Goal: Task Accomplishment & Management: Manage account settings

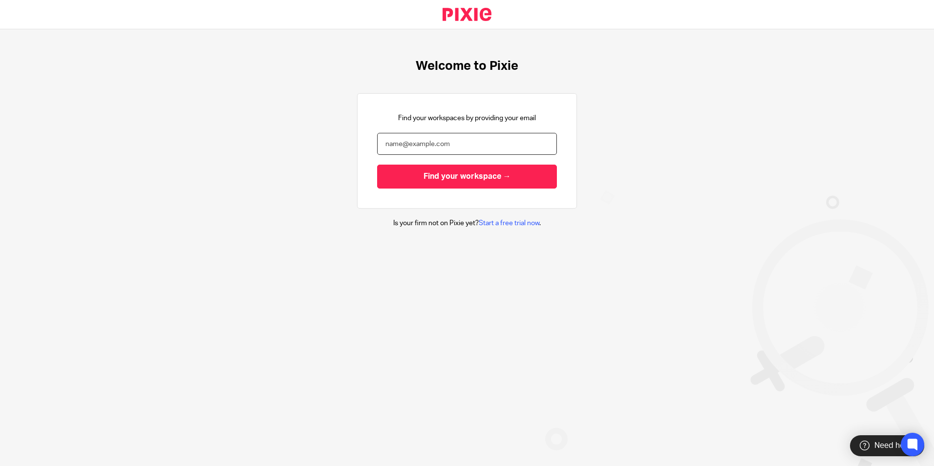
drag, startPoint x: 478, startPoint y: 149, endPoint x: 473, endPoint y: 150, distance: 5.0
click at [477, 149] on input "email" at bounding box center [467, 144] width 180 height 22
type input "lauren.ruffles@ceglobalpartners.com"
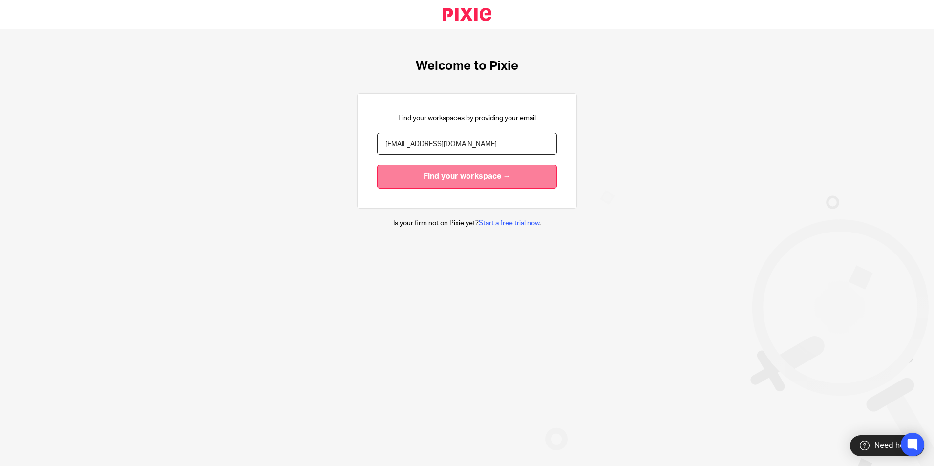
click at [422, 184] on input "Find your workspace →" at bounding box center [467, 177] width 180 height 24
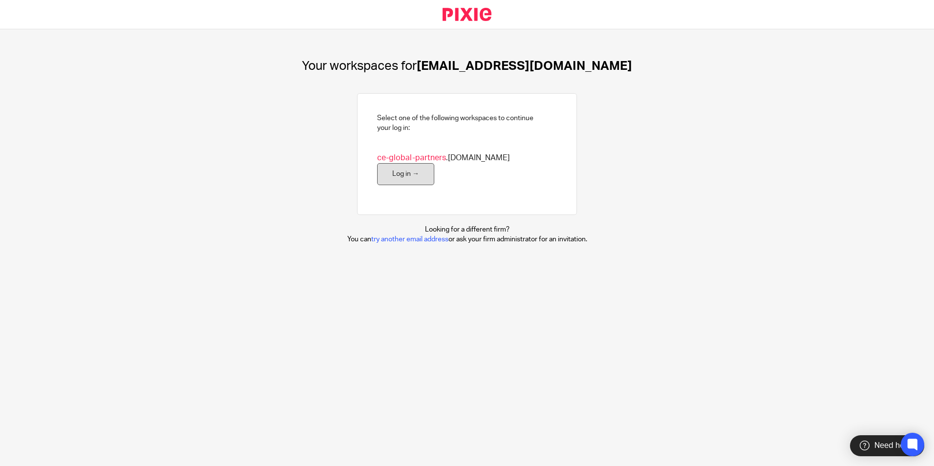
click at [434, 170] on link "Log in →" at bounding box center [405, 174] width 57 height 22
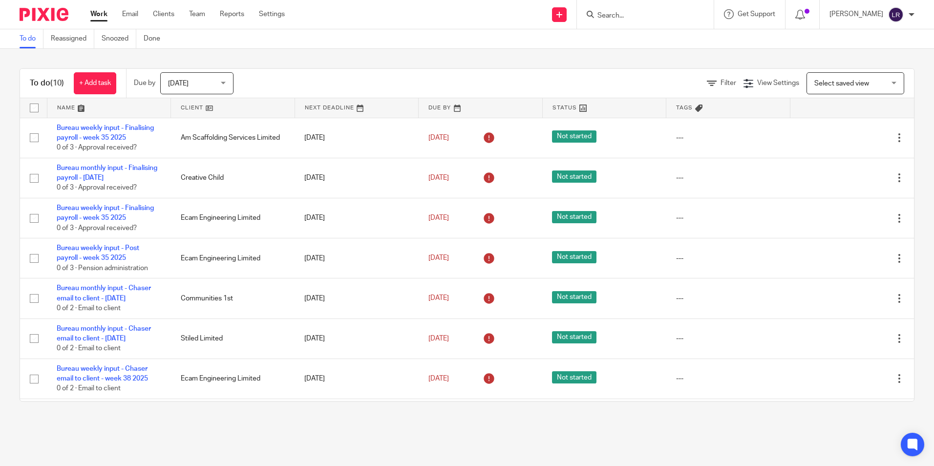
click at [621, 10] on form at bounding box center [648, 14] width 104 height 12
click at [623, 16] on input "Search" at bounding box center [640, 16] width 88 height 9
click at [162, 12] on link "Clients" at bounding box center [163, 14] width 21 height 10
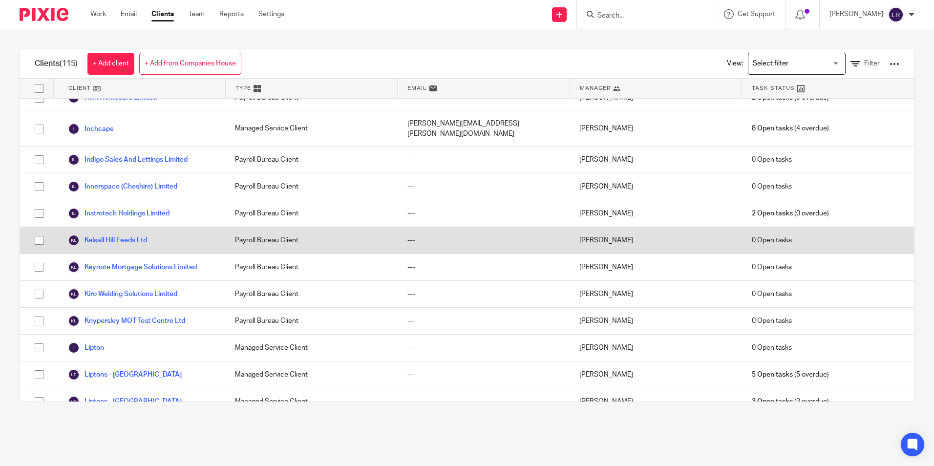
scroll to position [1025, 0]
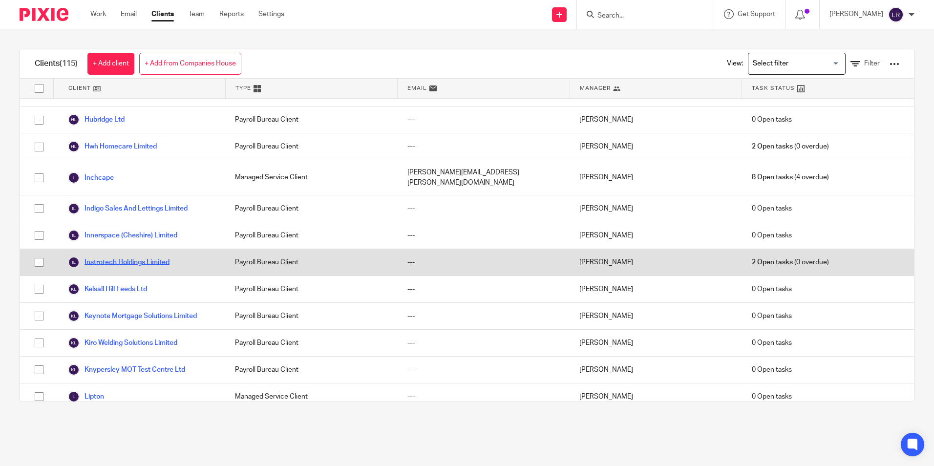
click at [120, 256] on link "Instrotech Holdings Limited" at bounding box center [119, 262] width 102 height 12
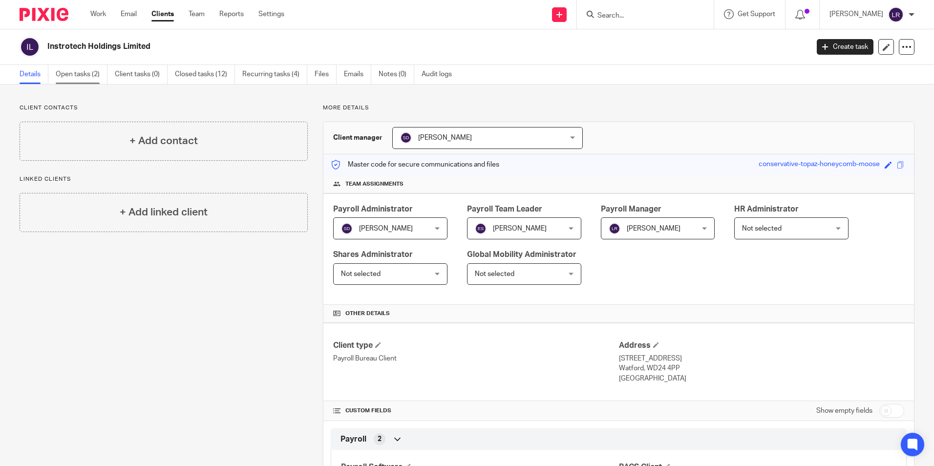
click at [90, 76] on link "Open tasks (2)" at bounding box center [82, 74] width 52 height 19
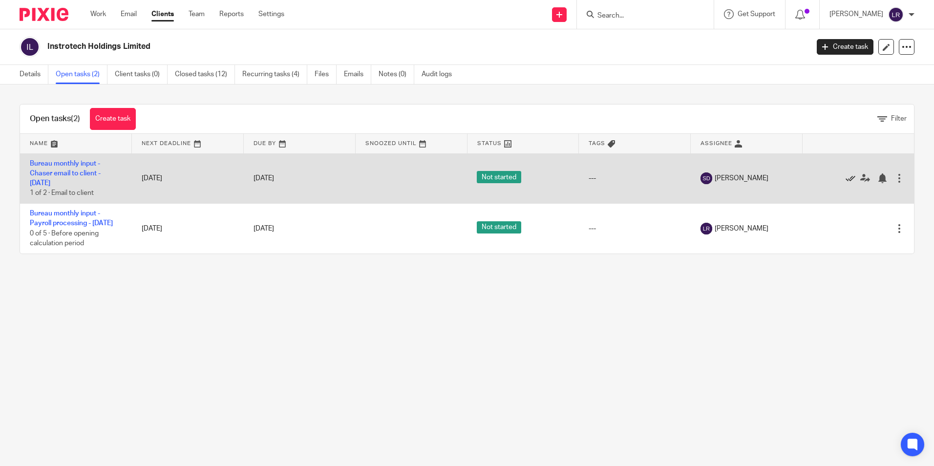
click at [845, 180] on icon at bounding box center [850, 178] width 10 height 10
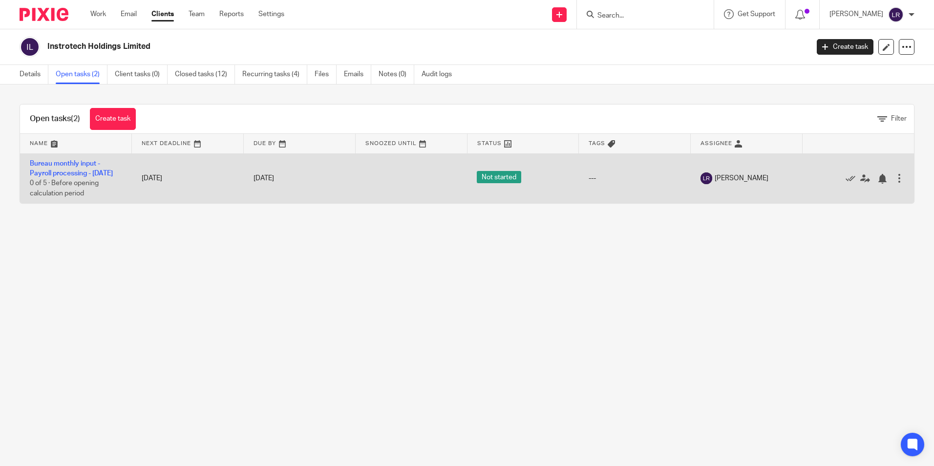
click at [39, 168] on td "Bureau monthly input - Payroll processing - September 2025 0 of 5 · Before open…" at bounding box center [76, 178] width 112 height 50
click at [894, 183] on div at bounding box center [899, 178] width 10 height 10
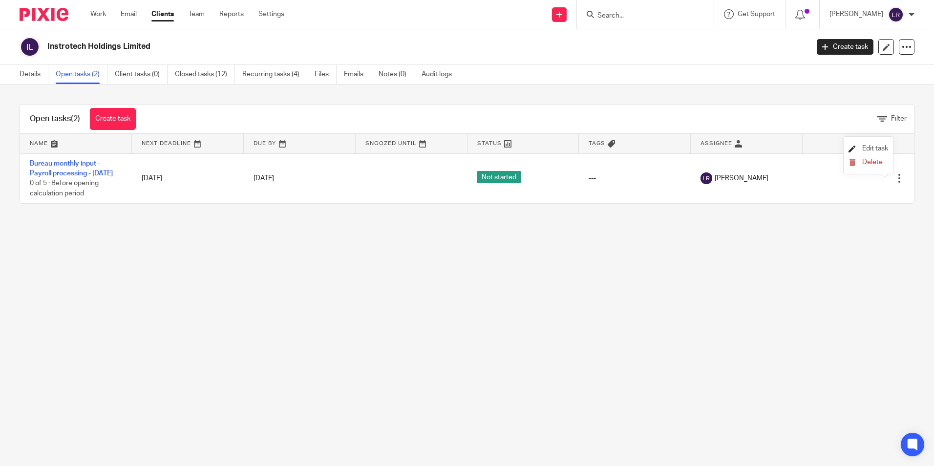
click at [883, 146] on span "Edit task" at bounding box center [875, 148] width 26 height 7
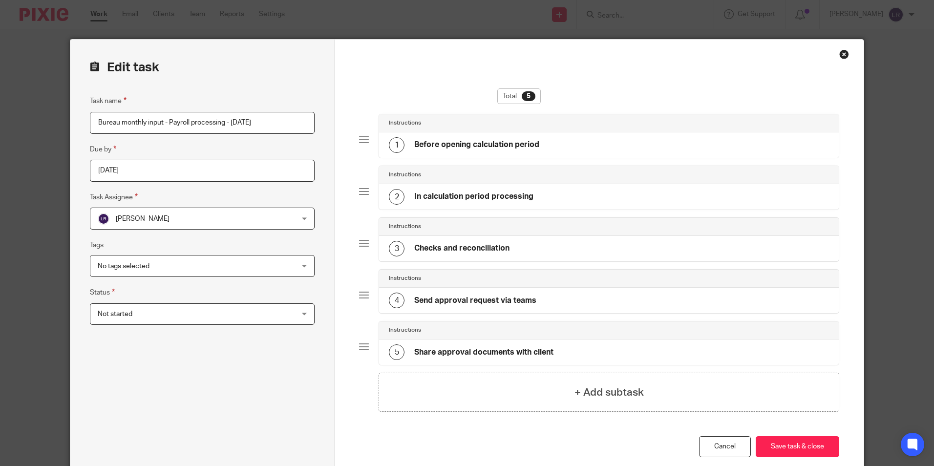
click at [122, 217] on span "[PERSON_NAME]" at bounding box center [143, 218] width 54 height 7
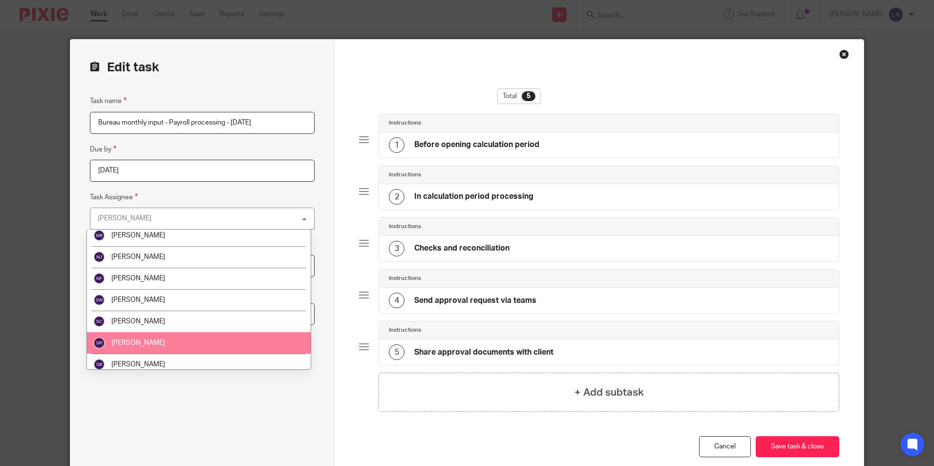
scroll to position [290, 0]
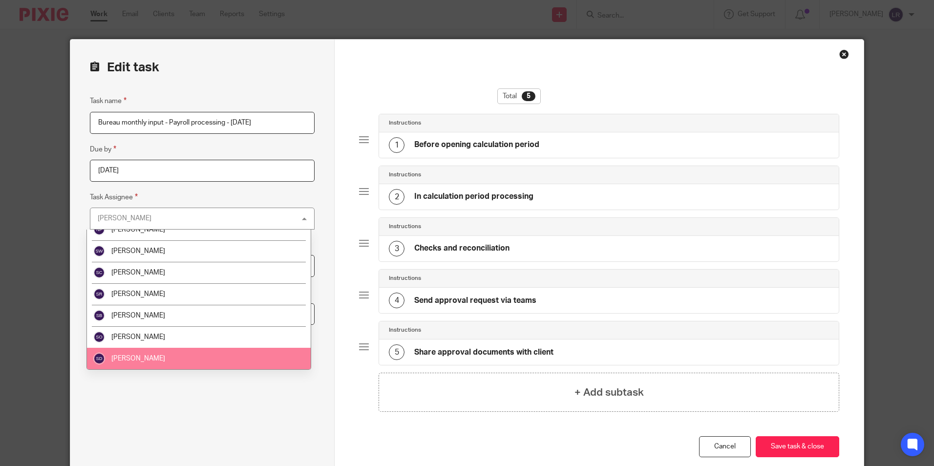
click at [119, 361] on span "[PERSON_NAME]" at bounding box center [138, 358] width 54 height 7
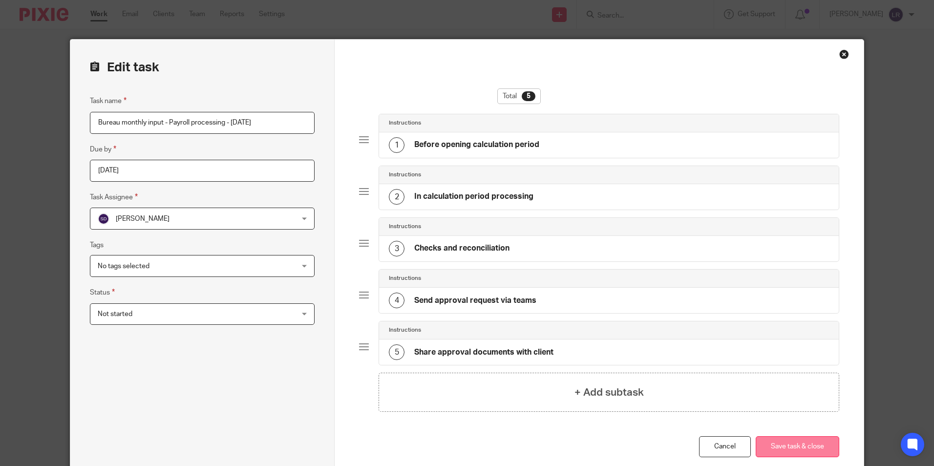
click at [792, 451] on button "Save task & close" at bounding box center [796, 446] width 83 height 21
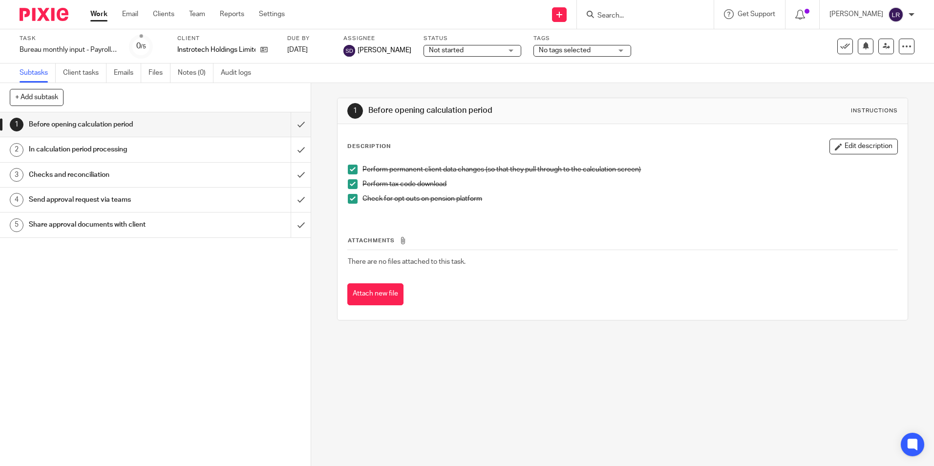
click at [348, 169] on span at bounding box center [353, 170] width 10 height 10
click at [353, 183] on span at bounding box center [353, 184] width 10 height 10
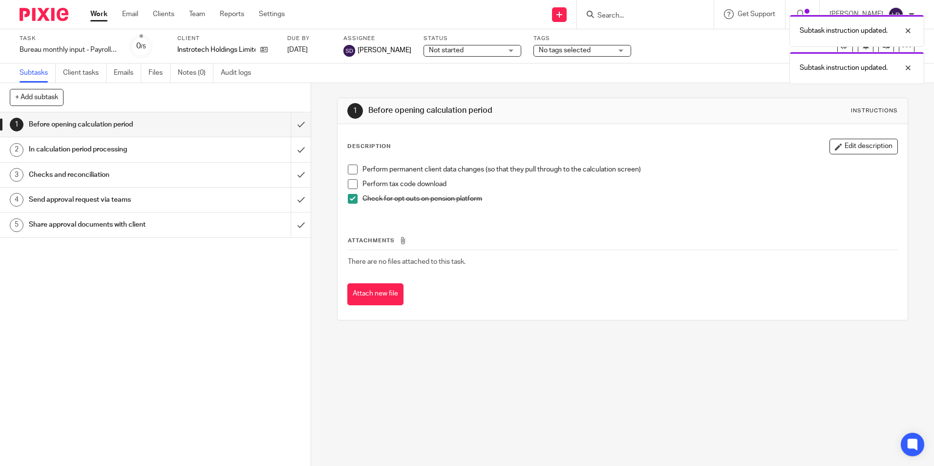
click at [350, 196] on span at bounding box center [353, 199] width 10 height 10
click at [114, 148] on h1 "In calculation period processing" at bounding box center [113, 149] width 168 height 15
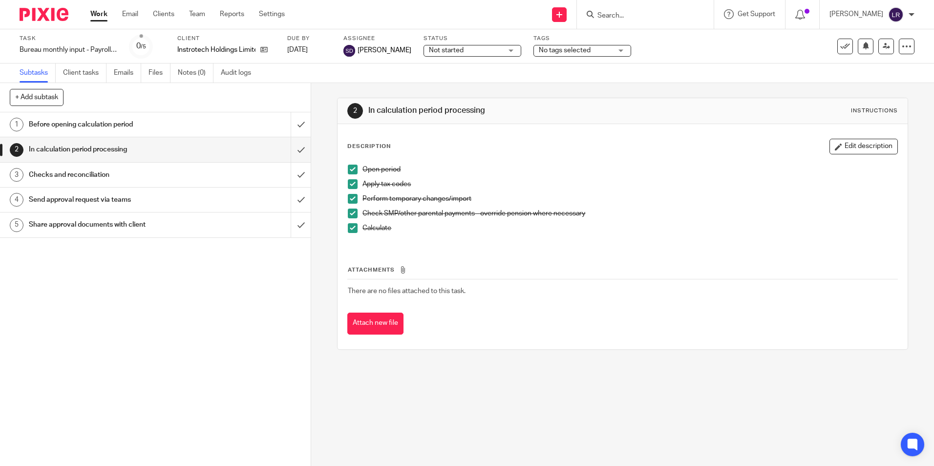
click at [348, 168] on span at bounding box center [353, 170] width 10 height 10
click at [350, 182] on span at bounding box center [353, 184] width 10 height 10
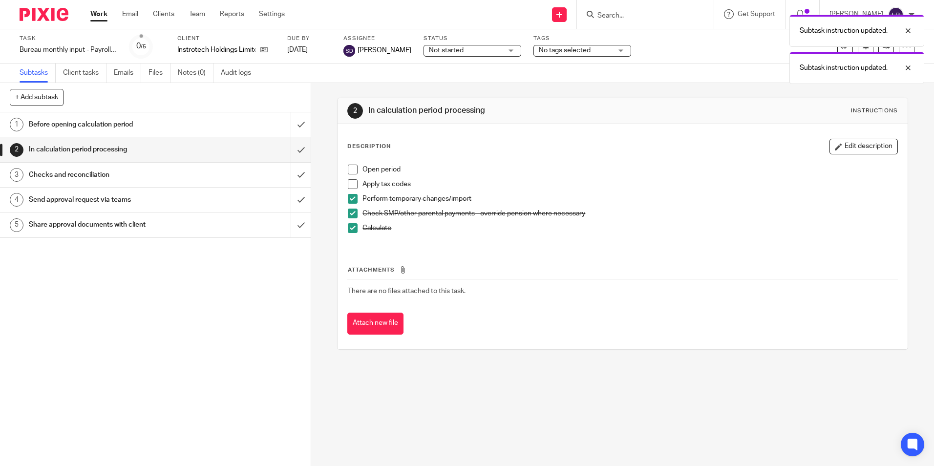
click at [349, 197] on span at bounding box center [353, 199] width 10 height 10
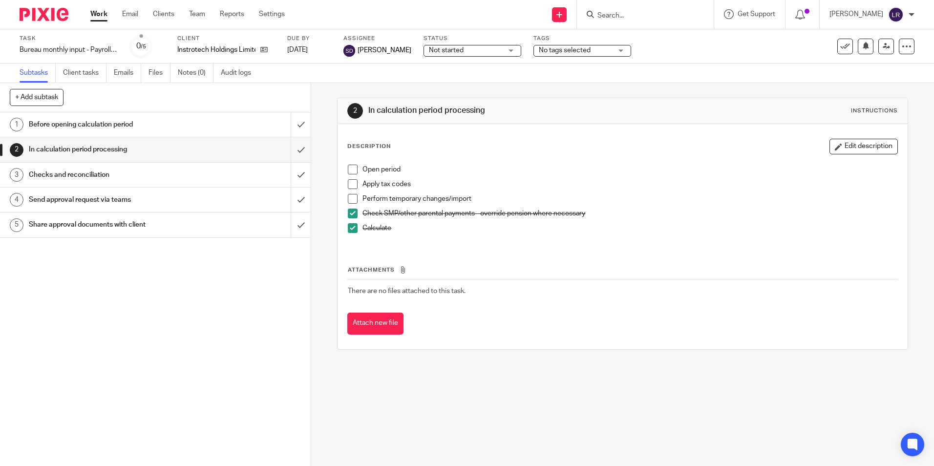
click at [351, 210] on span at bounding box center [353, 213] width 10 height 10
click at [348, 225] on span at bounding box center [353, 228] width 10 height 10
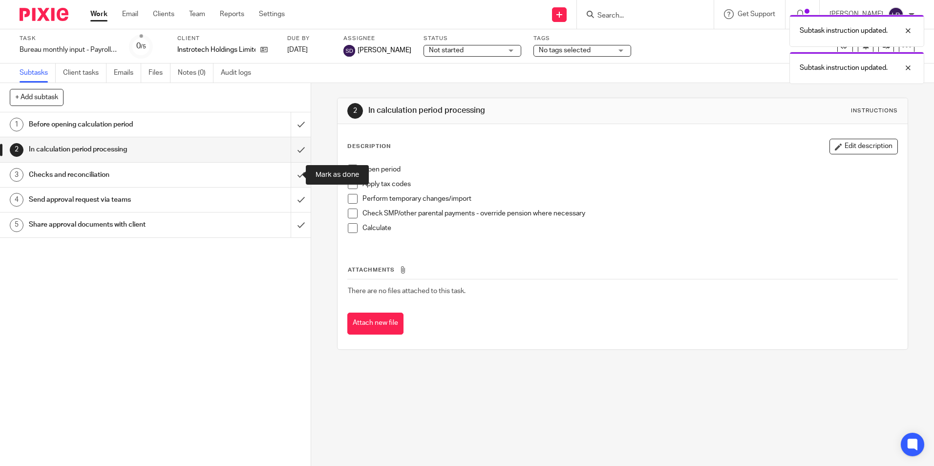
click at [290, 174] on input "submit" at bounding box center [155, 175] width 311 height 24
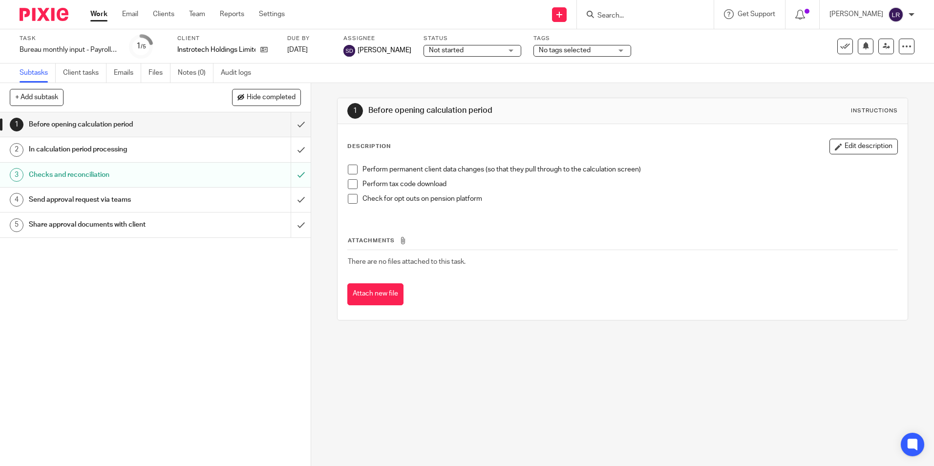
click at [203, 197] on div "Send approval request via teams" at bounding box center [155, 199] width 252 height 15
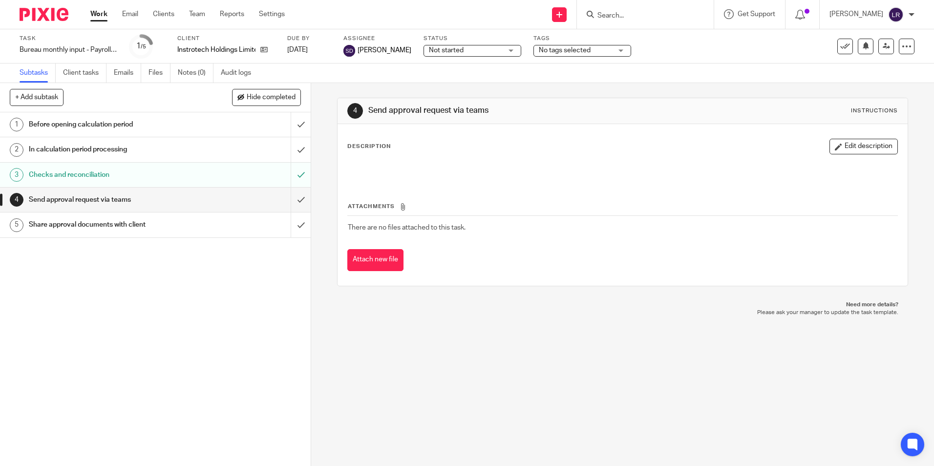
click at [151, 221] on h1 "Share approval documents with client" at bounding box center [113, 224] width 168 height 15
click at [100, 123] on h1 "Before opening calculation period" at bounding box center [113, 124] width 168 height 15
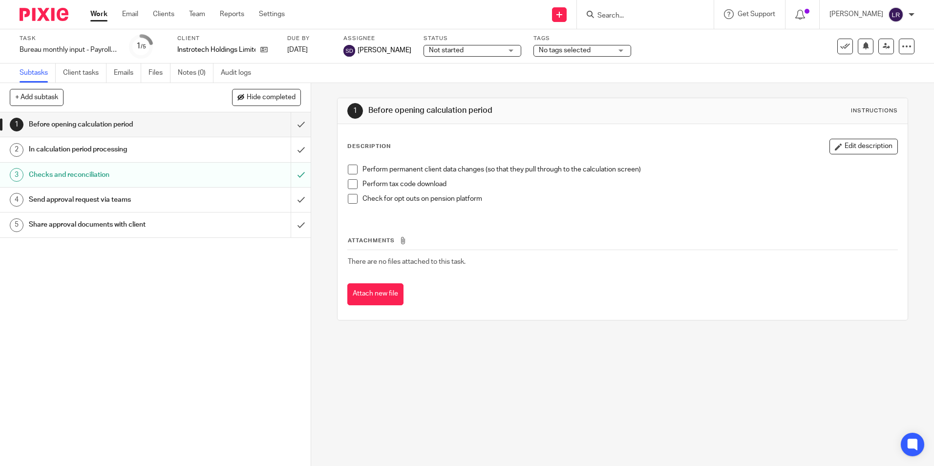
click at [107, 13] on link "Work" at bounding box center [98, 14] width 17 height 10
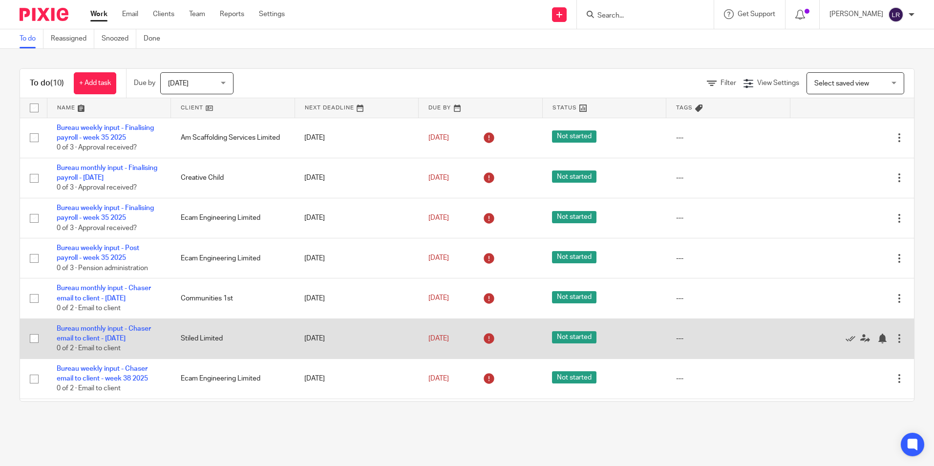
scroll to position [158, 0]
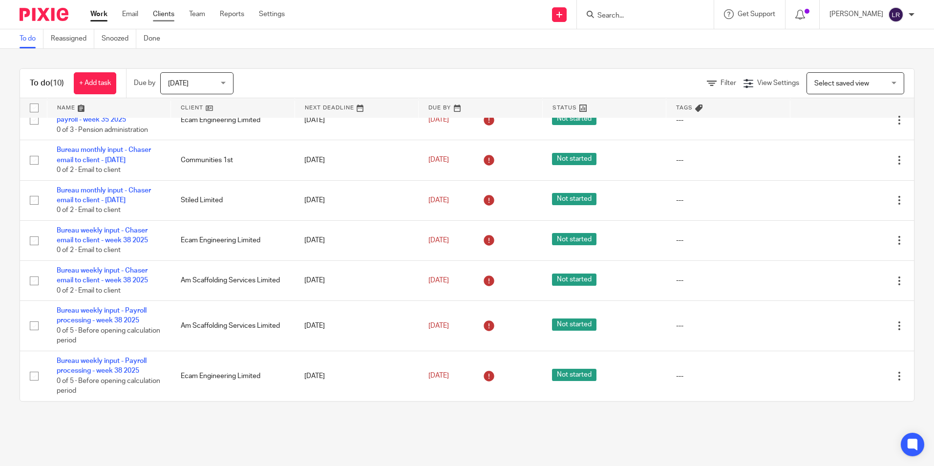
click at [166, 14] on link "Clients" at bounding box center [163, 14] width 21 height 10
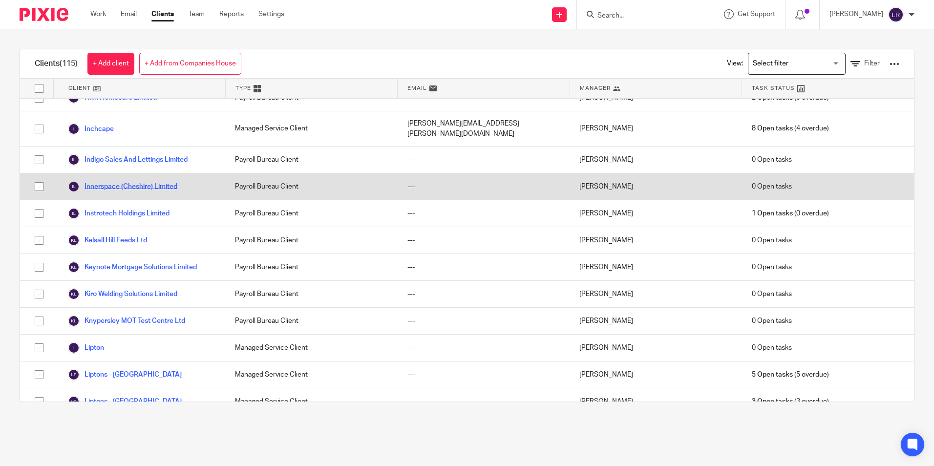
scroll to position [976, 0]
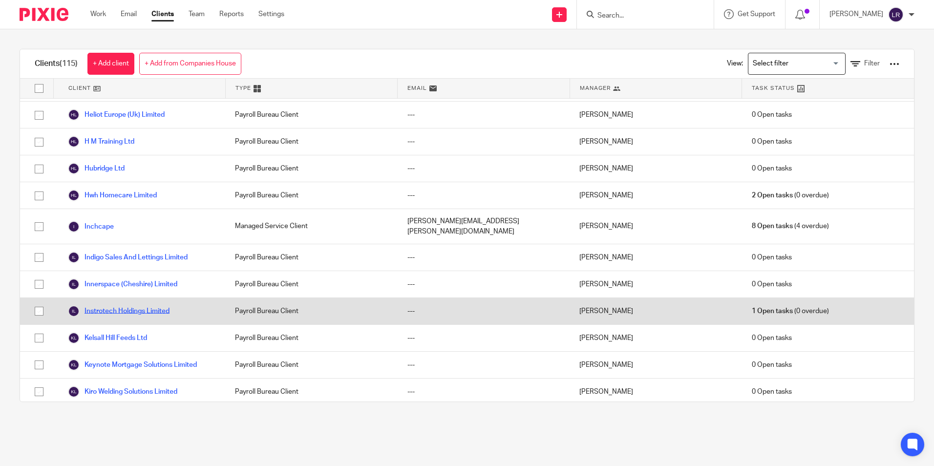
click at [116, 305] on link "Instrotech Holdings Limited" at bounding box center [119, 311] width 102 height 12
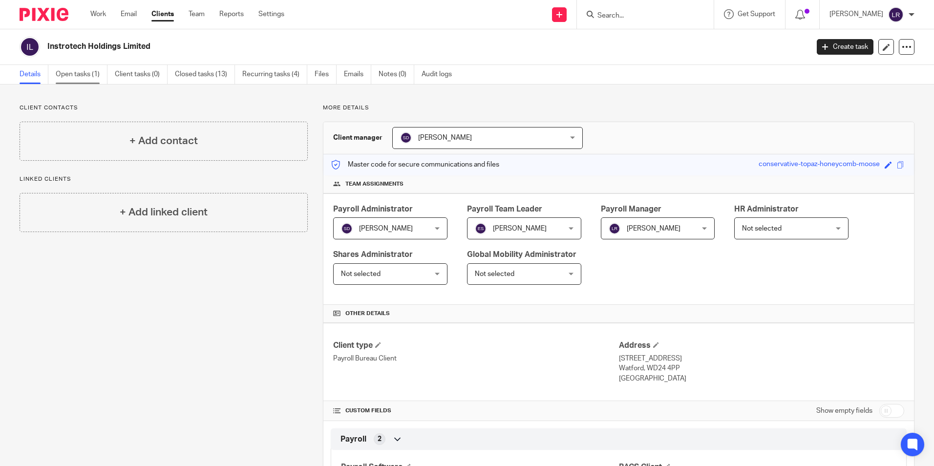
click at [80, 76] on link "Open tasks (1)" at bounding box center [82, 74] width 52 height 19
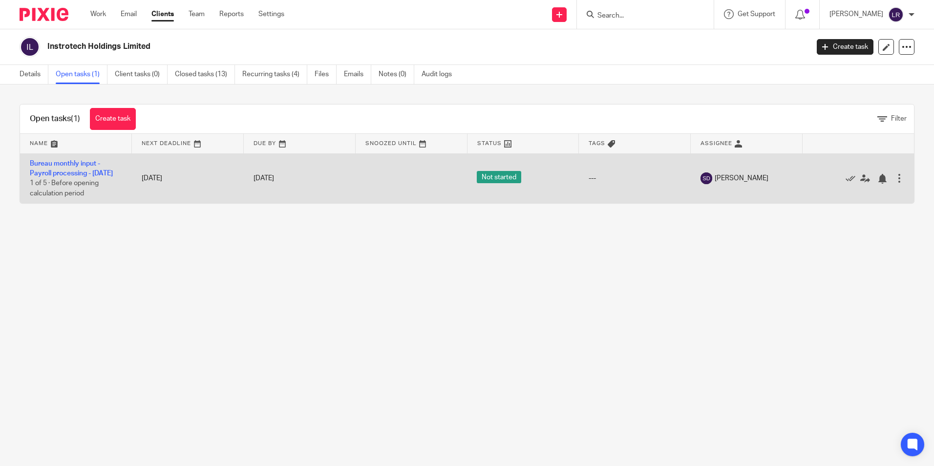
click at [894, 183] on div at bounding box center [899, 178] width 10 height 10
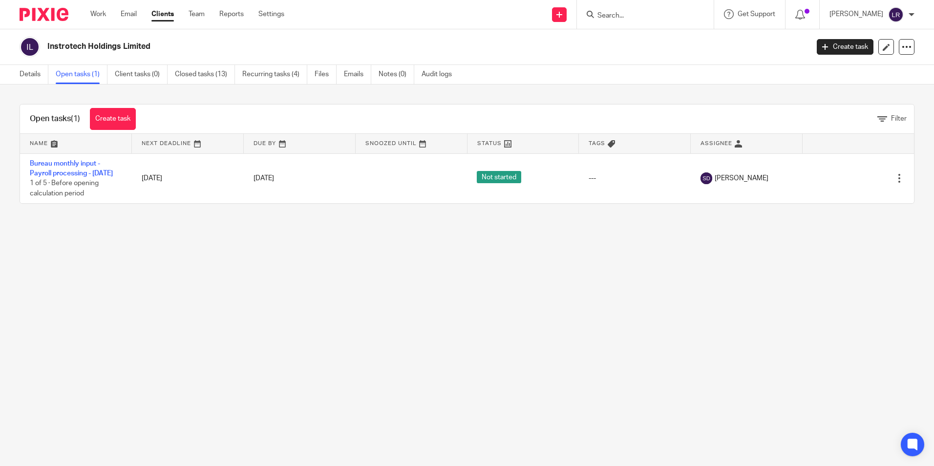
click at [875, 241] on main "Instrotech Holdings Limited Create task Update from Companies House Export data…" at bounding box center [467, 233] width 934 height 466
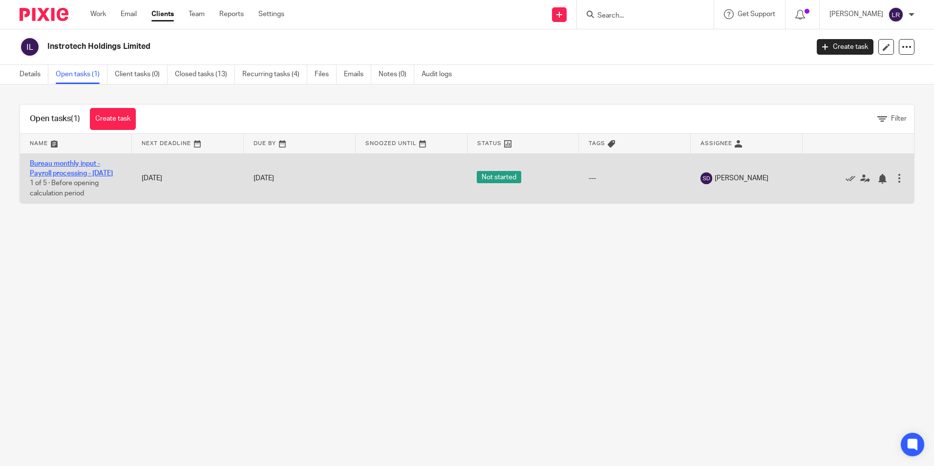
click at [64, 171] on link "Bureau monthly input - Payroll processing - [DATE]" at bounding box center [71, 168] width 83 height 17
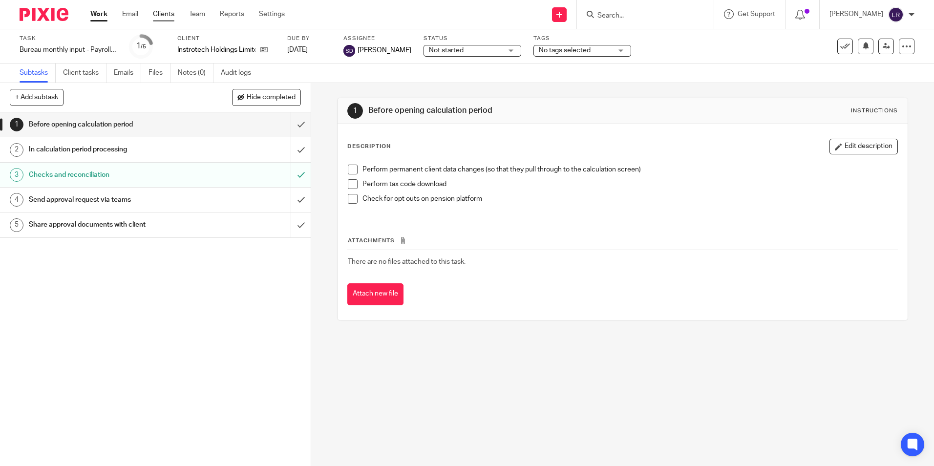
click at [170, 15] on link "Clients" at bounding box center [163, 14] width 21 height 10
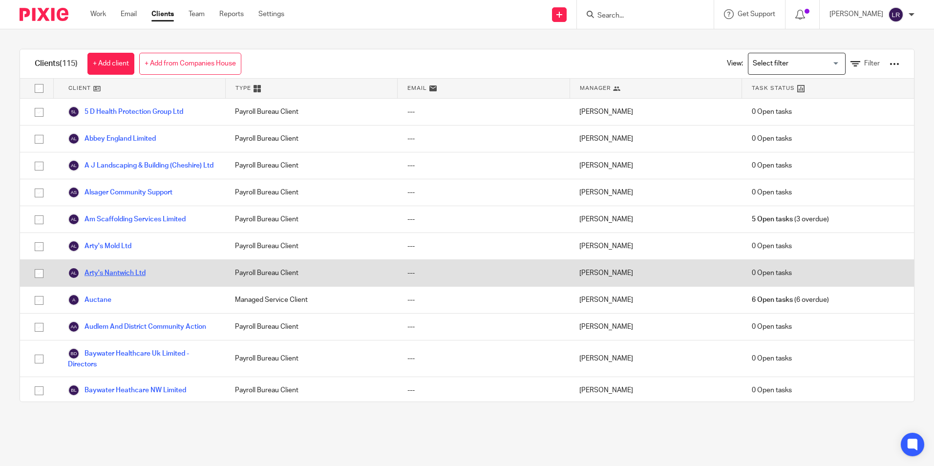
click at [113, 279] on link "Arty's Nantwich Ltd" at bounding box center [107, 273] width 78 height 12
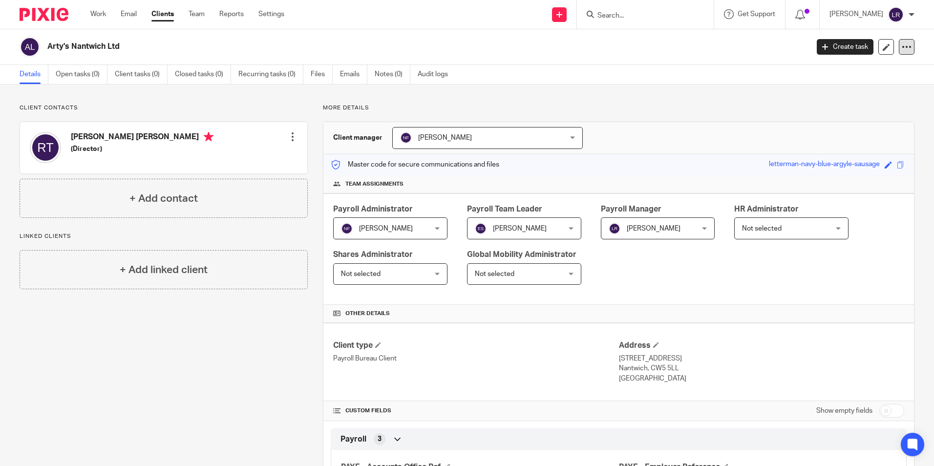
click at [901, 50] on icon at bounding box center [906, 47] width 10 height 10
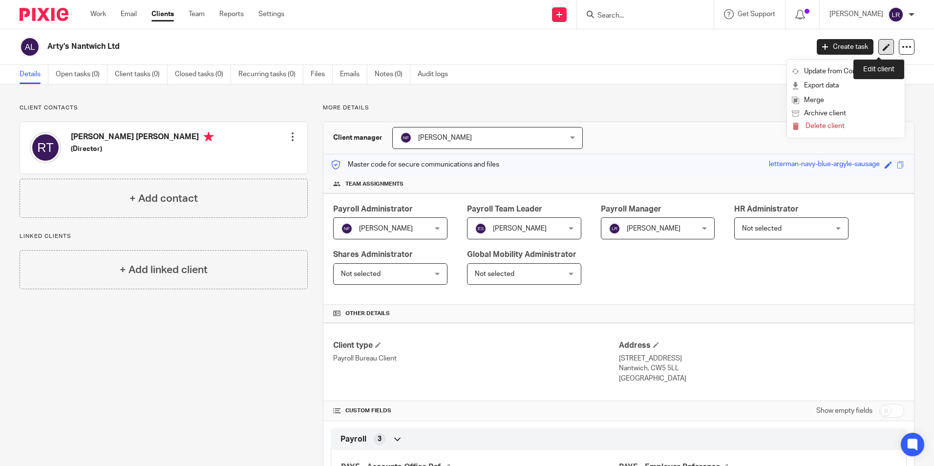
click at [882, 44] on icon at bounding box center [885, 46] width 7 height 7
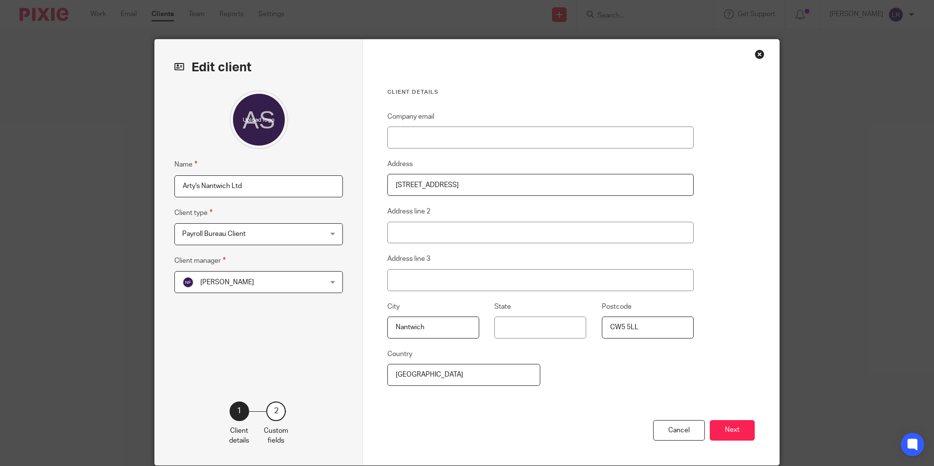
click at [755, 56] on div "Close this dialog window" at bounding box center [759, 54] width 10 height 10
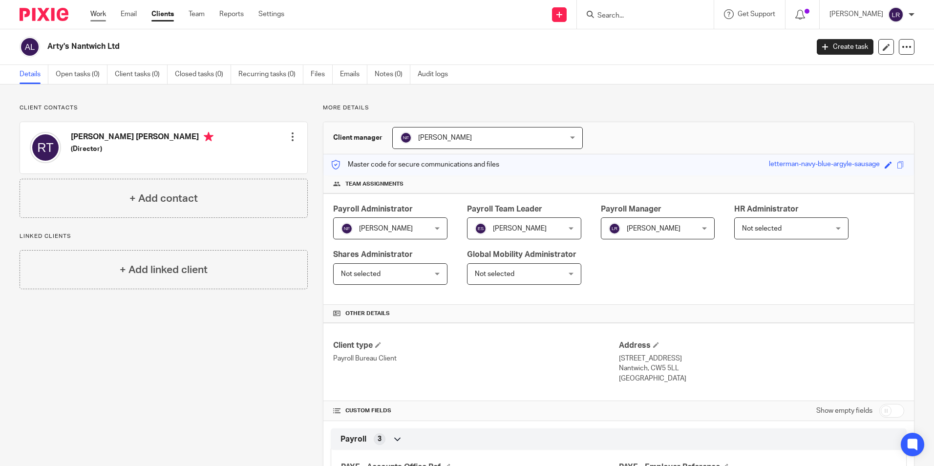
click at [100, 15] on link "Work" at bounding box center [98, 14] width 16 height 10
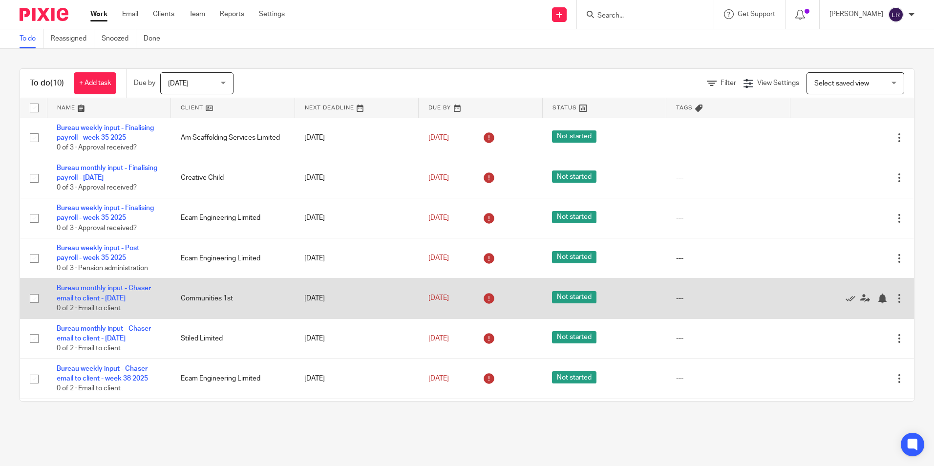
click at [894, 303] on div at bounding box center [899, 298] width 10 height 10
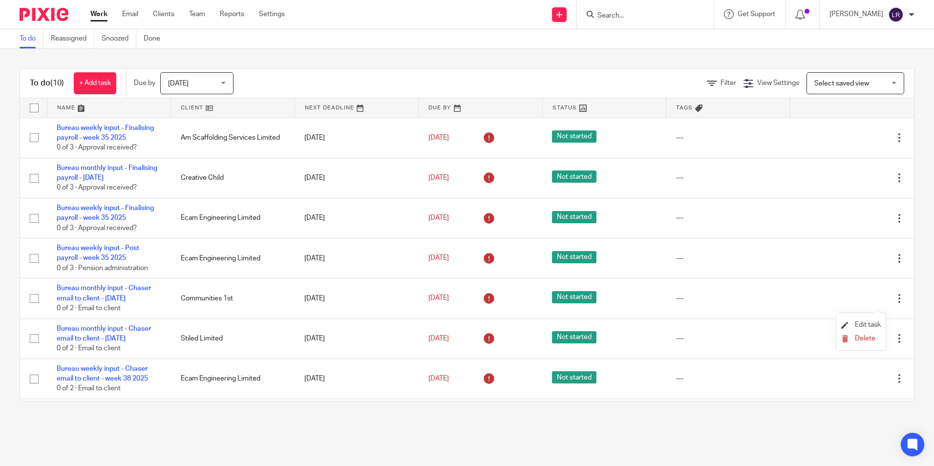
click at [870, 320] on li "Edit task" at bounding box center [861, 325] width 40 height 15
click at [857, 325] on span "Edit task" at bounding box center [867, 324] width 26 height 7
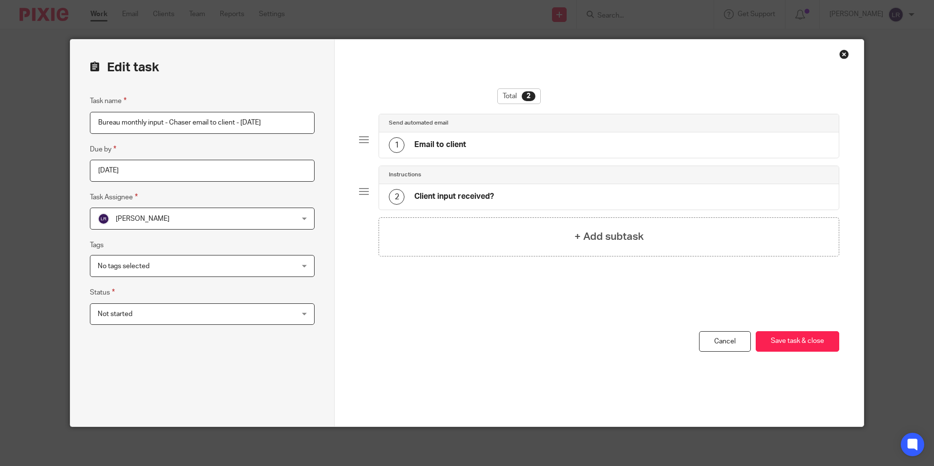
click at [205, 211] on span "[PERSON_NAME]" at bounding box center [184, 218] width 173 height 21
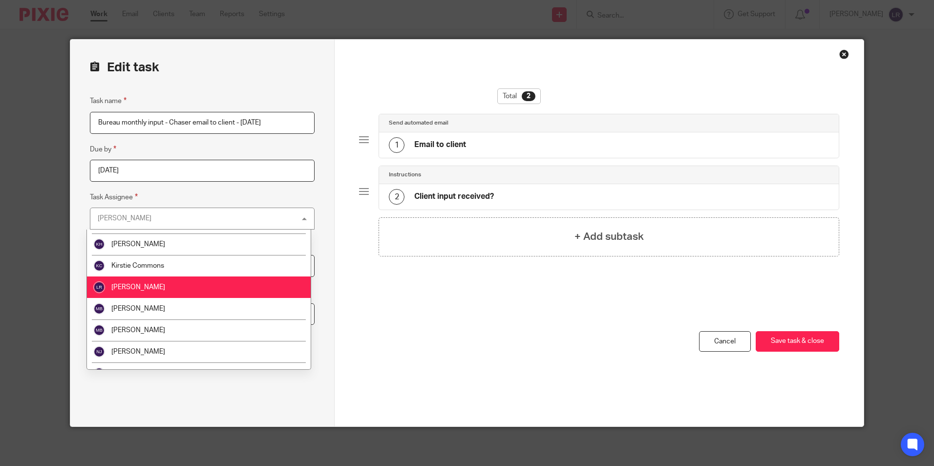
scroll to position [290, 0]
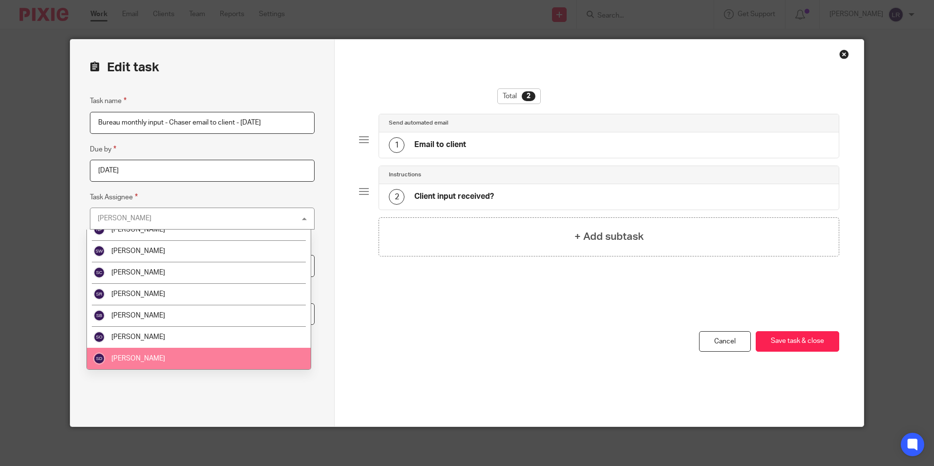
click at [141, 366] on li "[PERSON_NAME]" at bounding box center [199, 358] width 224 height 21
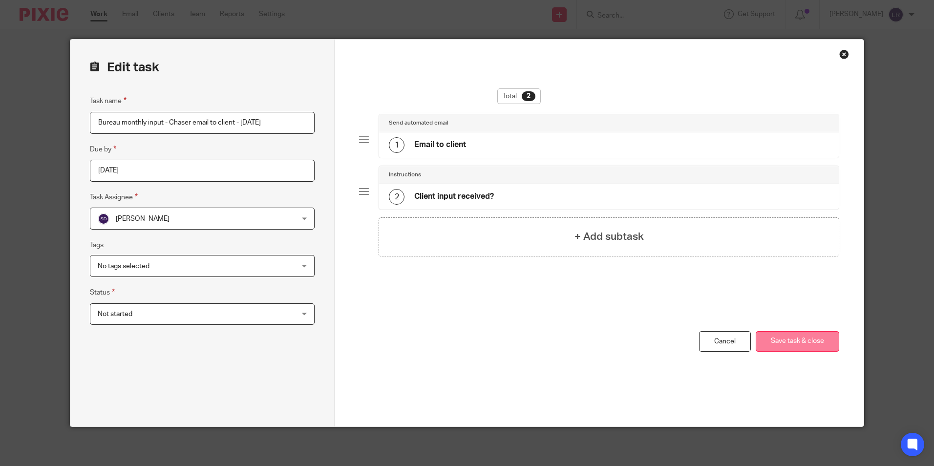
click at [797, 341] on button "Save task & close" at bounding box center [796, 341] width 83 height 21
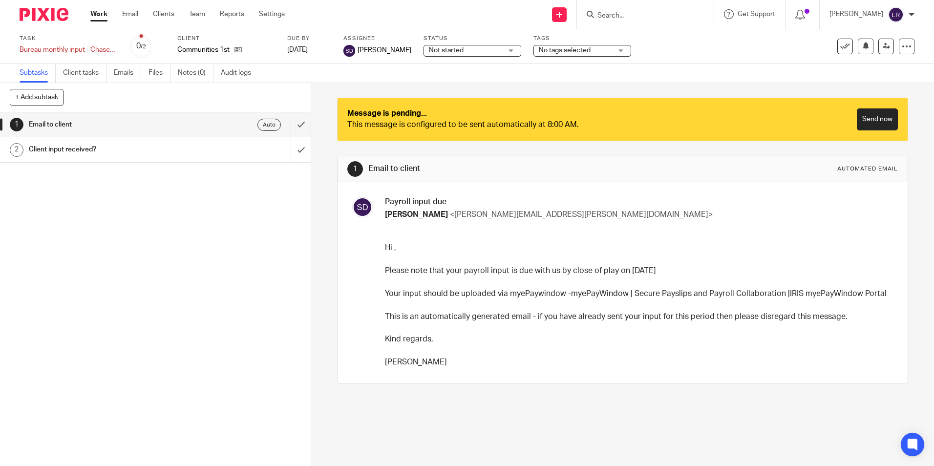
click at [197, 338] on div "1 Email to client Auto 2 Client input received?" at bounding box center [155, 288] width 311 height 353
click at [103, 18] on link "Work" at bounding box center [98, 14] width 17 height 10
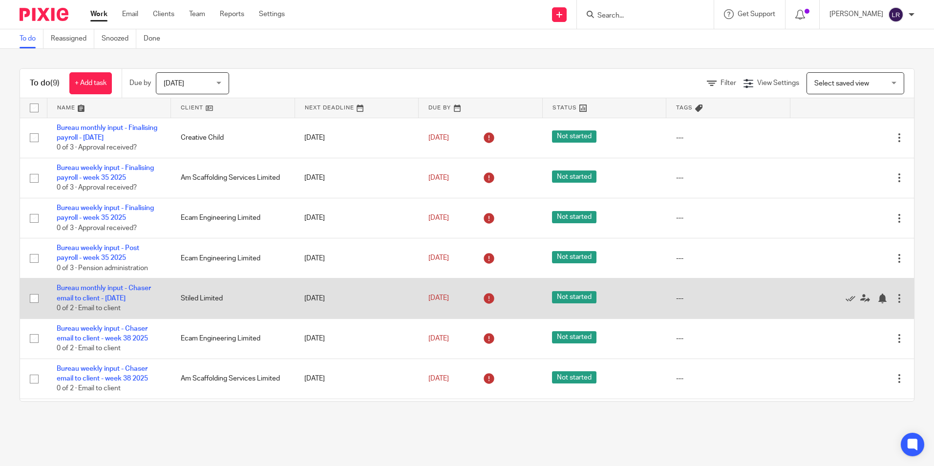
click at [894, 303] on div at bounding box center [899, 298] width 10 height 10
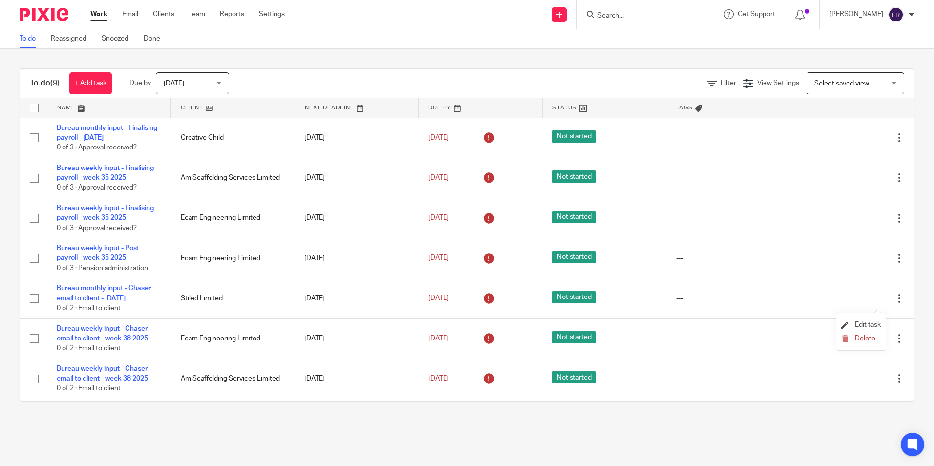
click at [869, 320] on li "Edit task" at bounding box center [861, 325] width 40 height 15
click at [868, 326] on span "Edit task" at bounding box center [867, 324] width 26 height 7
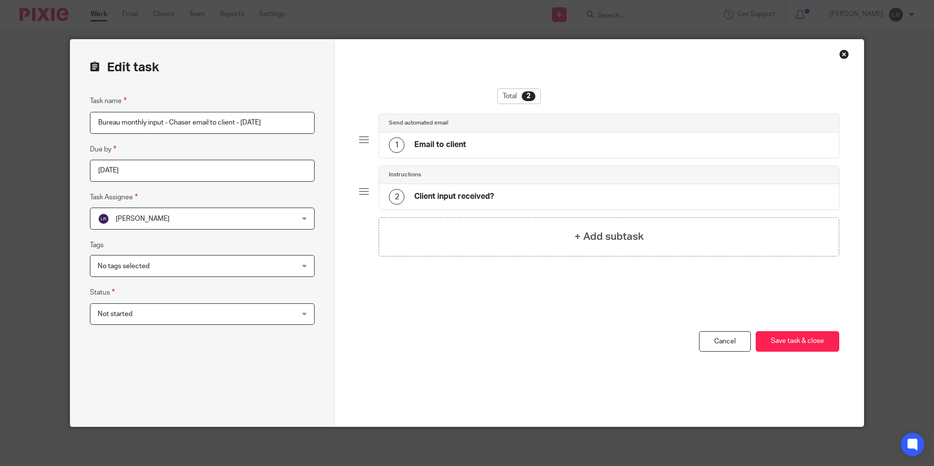
click at [147, 215] on span "[PERSON_NAME]" at bounding box center [184, 218] width 173 height 21
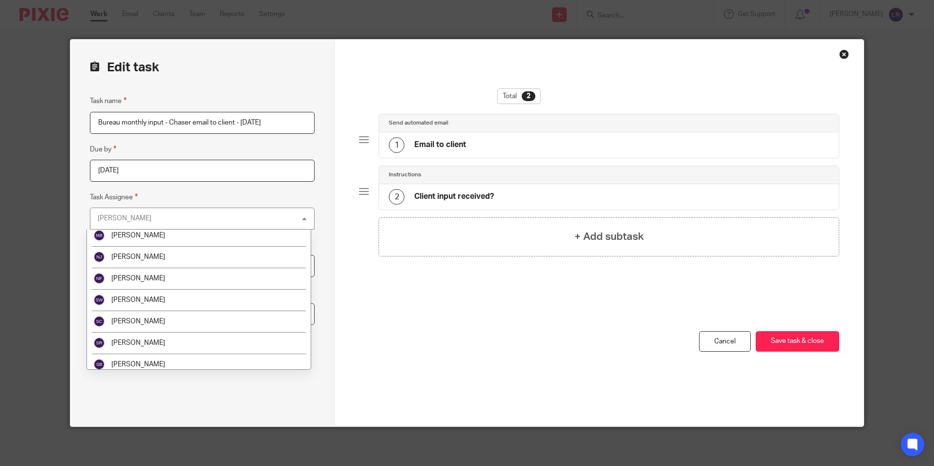
scroll to position [290, 0]
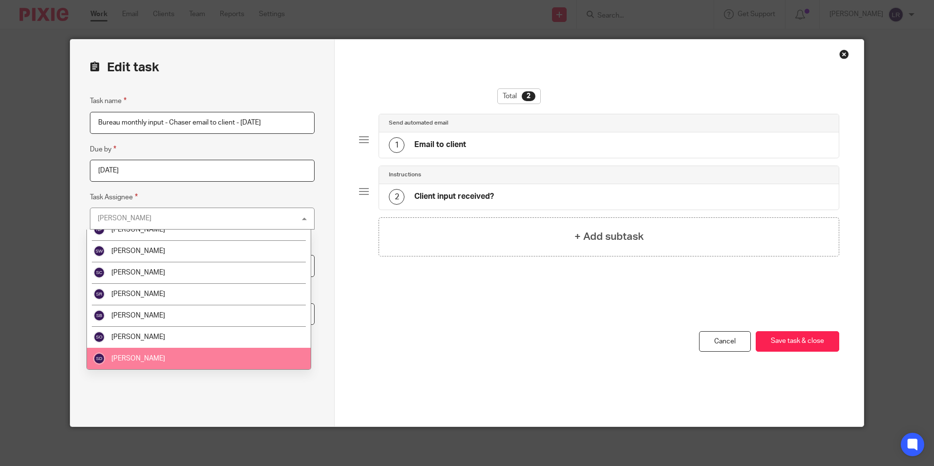
click at [158, 357] on li "Sue Dale" at bounding box center [199, 358] width 224 height 21
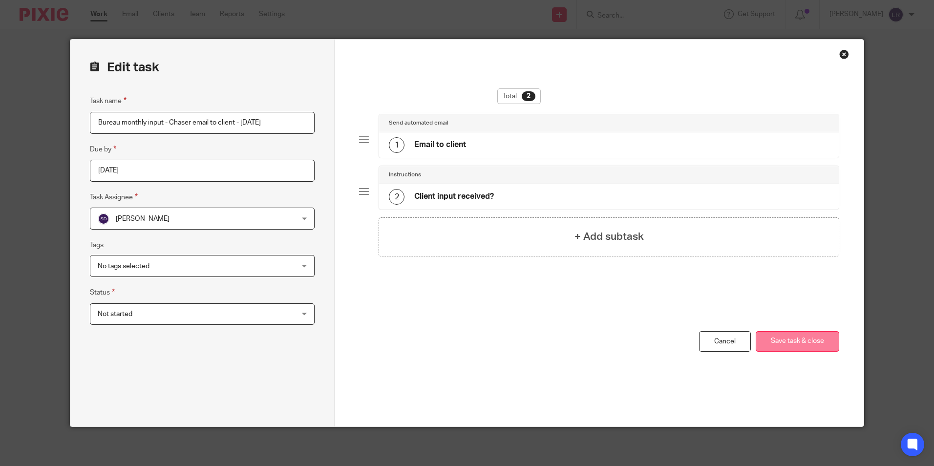
click at [813, 345] on button "Save task & close" at bounding box center [796, 341] width 83 height 21
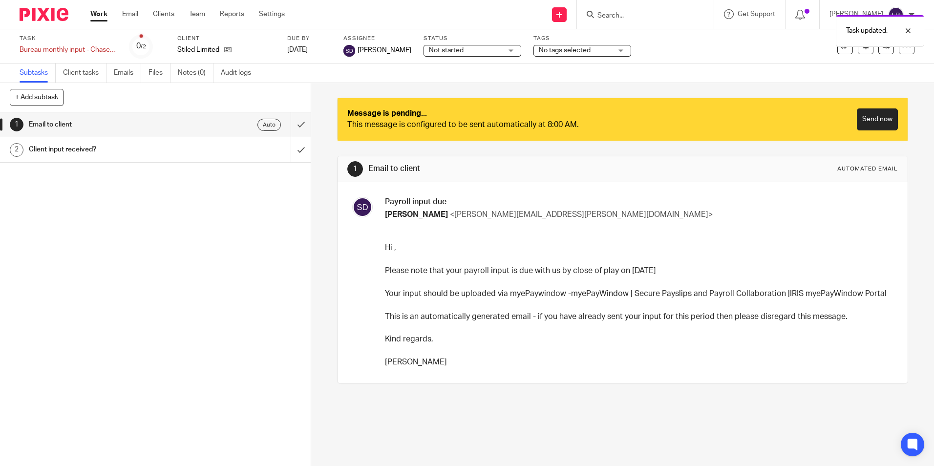
click at [96, 17] on link "Work" at bounding box center [98, 14] width 17 height 10
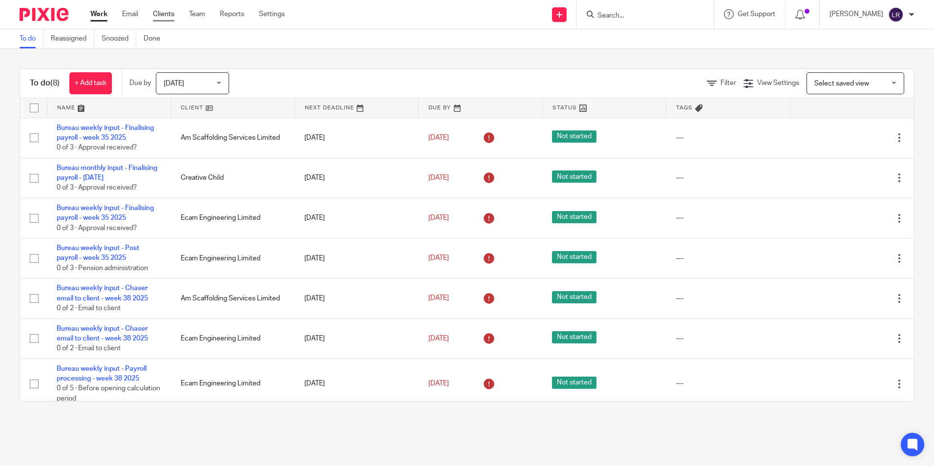
click at [166, 19] on link "Clients" at bounding box center [163, 14] width 21 height 10
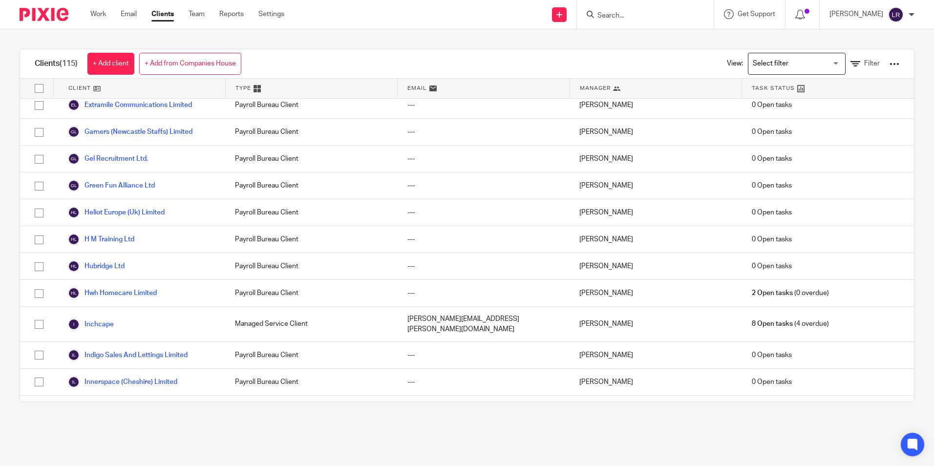
scroll to position [928, 0]
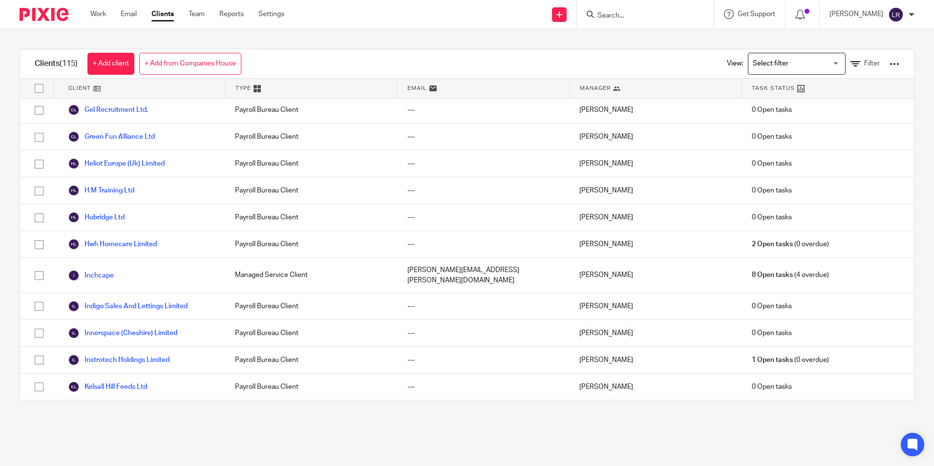
click at [168, 12] on link "Clients" at bounding box center [162, 14] width 22 height 10
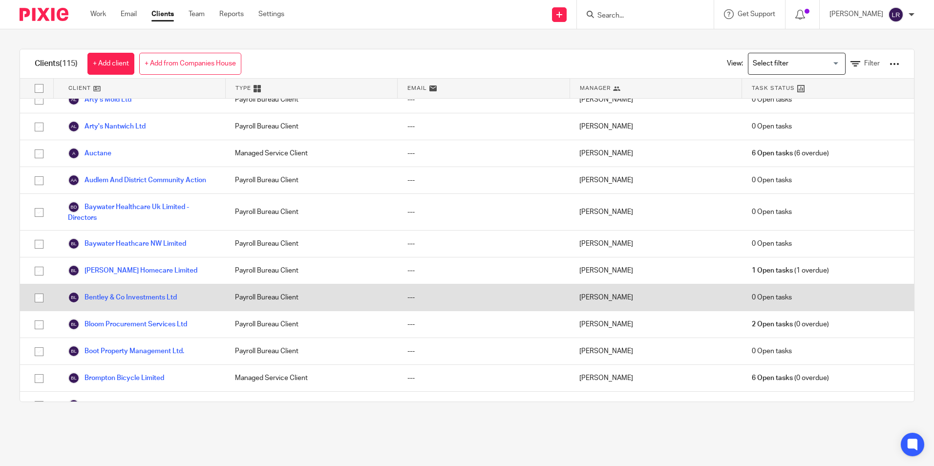
scroll to position [195, 0]
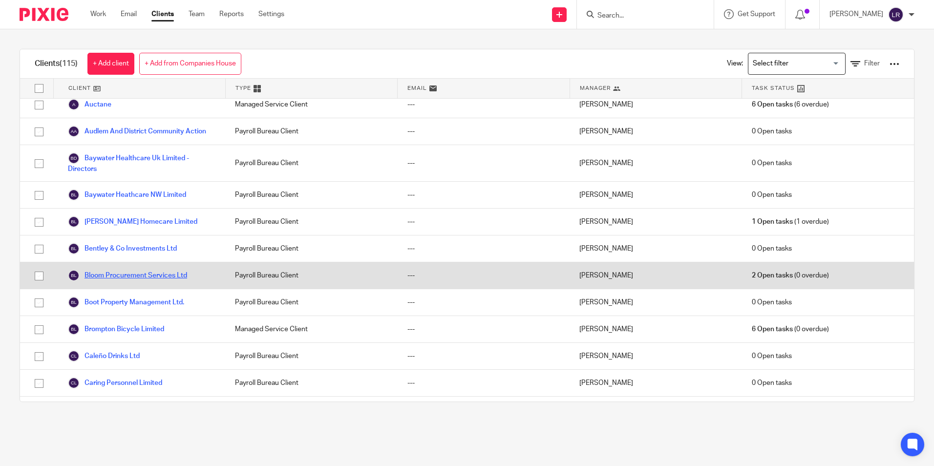
click at [138, 281] on link "Bloom Procurement Services Ltd" at bounding box center [127, 276] width 119 height 12
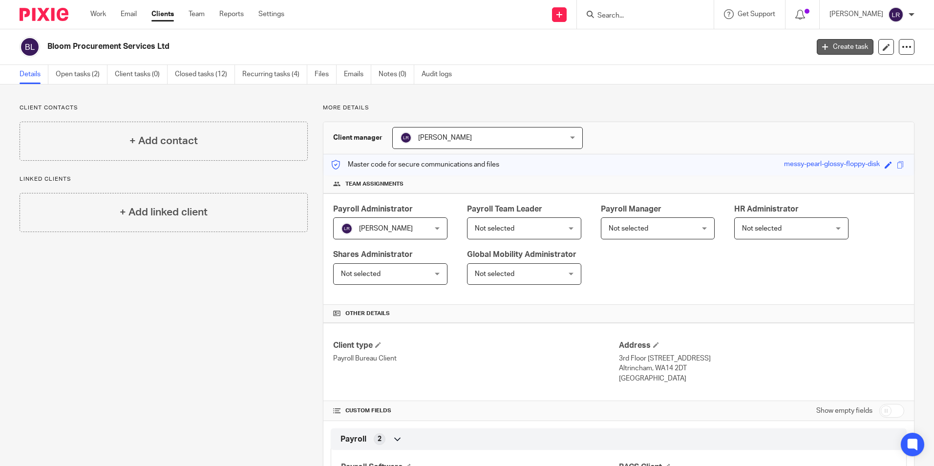
click at [840, 47] on link "Create task" at bounding box center [844, 47] width 57 height 16
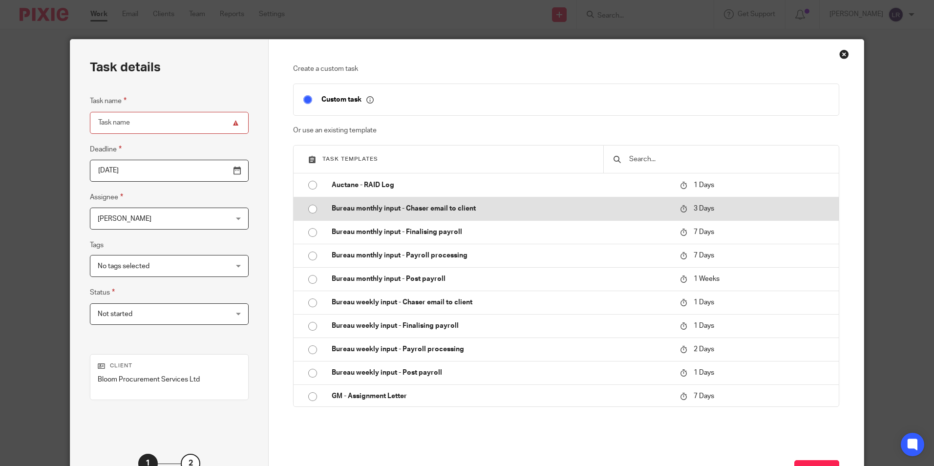
click at [307, 210] on input "radio" at bounding box center [312, 209] width 19 height 19
type input "2025-09-21"
type input "Bureau monthly input - Chaser email to client - September 2025"
checkbox input "false"
radio input "false"
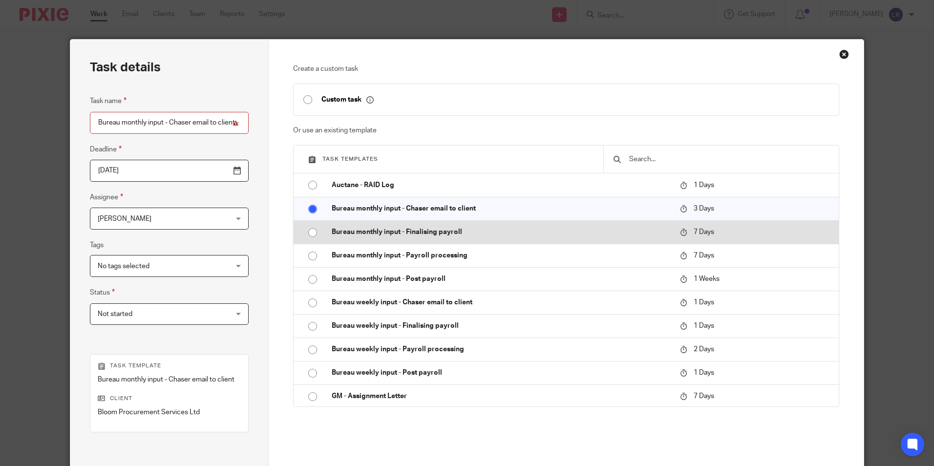
click at [309, 231] on input "radio" at bounding box center [312, 232] width 19 height 19
type input "2025-09-25"
type input "Bureau monthly input - Finalising payroll - September 2025"
radio input "false"
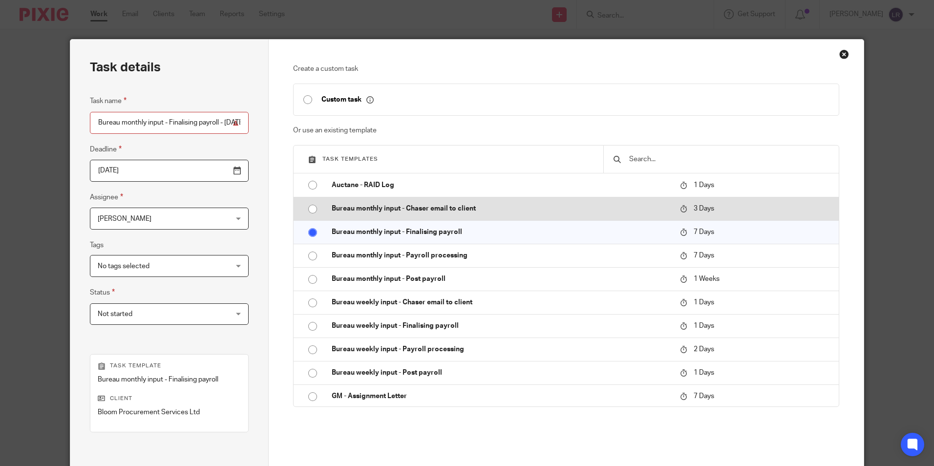
click at [311, 211] on input "radio" at bounding box center [312, 209] width 19 height 19
type input "2025-09-21"
type input "Bureau monthly input - Chaser email to client - September 2025"
radio input "false"
click at [312, 209] on input "radio" at bounding box center [312, 209] width 19 height 19
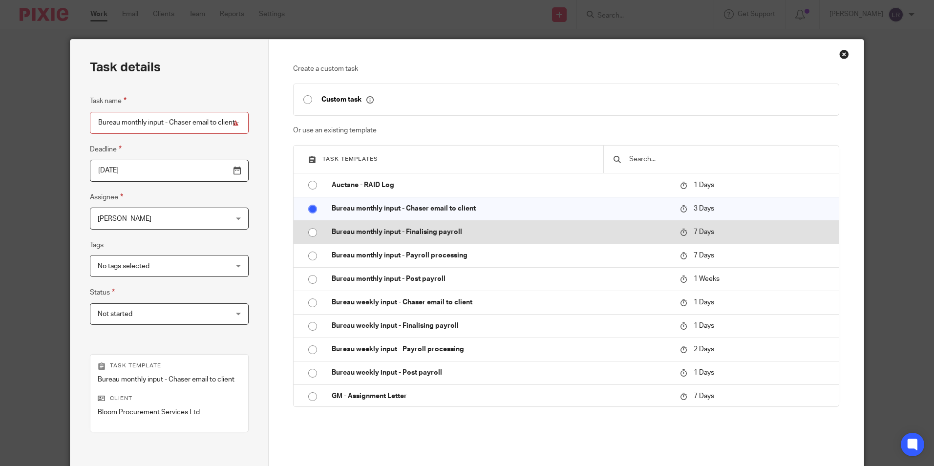
click at [309, 232] on input "radio" at bounding box center [312, 232] width 19 height 19
type input "2025-09-25"
type input "Bureau monthly input - Finalising payroll - September 2025"
radio input "false"
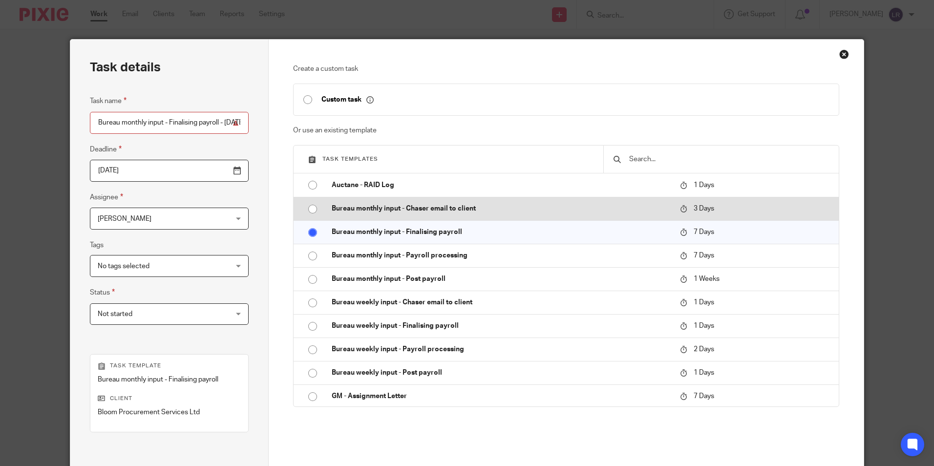
click at [307, 212] on input "radio" at bounding box center [312, 209] width 19 height 19
type input "2025-09-21"
type input "Bureau monthly input - Chaser email to client - September 2025"
radio input "false"
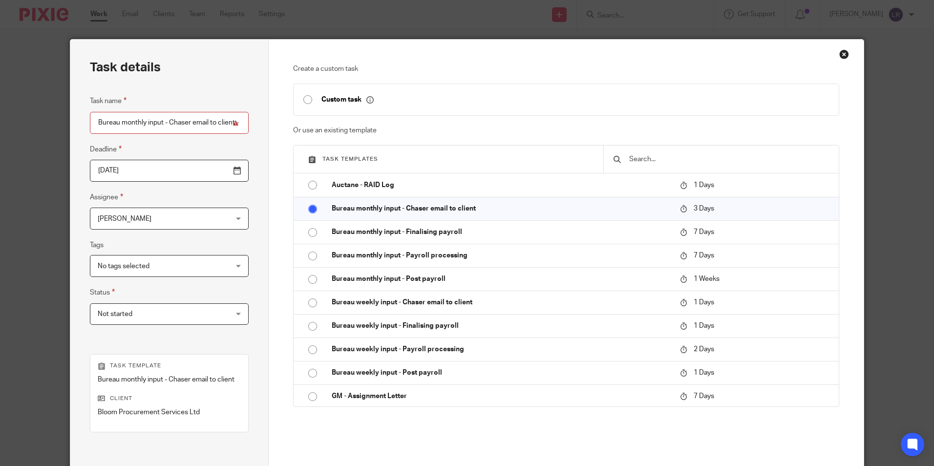
click at [839, 57] on div "Close this dialog window" at bounding box center [844, 54] width 10 height 10
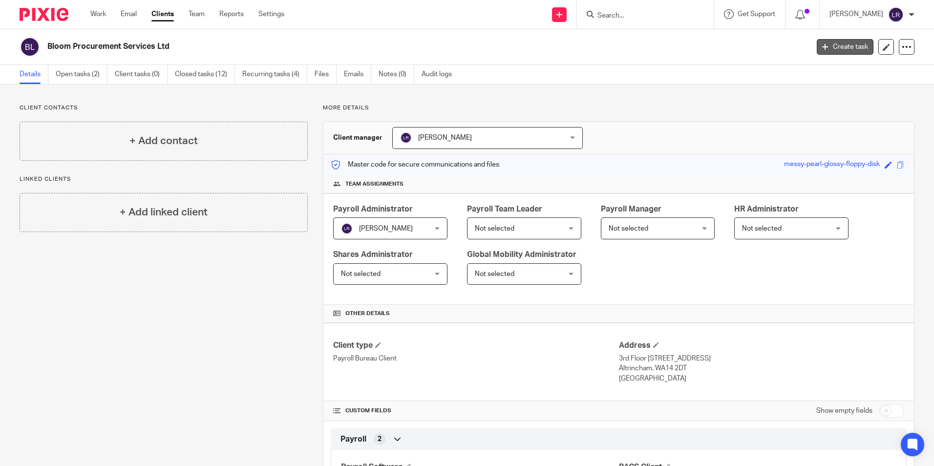
click at [822, 46] on icon at bounding box center [825, 47] width 6 height 6
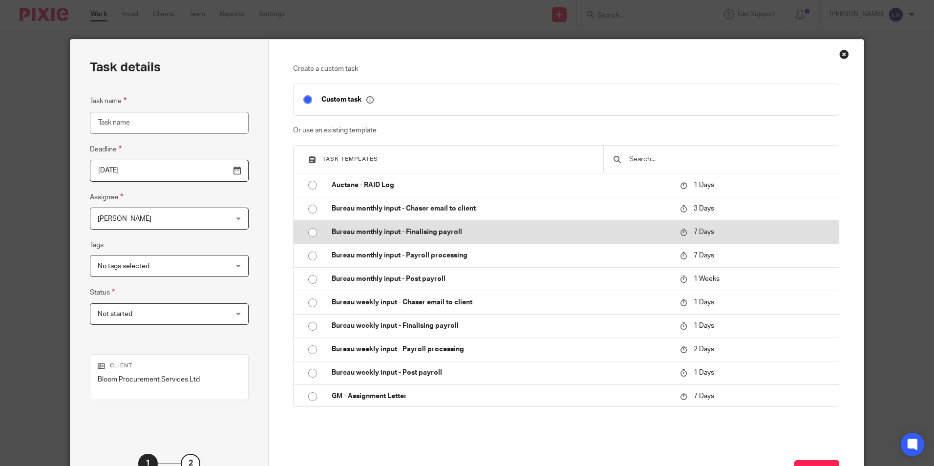
click at [309, 235] on input "radio" at bounding box center [312, 232] width 19 height 19
type input "[DATE]"
type input "Bureau monthly input - Finalising payroll - [DATE]"
checkbox input "false"
radio input "false"
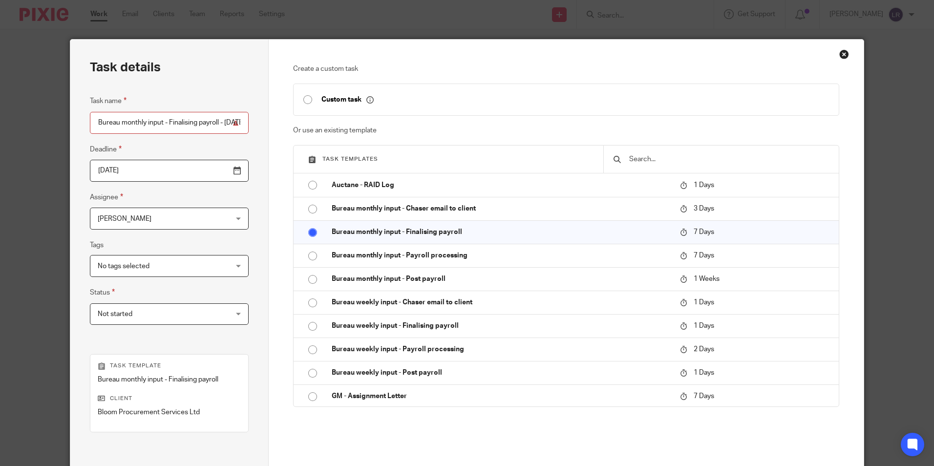
click at [151, 317] on span "Not started" at bounding box center [158, 314] width 120 height 21
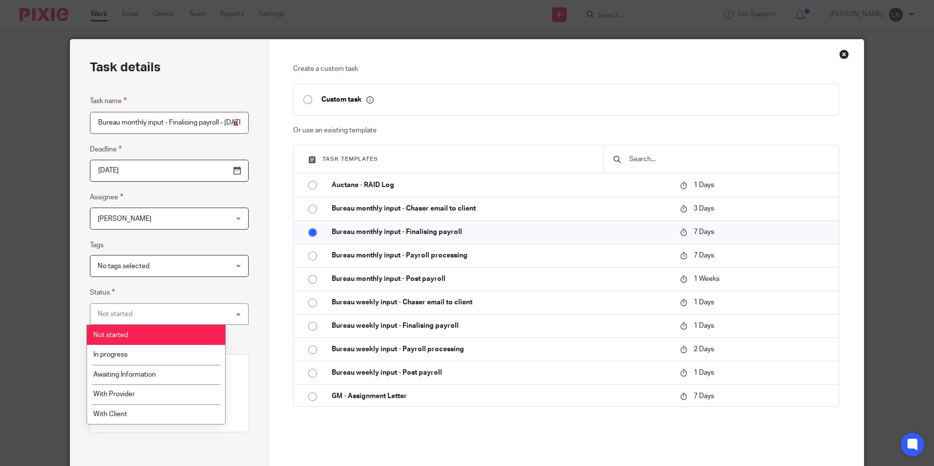
click at [151, 317] on div "Not started Not started" at bounding box center [169, 314] width 159 height 22
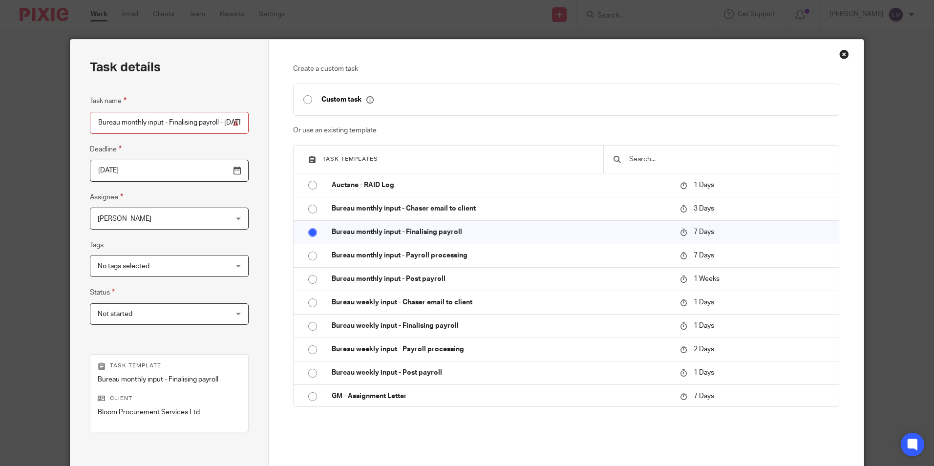
scroll to position [98, 0]
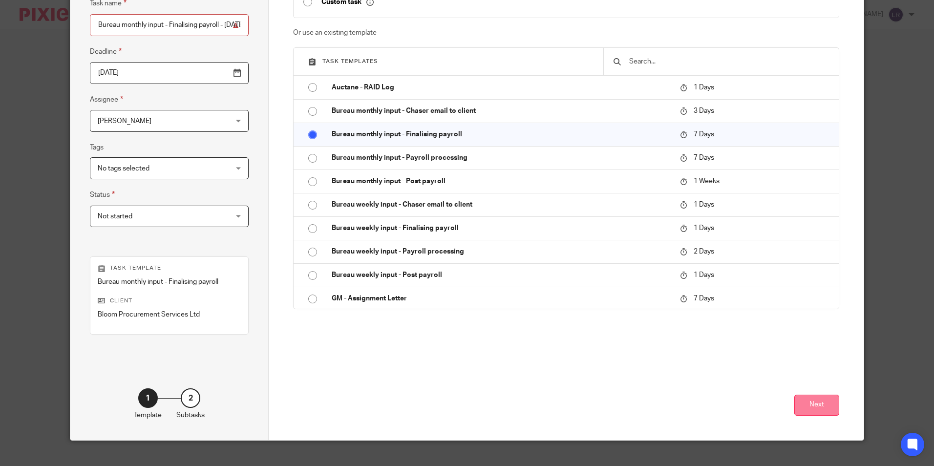
click at [810, 409] on button "Next" at bounding box center [816, 405] width 45 height 21
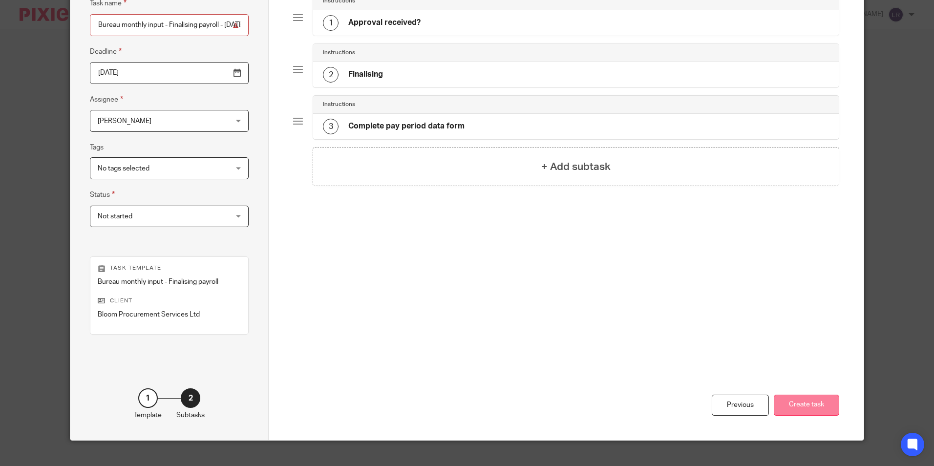
click at [799, 399] on button "Create task" at bounding box center [805, 405] width 65 height 21
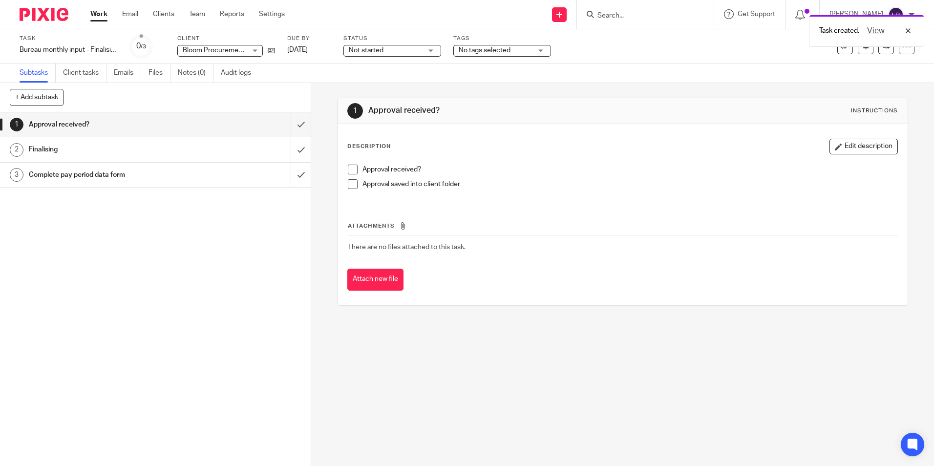
click at [766, 50] on div "See template in use Advanced task editor Copy task Make recurring Delete" at bounding box center [839, 47] width 149 height 16
click at [908, 33] on div "View" at bounding box center [886, 31] width 55 height 12
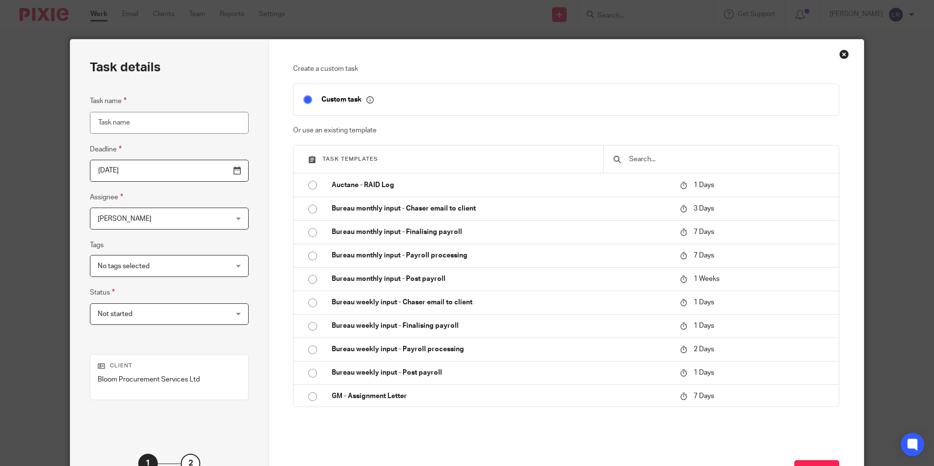
click at [841, 58] on div "Close this dialog window" at bounding box center [844, 54] width 10 height 10
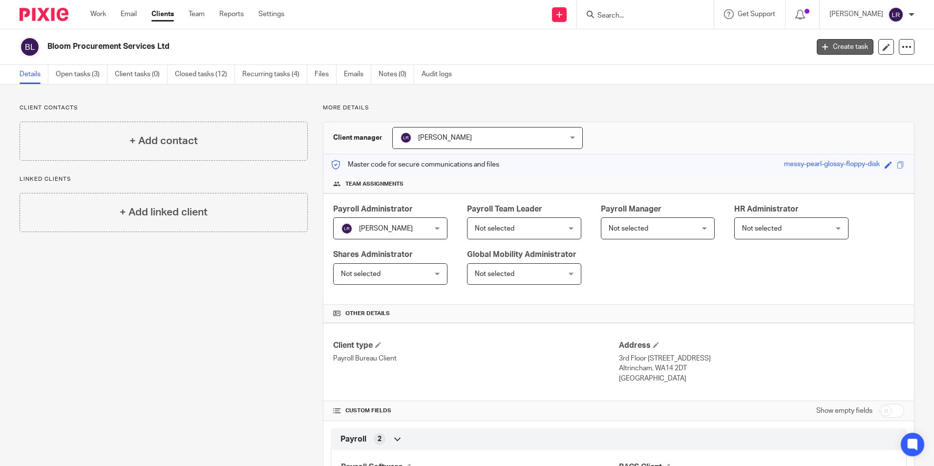
click at [851, 50] on link "Create task" at bounding box center [844, 47] width 57 height 16
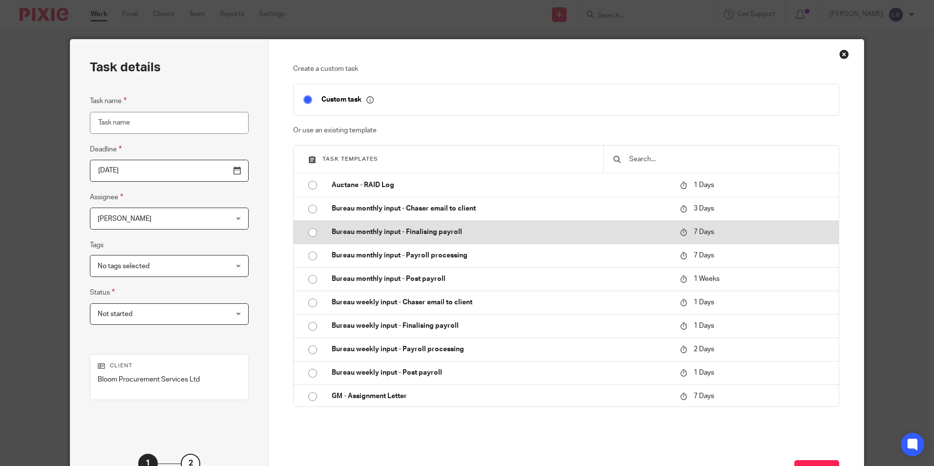
click at [307, 233] on input "radio" at bounding box center [312, 232] width 19 height 19
type input "[DATE]"
type input "Bureau monthly input - Finalising payroll - [DATE]"
checkbox input "false"
radio input "false"
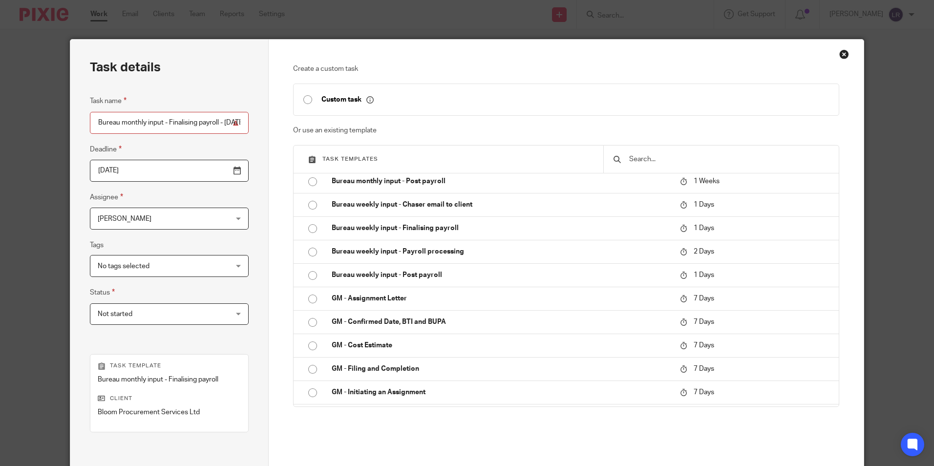
scroll to position [98, 0]
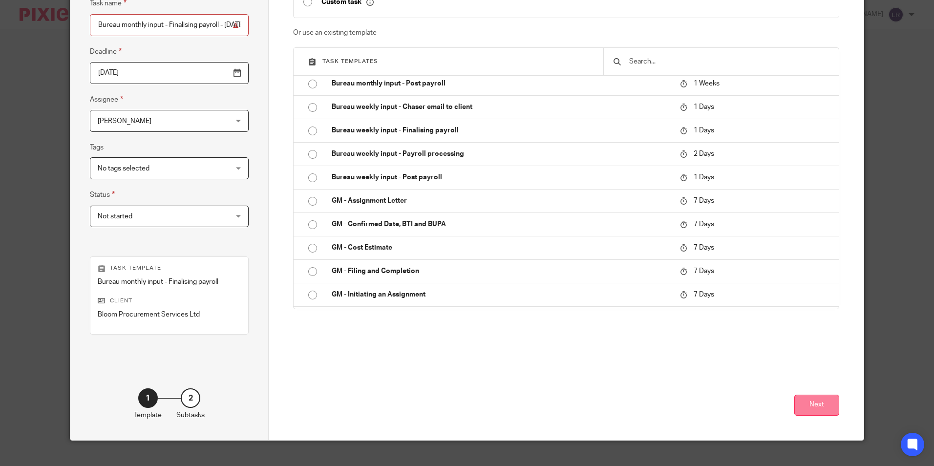
click at [827, 400] on button "Next" at bounding box center [816, 405] width 45 height 21
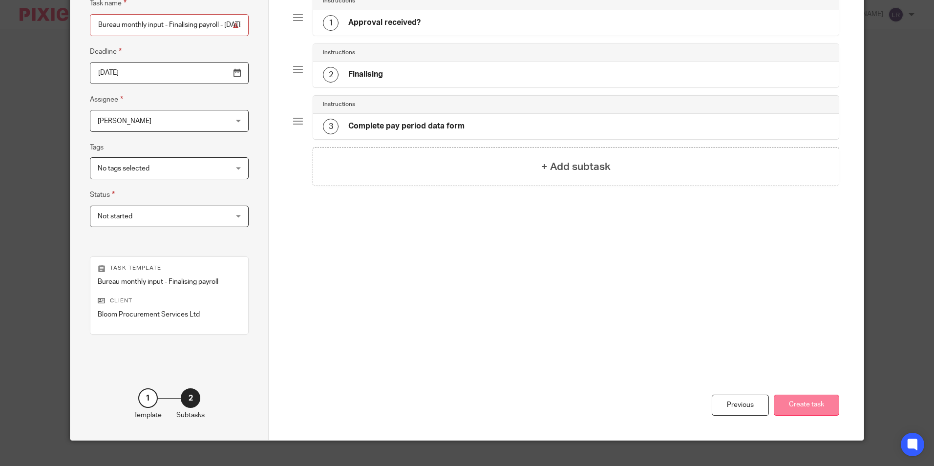
click at [789, 405] on button "Create task" at bounding box center [805, 405] width 65 height 21
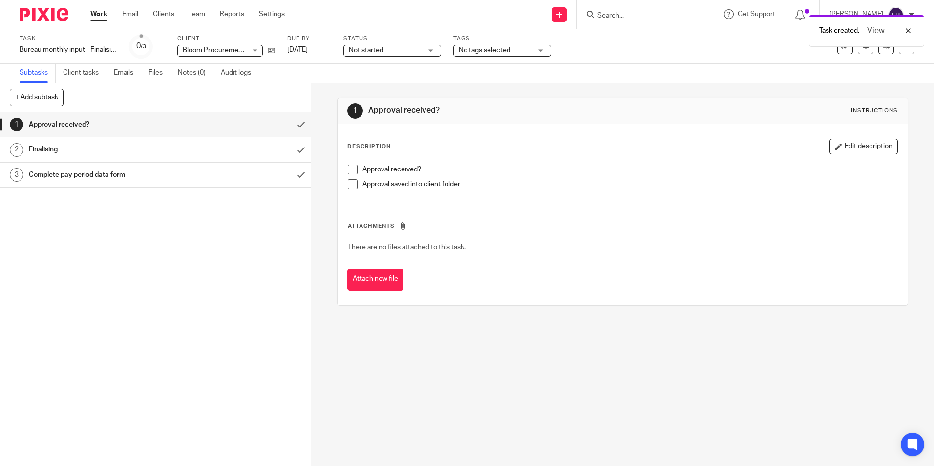
click at [785, 55] on div "Task Bureau monthly input - Finalising payroll - September 2025 Save Bureau mon…" at bounding box center [467, 46] width 894 height 23
click at [911, 32] on div "View" at bounding box center [886, 31] width 55 height 12
click at [918, 86] on div "1 Approval received? Instructions Description Edit description Approval receive…" at bounding box center [622, 274] width 623 height 383
click at [212, 271] on div "1 Approval received? 2 Finalising 3 Complete pay period data form" at bounding box center [155, 288] width 311 height 353
click at [93, 15] on link "Work" at bounding box center [98, 14] width 17 height 10
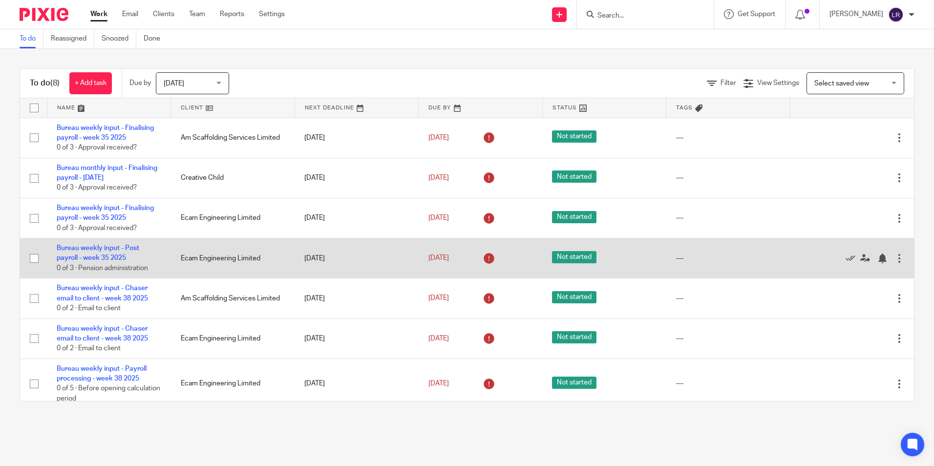
scroll to position [58, 0]
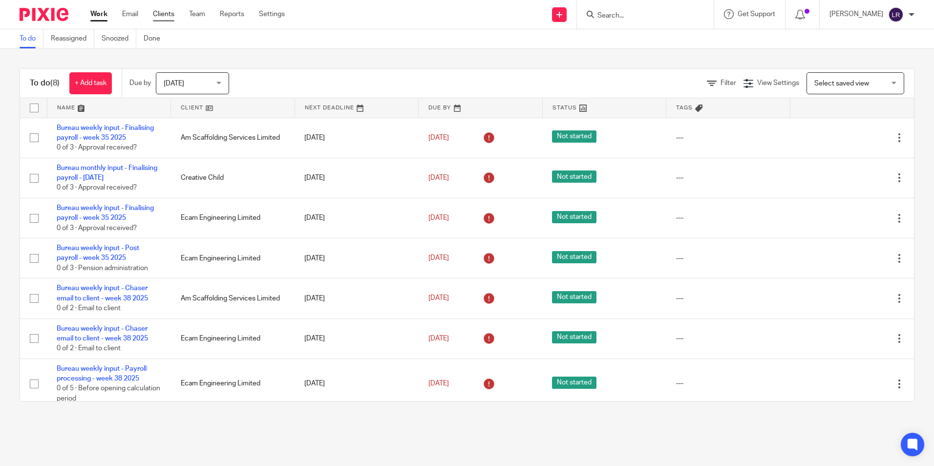
click at [164, 17] on link "Clients" at bounding box center [163, 14] width 21 height 10
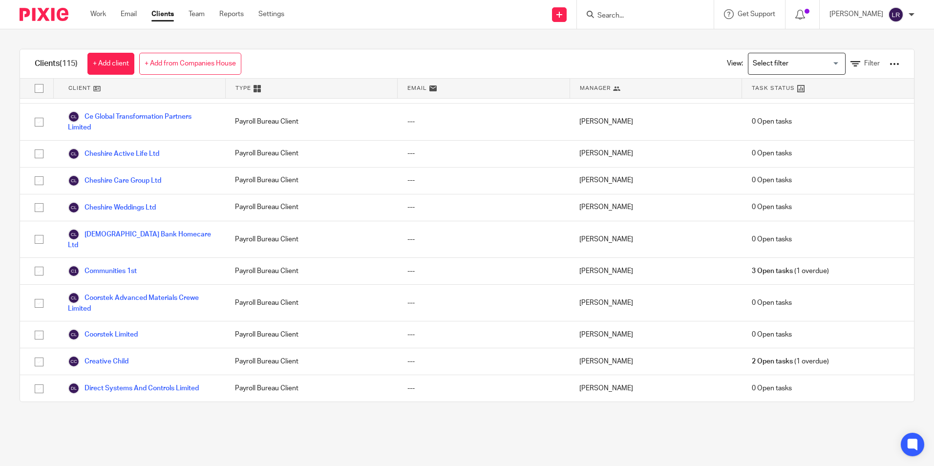
scroll to position [635, 0]
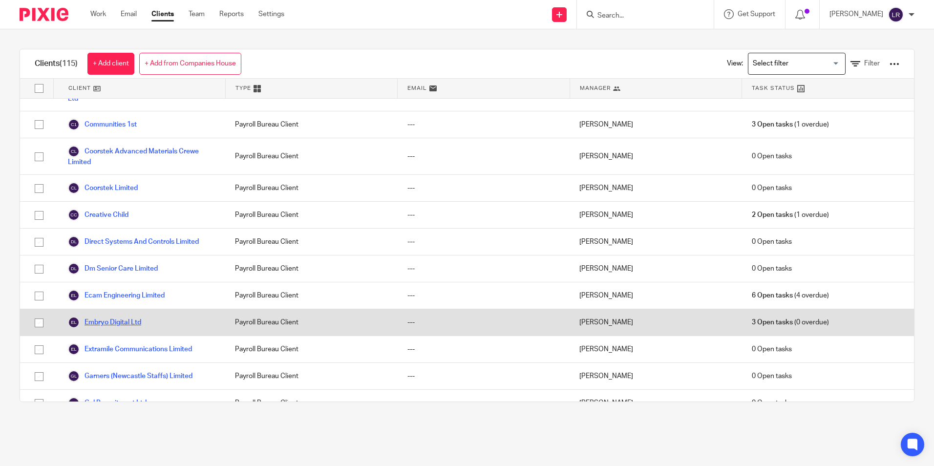
click at [141, 323] on link "Embryo Digital Ltd" at bounding box center [104, 322] width 73 height 12
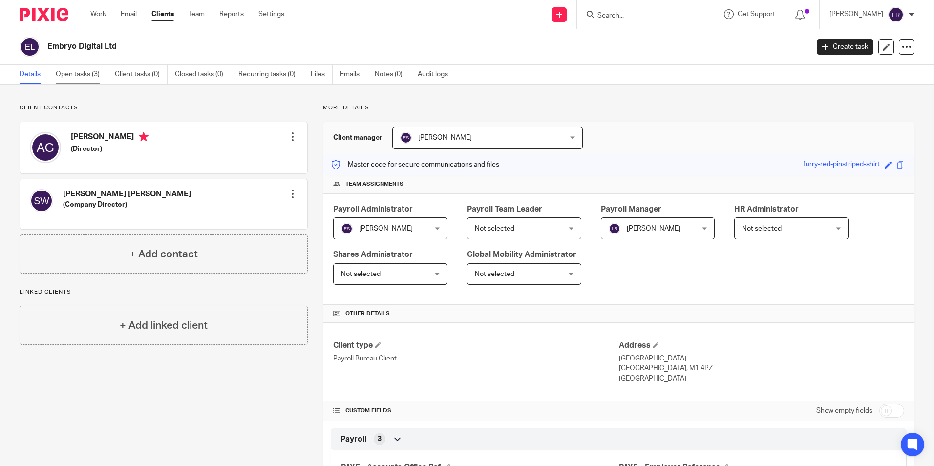
click at [75, 75] on link "Open tasks (3)" at bounding box center [82, 74] width 52 height 19
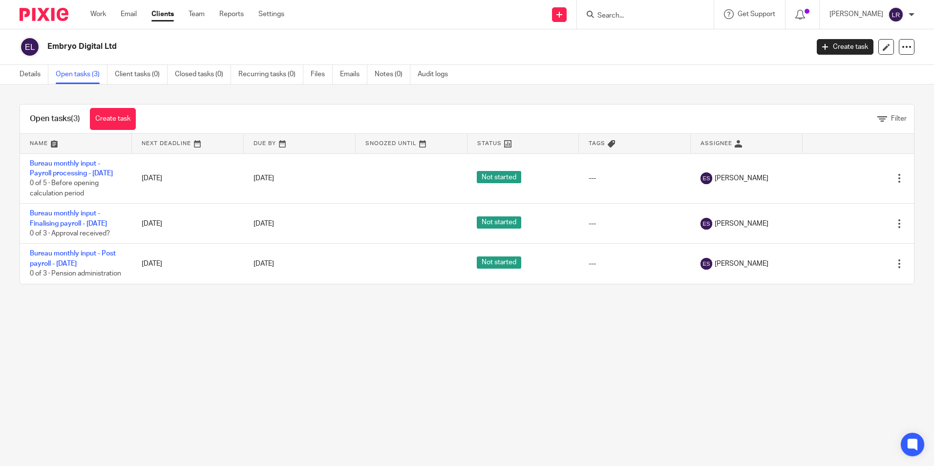
click at [104, 8] on div "Work Email Clients Team Reports Settings Work Email Clients Team Reports Settin…" at bounding box center [190, 14] width 218 height 29
click at [104, 12] on link "Work" at bounding box center [98, 14] width 16 height 10
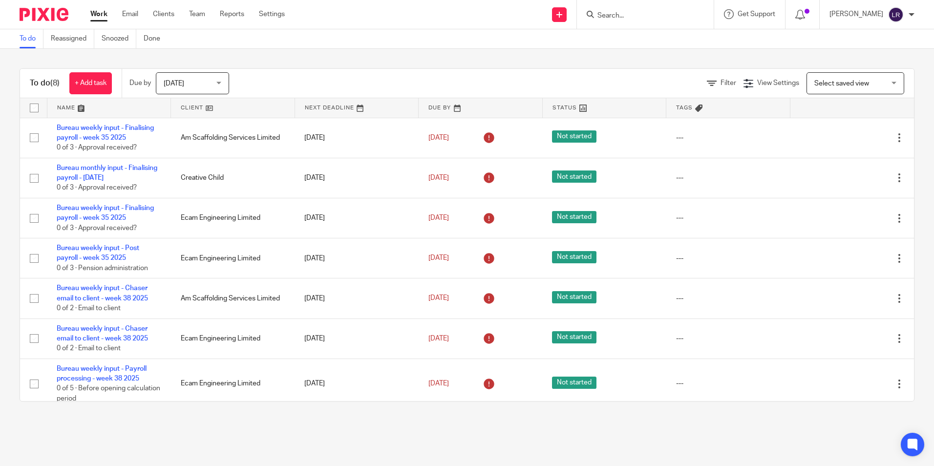
click at [311, 108] on link at bounding box center [357, 108] width 124 height 20
click at [358, 113] on link at bounding box center [356, 108] width 127 height 20
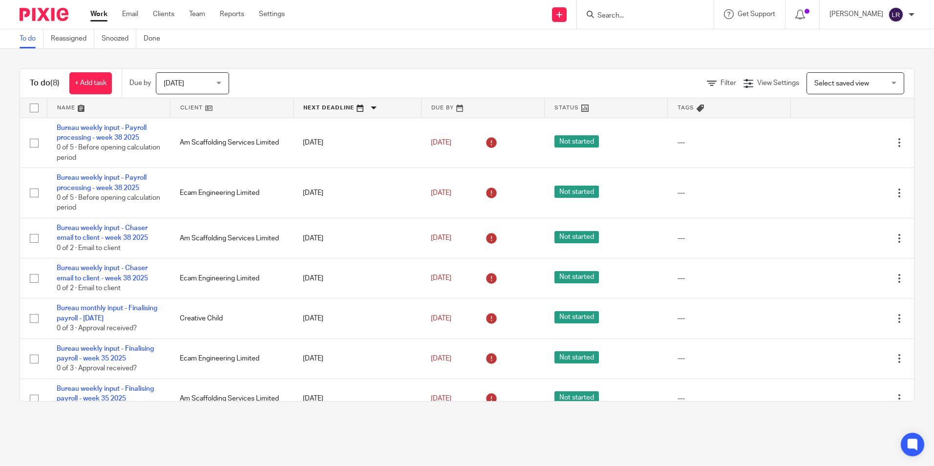
click at [465, 111] on link at bounding box center [482, 108] width 123 height 20
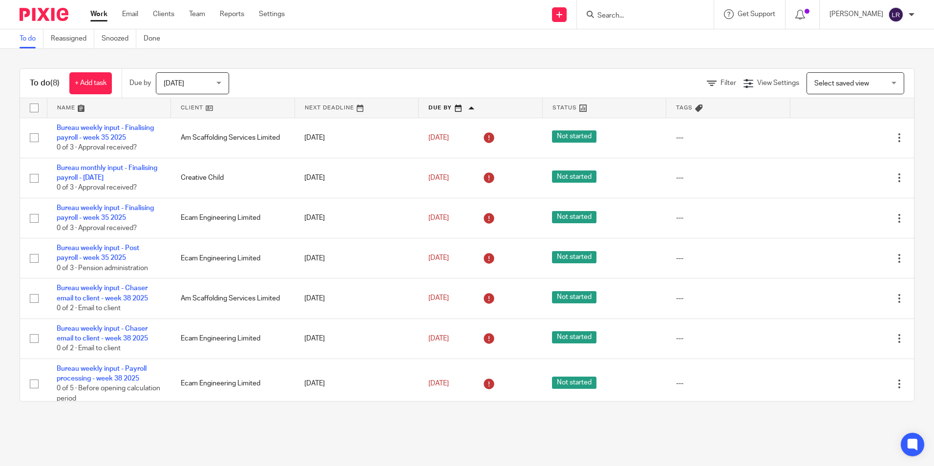
click at [441, 114] on link at bounding box center [480, 108] width 124 height 20
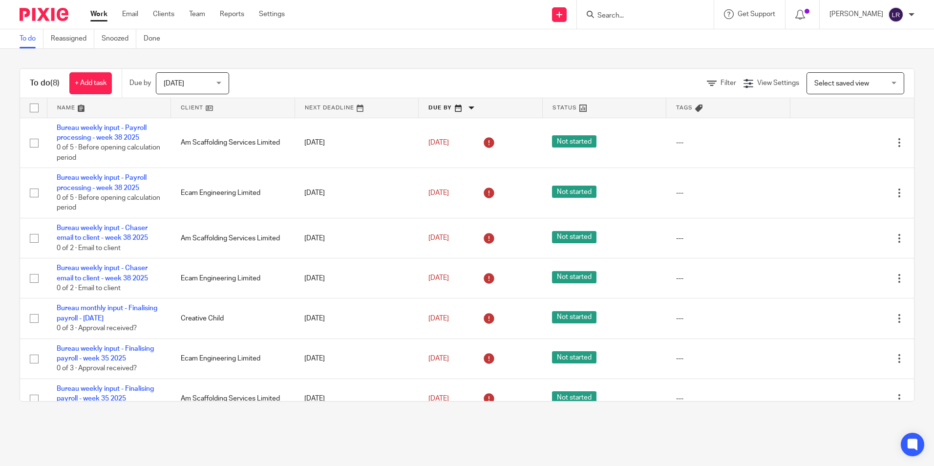
click at [459, 108] on link at bounding box center [480, 108] width 124 height 20
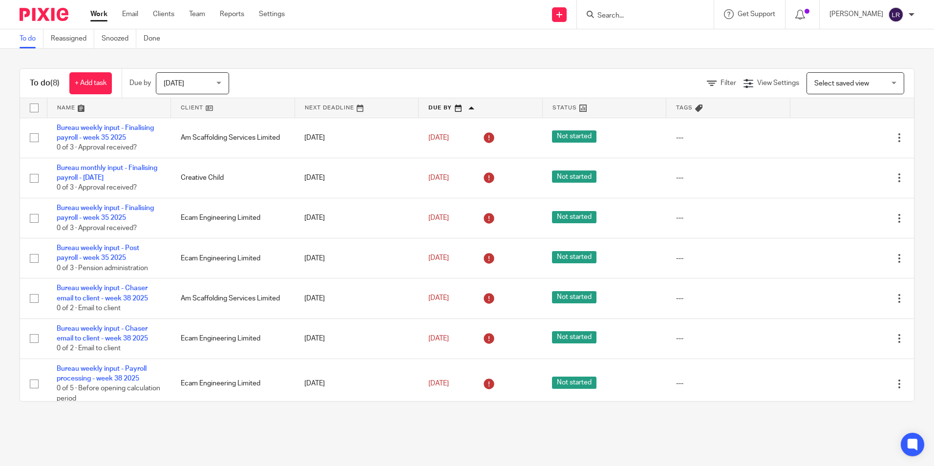
click at [211, 78] on span "[DATE]" at bounding box center [190, 83] width 52 height 21
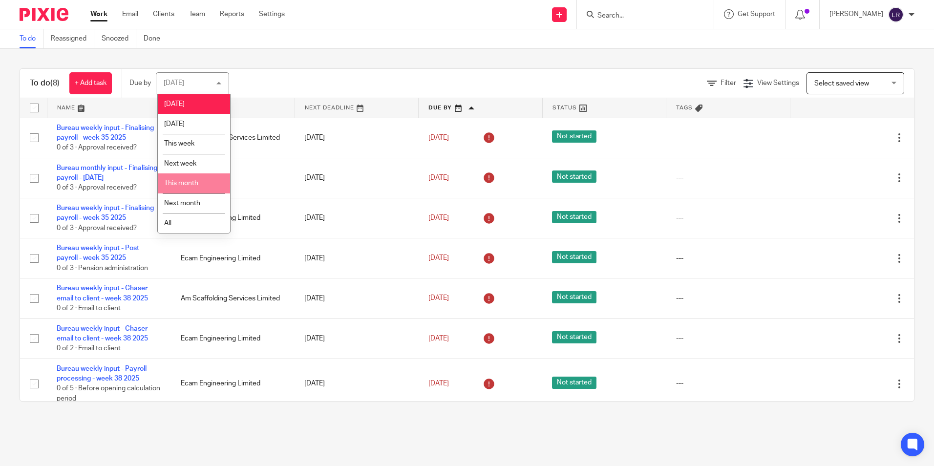
click at [178, 184] on span "This month" at bounding box center [181, 183] width 34 height 7
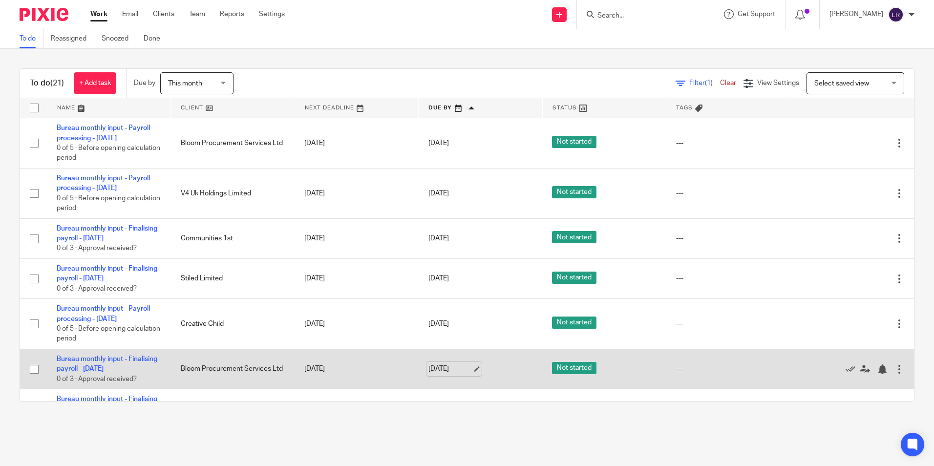
scroll to position [709, 0]
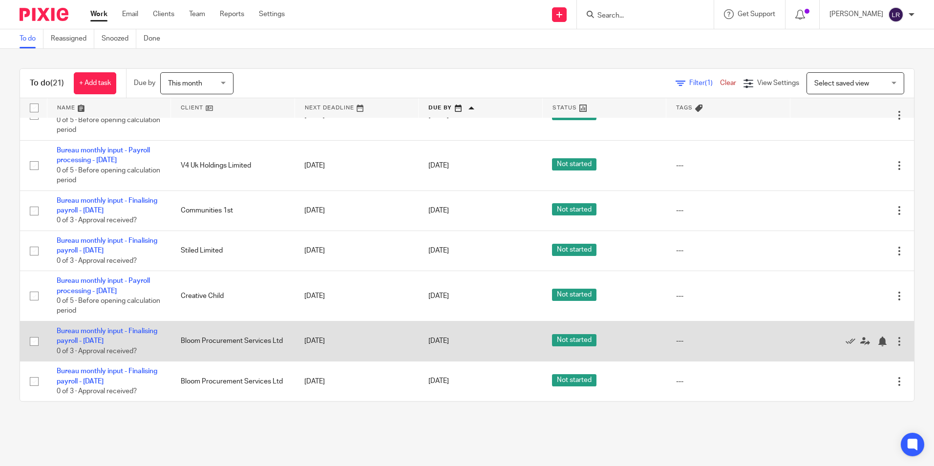
click at [894, 336] on div at bounding box center [899, 341] width 10 height 10
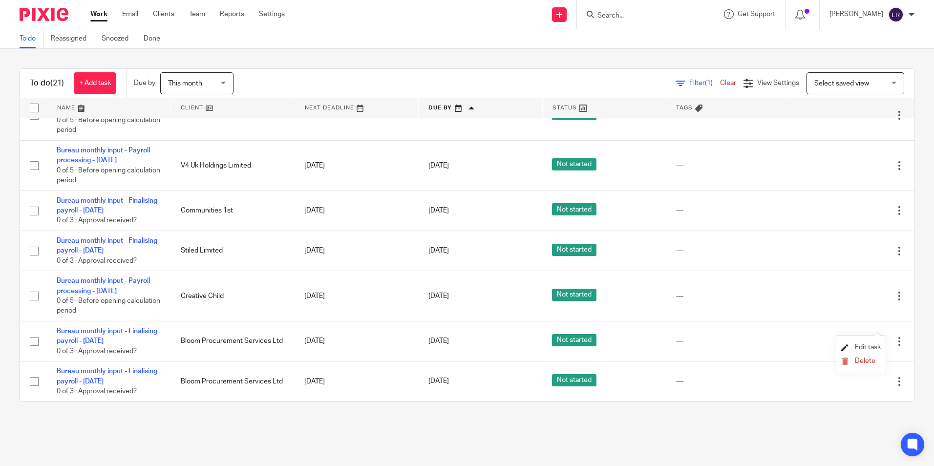
click at [872, 346] on span "Edit task" at bounding box center [867, 347] width 26 height 7
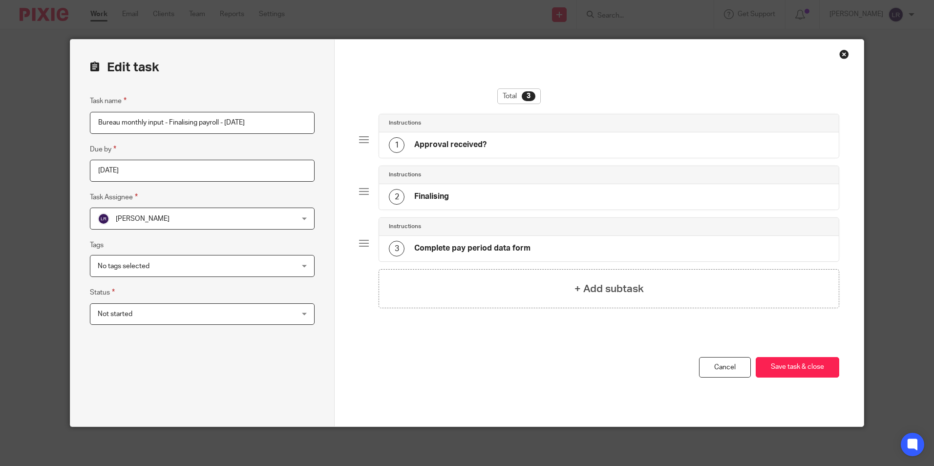
click at [120, 169] on input "2025-09-25" at bounding box center [202, 171] width 225 height 22
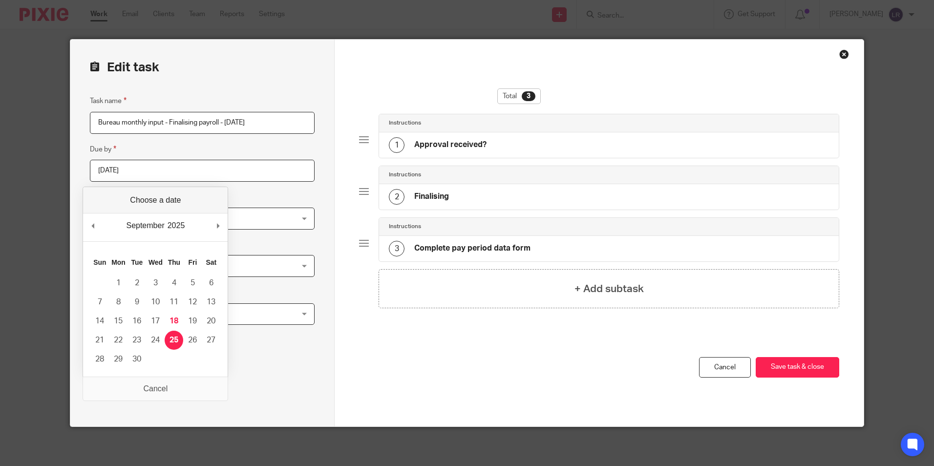
click at [137, 170] on input "2025-09-25" at bounding box center [202, 171] width 225 height 22
type input "2025-09-21"
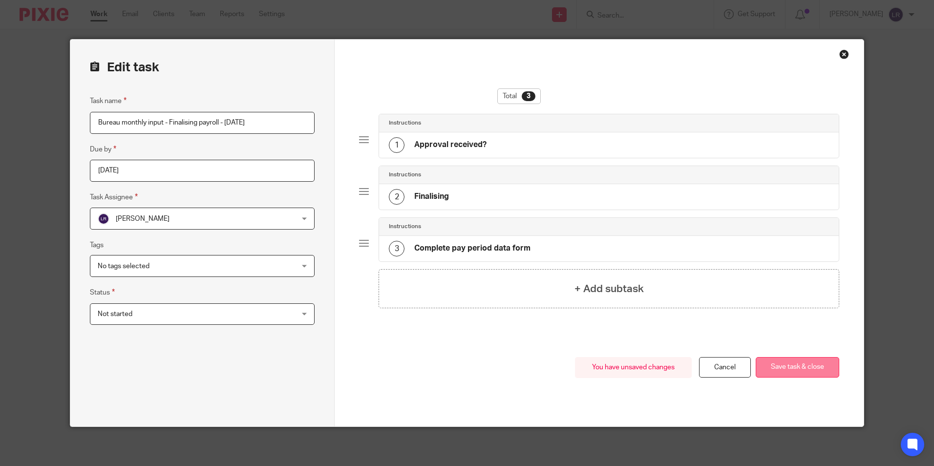
click at [793, 367] on button "Save task & close" at bounding box center [796, 367] width 83 height 21
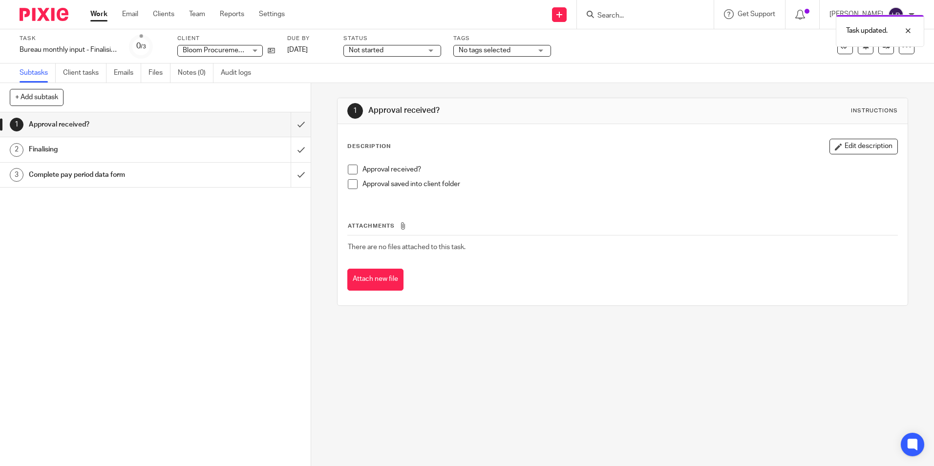
click at [475, 384] on div "1 Approval received? Instructions Description Edit description Approval receive…" at bounding box center [622, 274] width 623 height 383
click at [468, 341] on div "1 Approval received? Instructions Description Edit description Approval receive…" at bounding box center [622, 274] width 623 height 383
click at [162, 240] on div "1 Approval received? 2 Finalising 3 Complete pay period data form" at bounding box center [155, 288] width 311 height 353
click at [165, 247] on div "1 Approval received? 2 Finalising 3 Complete pay period data form" at bounding box center [155, 288] width 311 height 353
click at [98, 262] on div "1 Approval received? 2 Finalising 3 Complete pay period data form" at bounding box center [155, 288] width 311 height 353
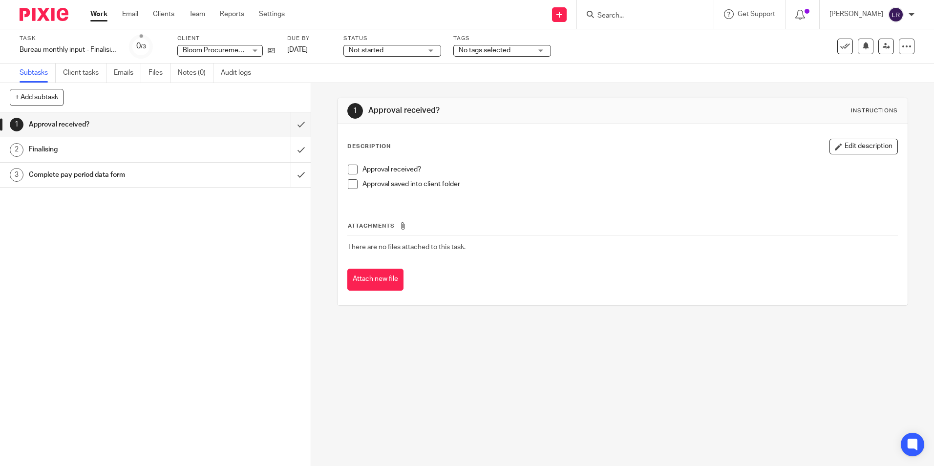
click at [148, 288] on div "1 Approval received? 2 Finalising 3 Complete pay period data form" at bounding box center [155, 288] width 311 height 353
click at [180, 237] on div "1 Approval received? 2 Finalising 3 Complete pay period data form" at bounding box center [155, 288] width 311 height 353
click at [102, 13] on link "Work" at bounding box center [98, 14] width 17 height 10
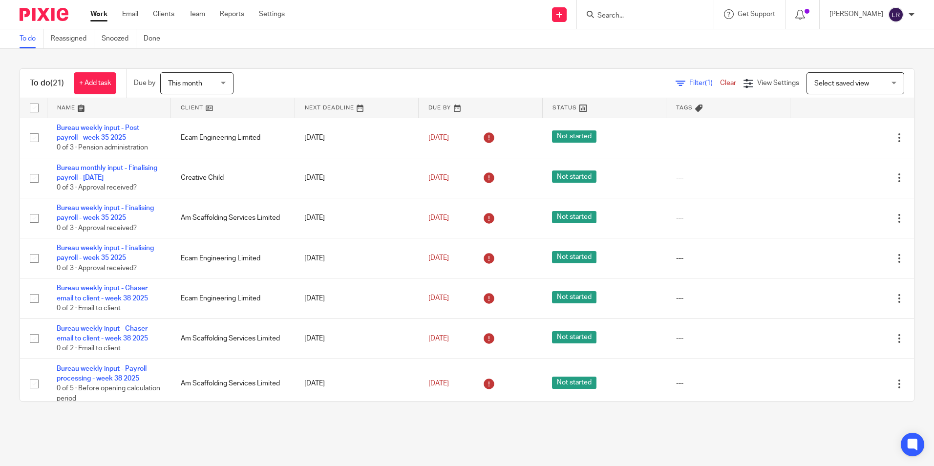
click at [687, 50] on div "To do (21) + Add task Due by This month This month Today Tomorrow This week Nex…" at bounding box center [467, 235] width 934 height 372
click at [695, 47] on div "To do Reassigned Snoozed Done" at bounding box center [467, 39] width 934 height 20
click at [166, 19] on link "Clients" at bounding box center [163, 14] width 21 height 10
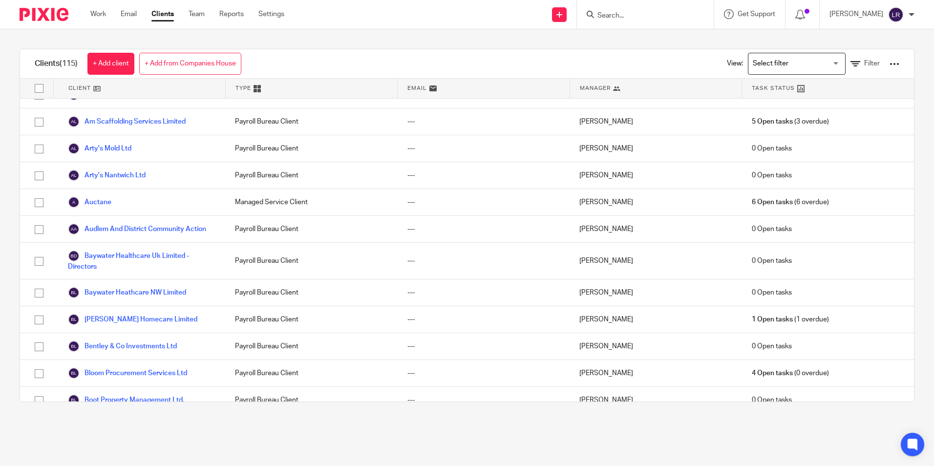
scroll to position [195, 0]
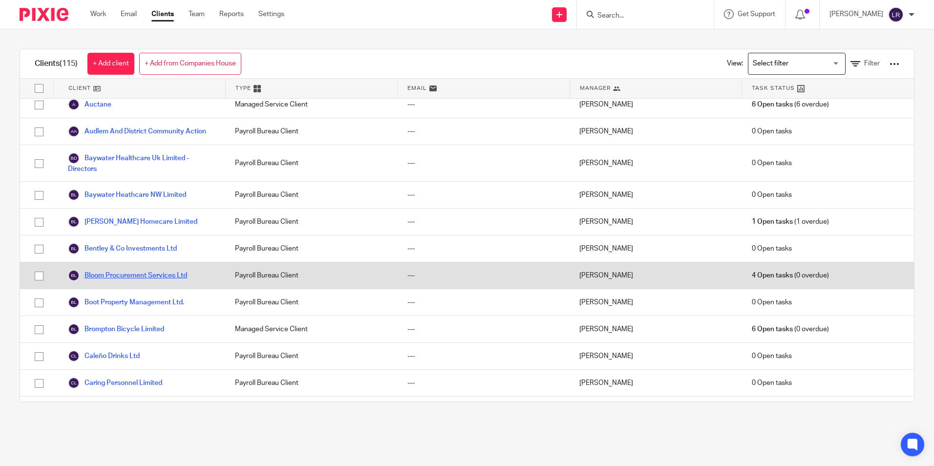
click at [142, 281] on link "Bloom Procurement Services Ltd" at bounding box center [127, 276] width 119 height 12
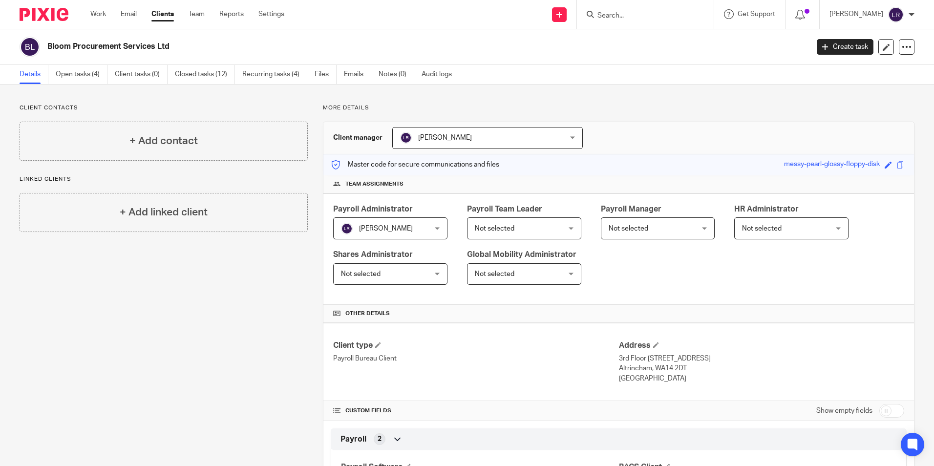
click at [784, 80] on div "Details Open tasks (4) Client tasks (0) Closed tasks (12) Recurring tasks (4) F…" at bounding box center [467, 75] width 934 height 20
click at [822, 48] on link "Create task" at bounding box center [844, 47] width 57 height 16
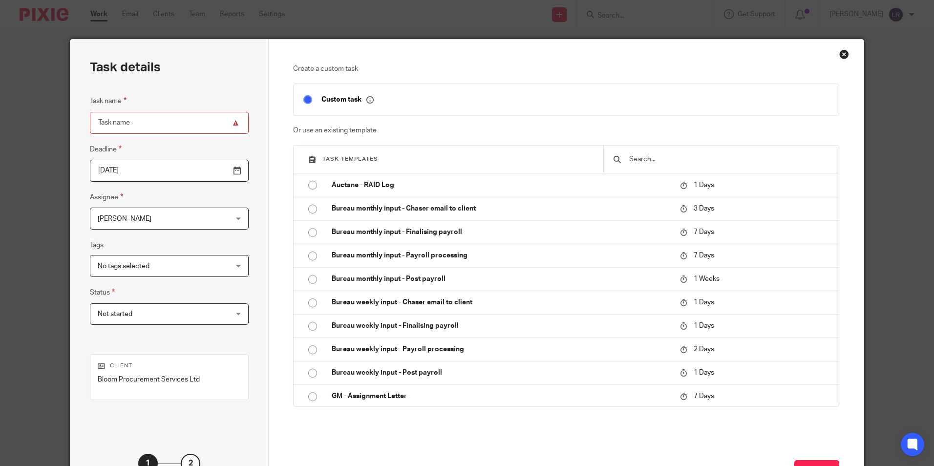
click at [839, 53] on div "Close this dialog window" at bounding box center [844, 54] width 10 height 10
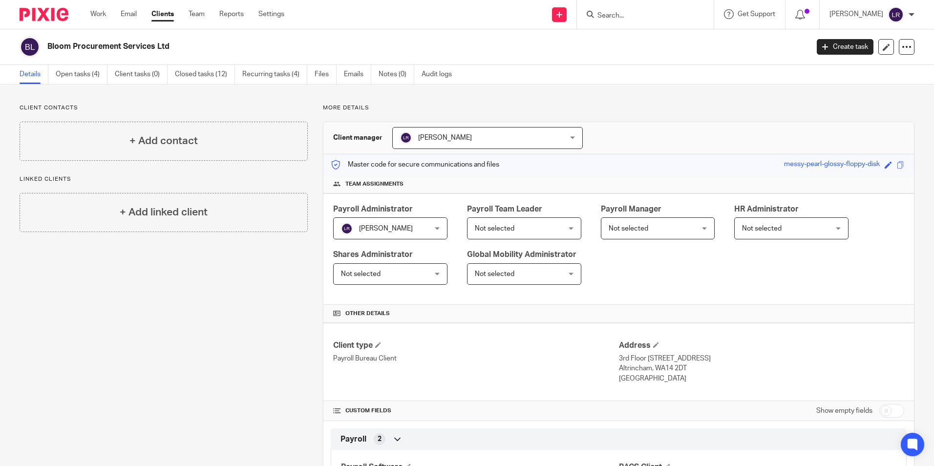
click at [161, 15] on link "Clients" at bounding box center [162, 14] width 22 height 10
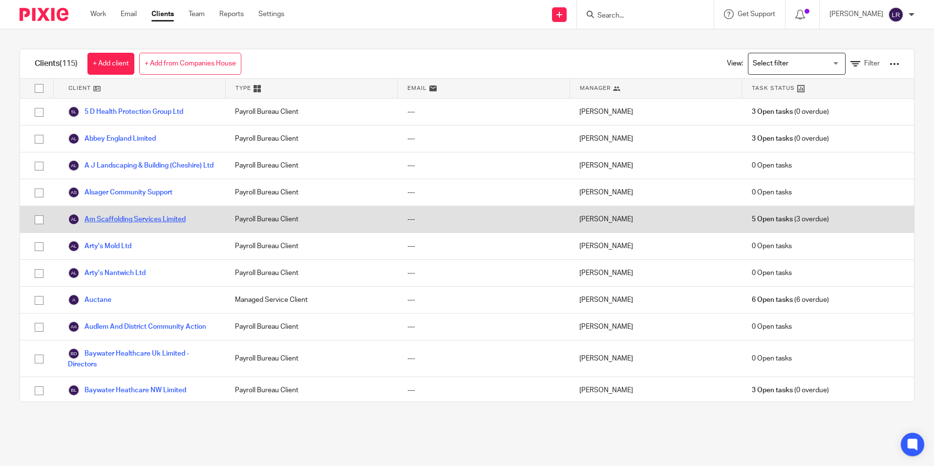
click at [96, 225] on link "Am Scaffolding Services Limited" at bounding box center [127, 219] width 118 height 12
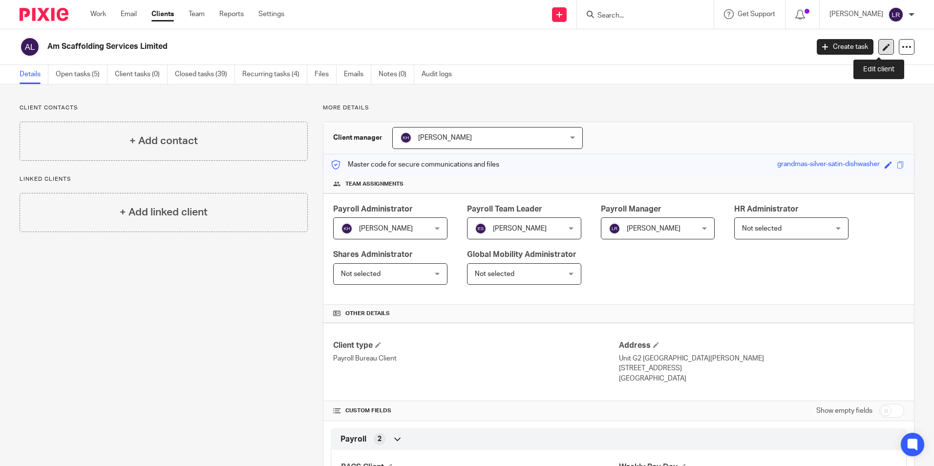
click at [878, 47] on link at bounding box center [886, 47] width 16 height 16
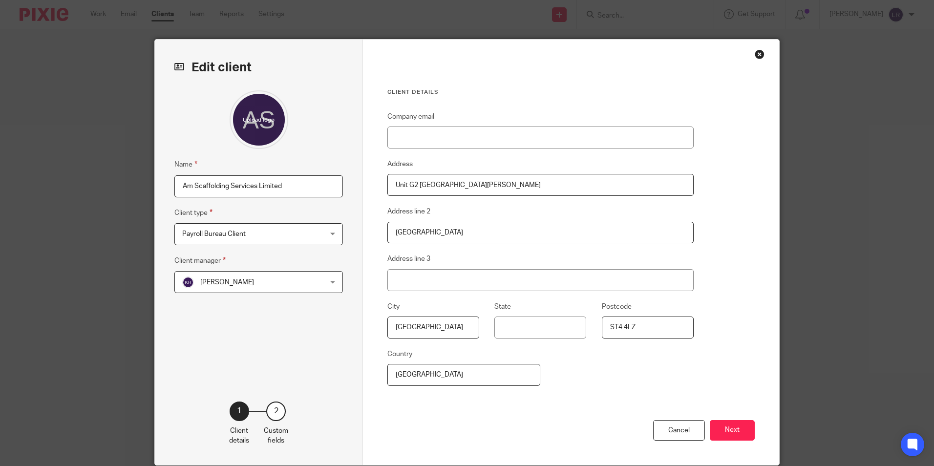
click at [756, 53] on div "Close this dialog window" at bounding box center [759, 54] width 10 height 10
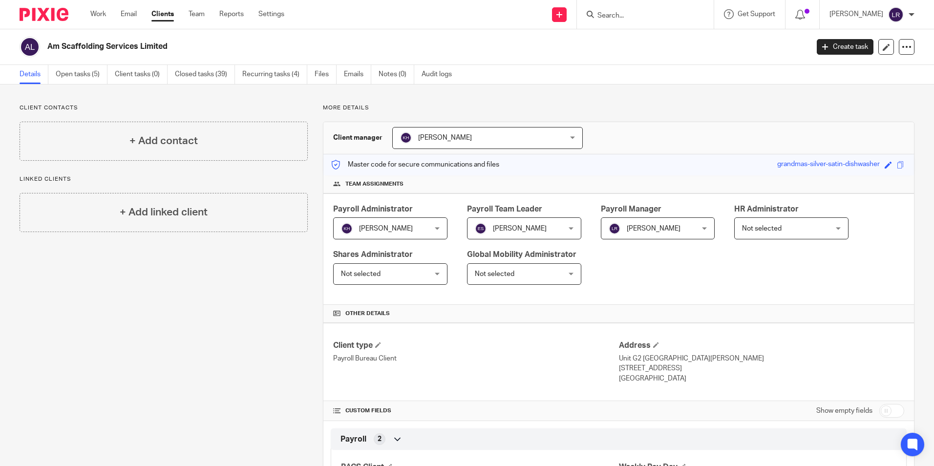
click at [90, 329] on div "Client contacts + Add contact Linked clients + Add linked client" at bounding box center [155, 406] width 303 height 605
click at [262, 386] on div "Client contacts + Add contact Linked clients + Add linked client" at bounding box center [155, 406] width 303 height 605
click at [127, 330] on div "Client contacts + Add contact Linked clients + Add linked client" at bounding box center [155, 406] width 303 height 605
click at [183, 258] on div "Client contacts + Add contact Linked clients + Add linked client" at bounding box center [155, 406] width 303 height 605
click at [160, 10] on link "Clients" at bounding box center [162, 14] width 22 height 10
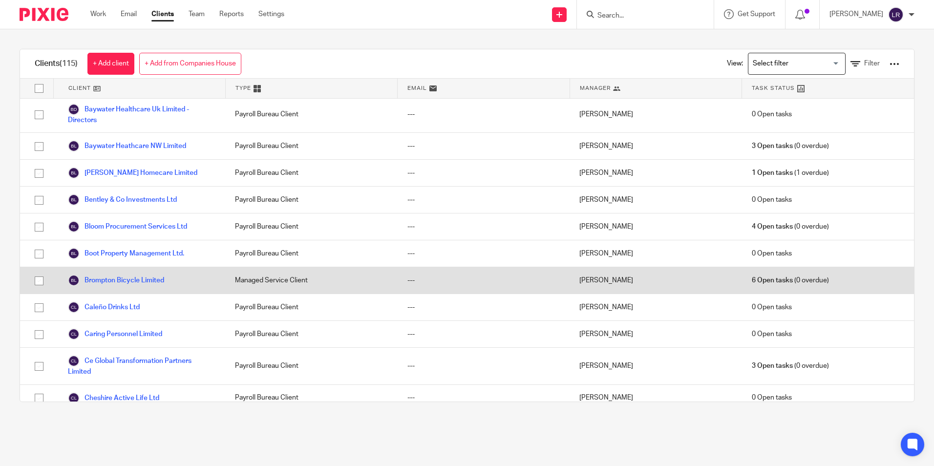
scroll to position [195, 0]
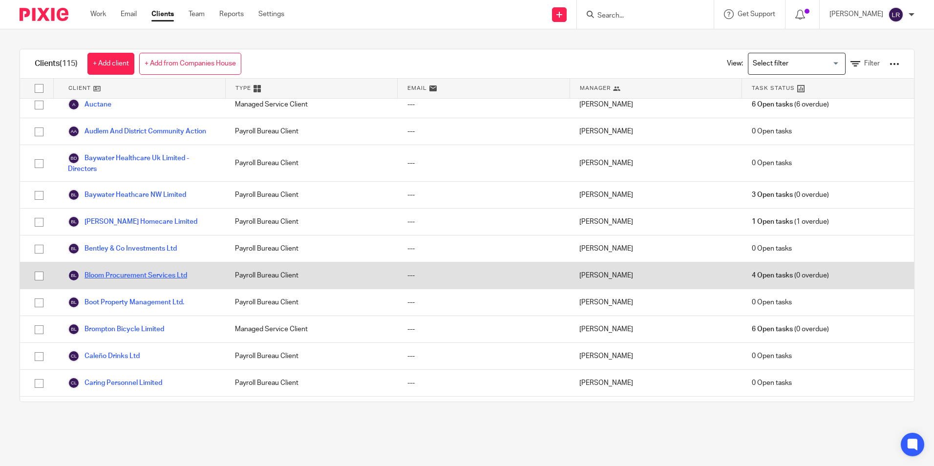
click at [114, 281] on link "Bloom Procurement Services Ltd" at bounding box center [127, 276] width 119 height 12
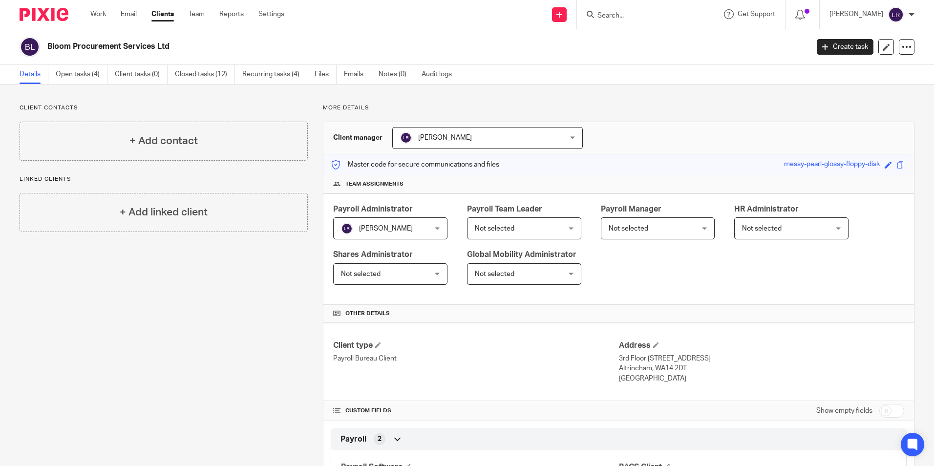
drag, startPoint x: 176, startPoint y: 320, endPoint x: 199, endPoint y: 303, distance: 28.3
click at [176, 320] on div "Client contacts + Add contact Linked clients + Add linked client" at bounding box center [155, 424] width 303 height 640
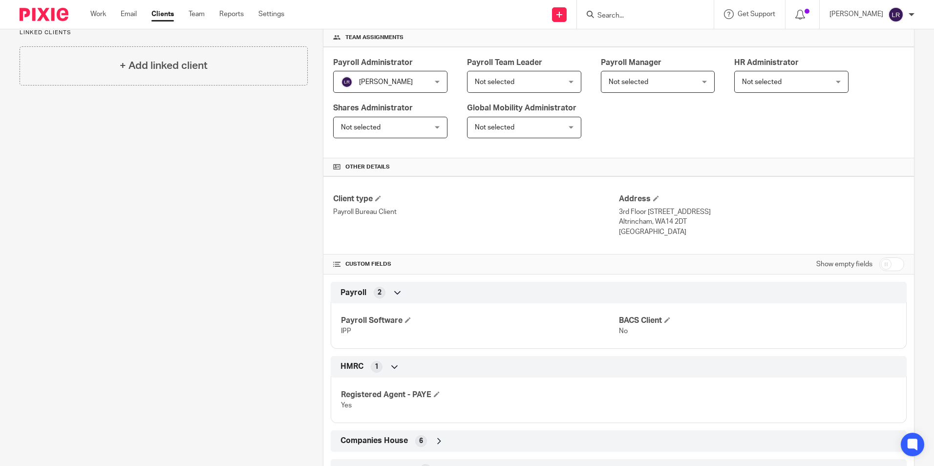
scroll to position [298, 0]
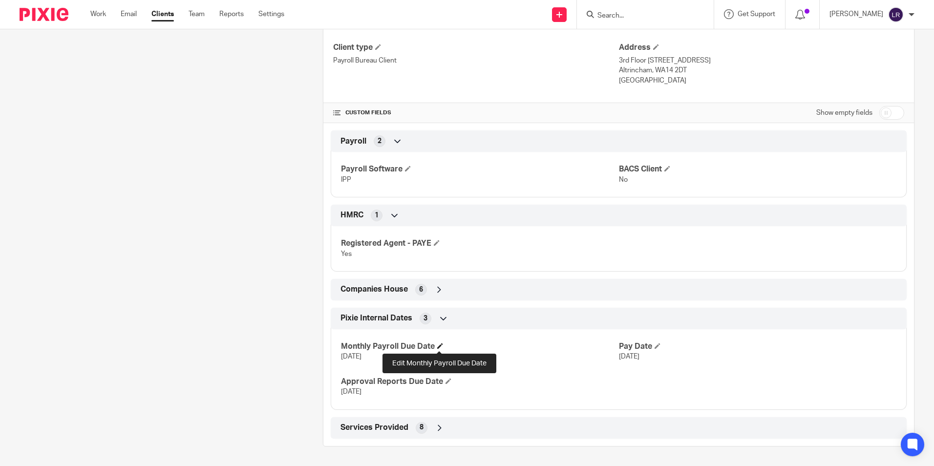
click at [439, 346] on span at bounding box center [440, 346] width 6 height 6
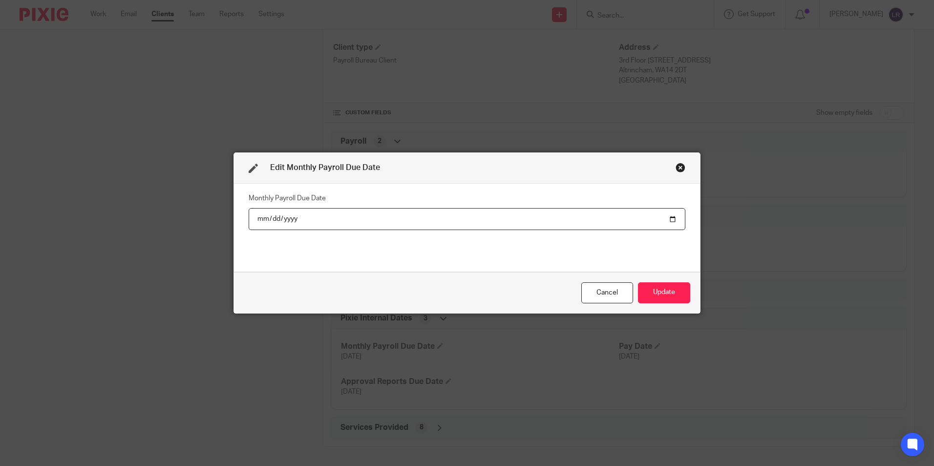
click at [273, 221] on input "2025-05-20" at bounding box center [467, 219] width 436 height 22
click at [256, 214] on input "2025-05-20" at bounding box center [467, 219] width 436 height 22
type input "2025-05-16"
type input "2025-09-16"
click at [676, 296] on button "Update" at bounding box center [664, 292] width 52 height 21
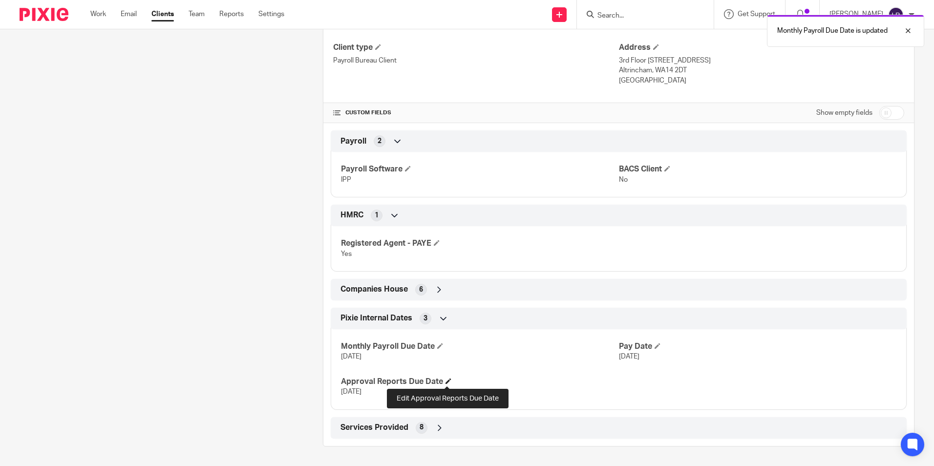
click at [446, 382] on span at bounding box center [448, 381] width 6 height 6
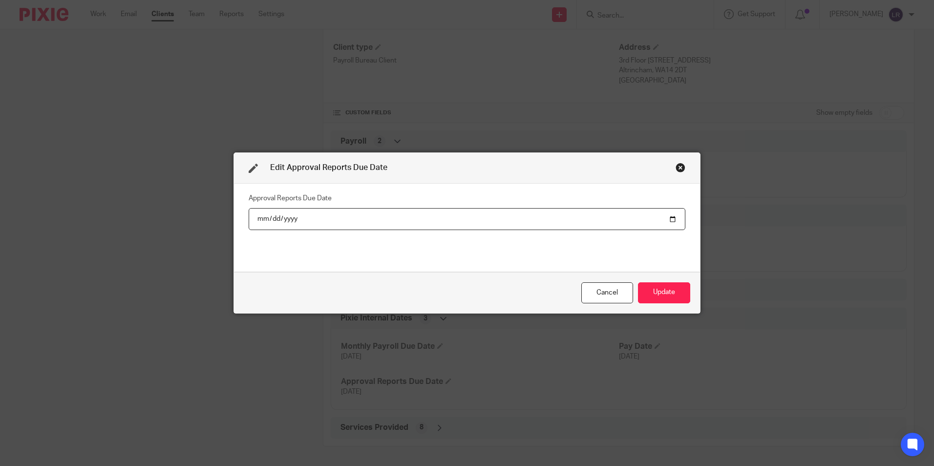
click at [267, 223] on input "2025-05-22" at bounding box center [467, 219] width 436 height 22
type input "2025-05-19"
type input "2025-09-19"
click at [666, 297] on button "Update" at bounding box center [664, 292] width 52 height 21
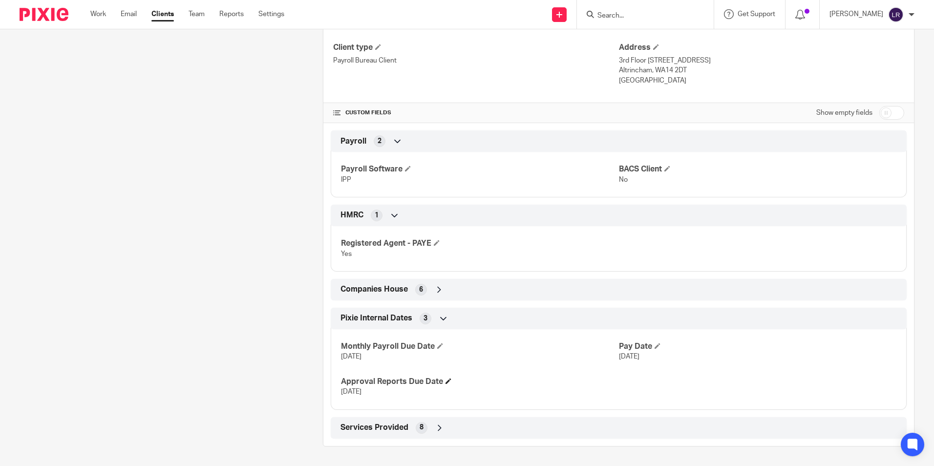
click at [447, 385] on h4 "Approval Reports Due Date" at bounding box center [479, 381] width 277 height 10
click at [655, 348] on span at bounding box center [657, 346] width 6 height 6
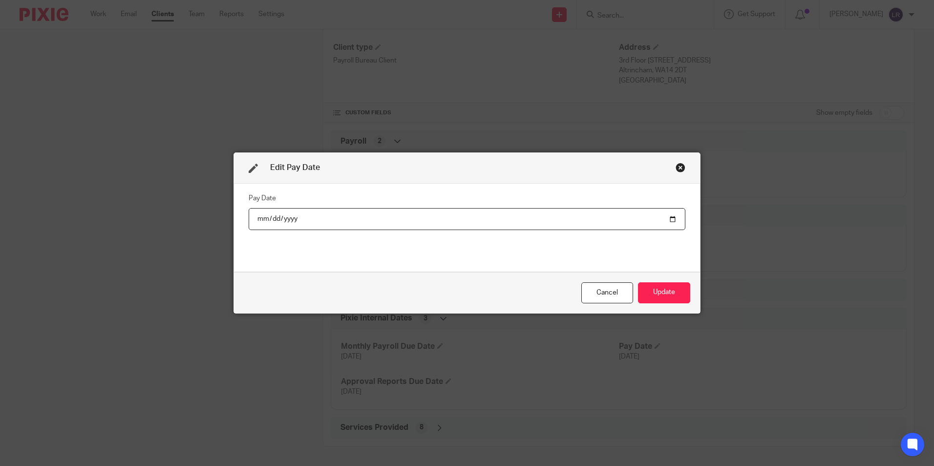
click at [258, 222] on input "2025-05-24" at bounding box center [467, 219] width 436 height 22
type input "2025-05-26"
type input "2025-09-26"
click at [670, 297] on button "Update" at bounding box center [664, 292] width 52 height 21
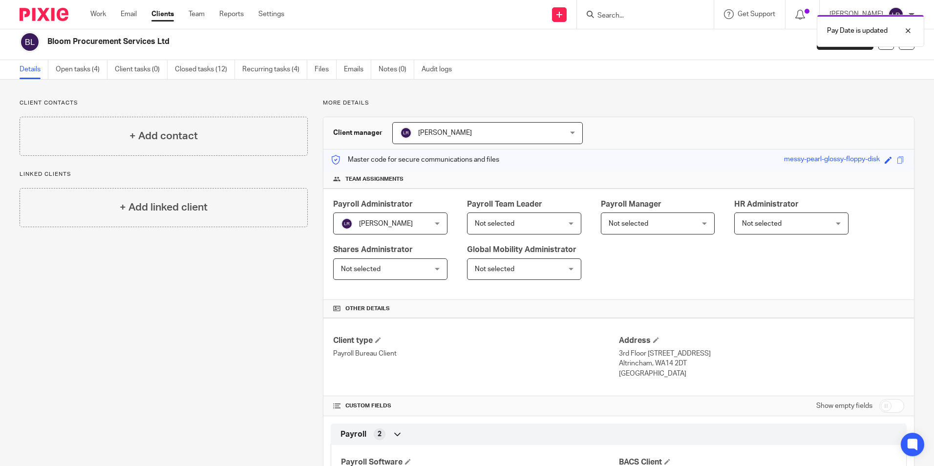
scroll to position [0, 0]
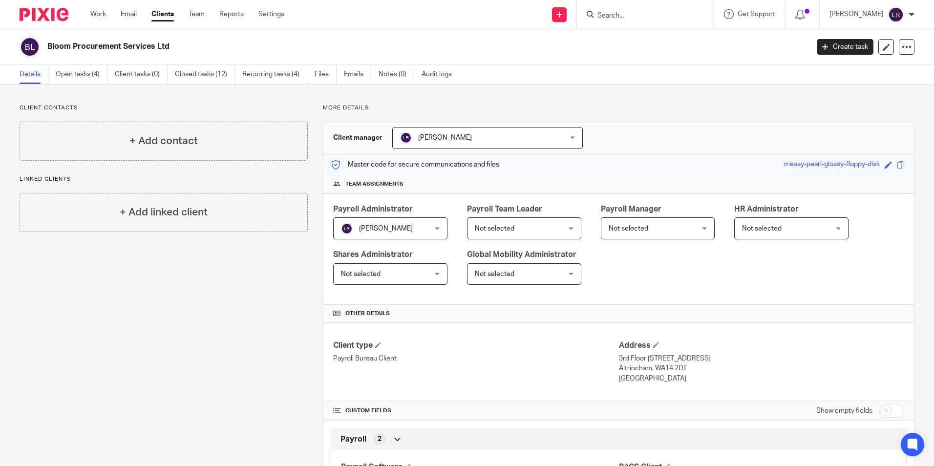
click at [819, 10] on div at bounding box center [802, 14] width 34 height 29
click at [805, 16] on icon at bounding box center [800, 15] width 10 height 10
click at [831, 46] on link "Create task" at bounding box center [844, 47] width 57 height 16
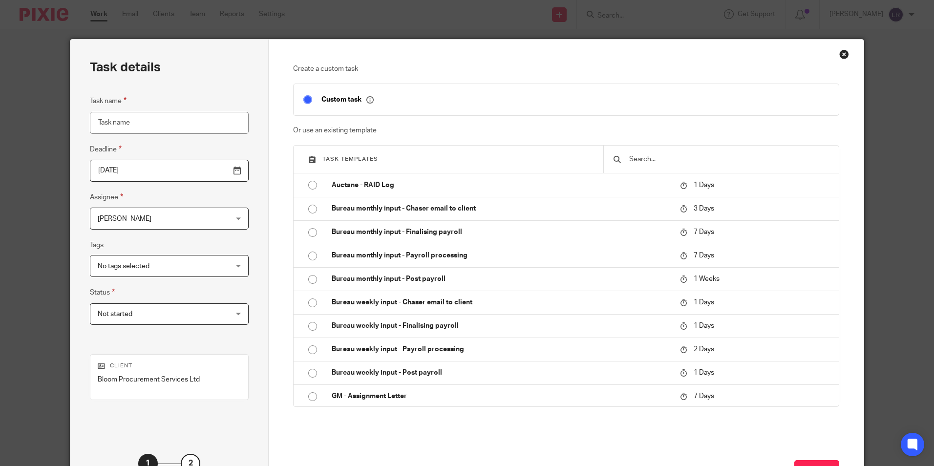
click at [839, 53] on div "Close this dialog window" at bounding box center [844, 54] width 10 height 10
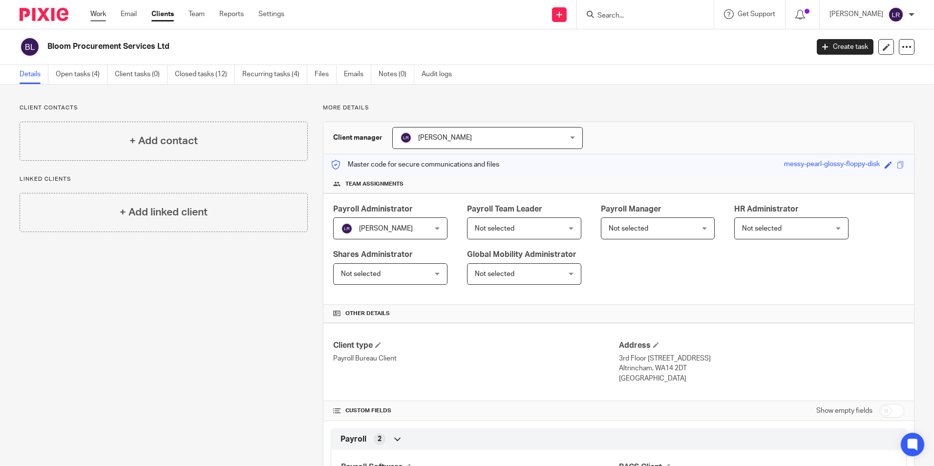
click at [95, 16] on link "Work" at bounding box center [98, 14] width 16 height 10
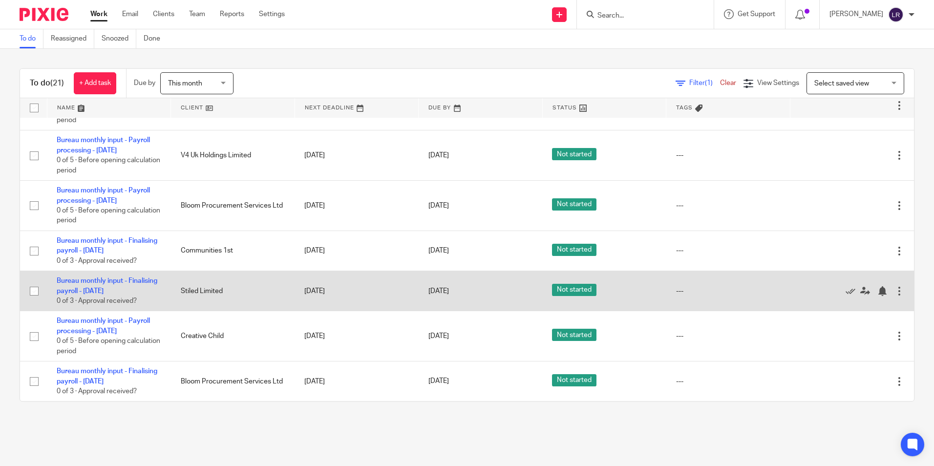
scroll to position [709, 0]
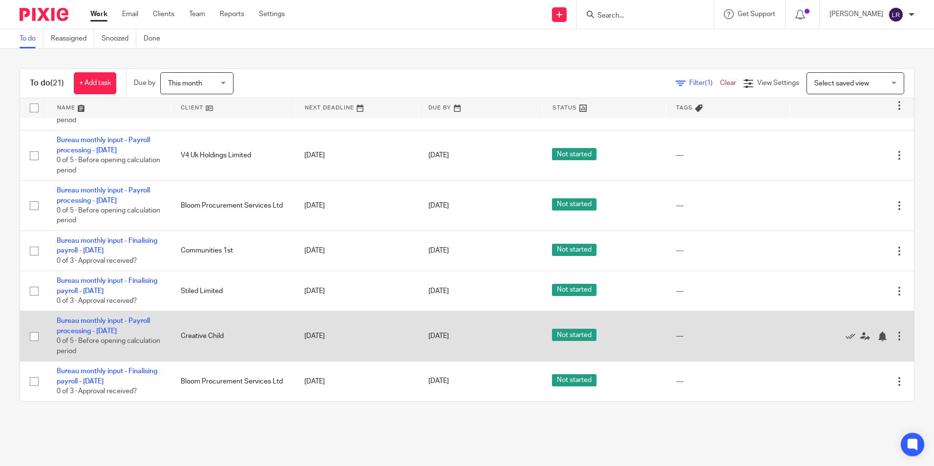
click at [878, 331] on div "Edit task Delete" at bounding box center [851, 336] width 104 height 24
click at [894, 331] on div at bounding box center [899, 336] width 10 height 10
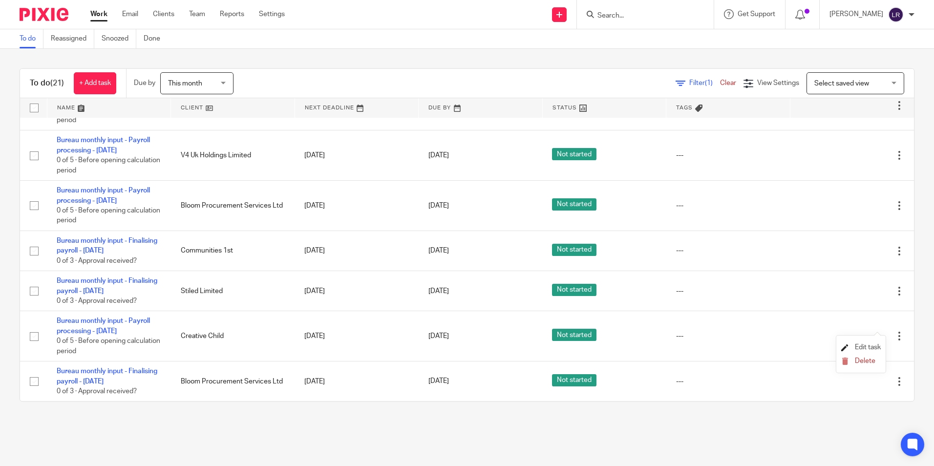
click at [858, 345] on span "Edit task" at bounding box center [867, 347] width 26 height 7
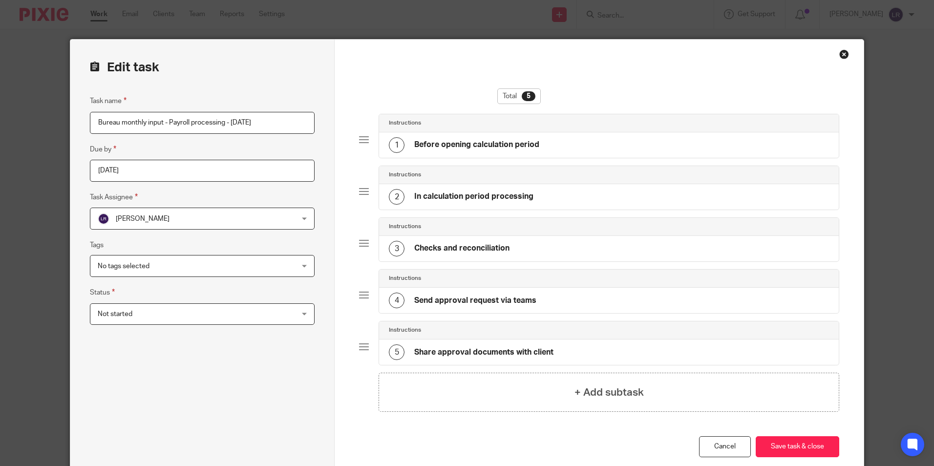
click at [100, 161] on input "2025-09-22" at bounding box center [202, 171] width 225 height 22
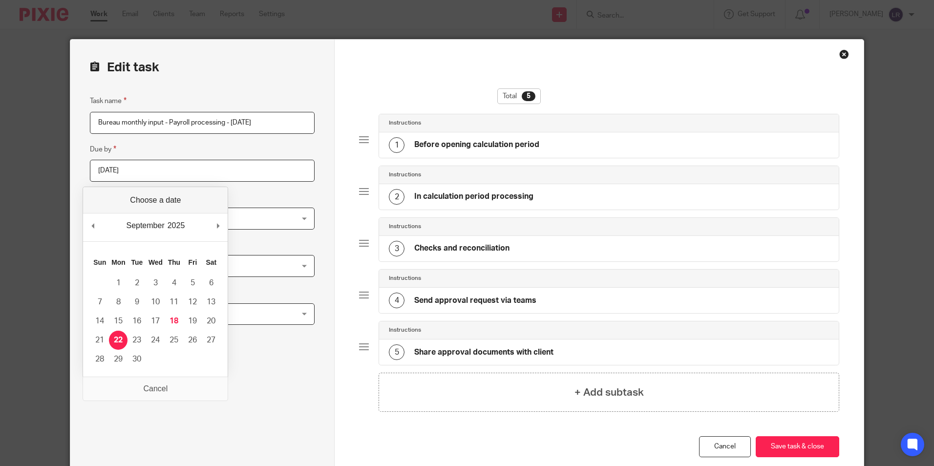
click at [109, 166] on input "2025-09-22" at bounding box center [202, 171] width 225 height 22
click at [132, 171] on input "2025-09-22" at bounding box center [202, 171] width 225 height 22
type input "2025-09-16"
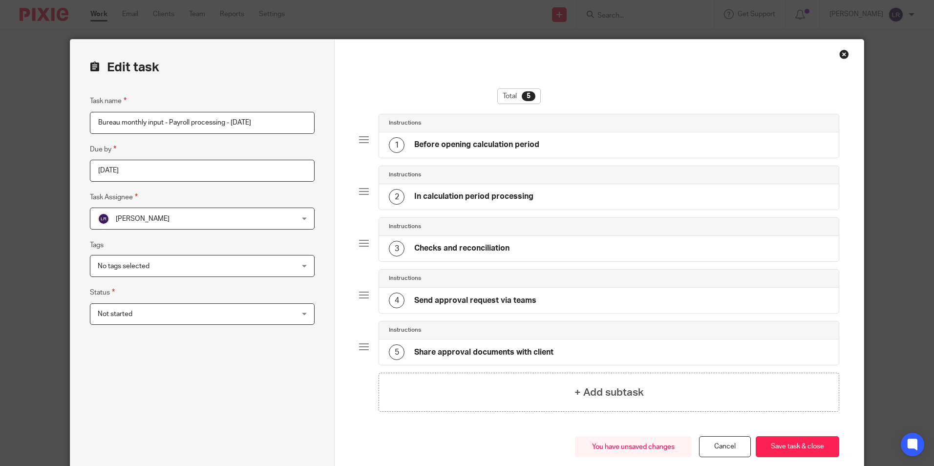
click at [159, 352] on div "Task name Bureau monthly input - Payroll processing - September 2025 Due by 202…" at bounding box center [202, 278] width 225 height 367
click at [785, 445] on button "Save task & close" at bounding box center [796, 446] width 83 height 21
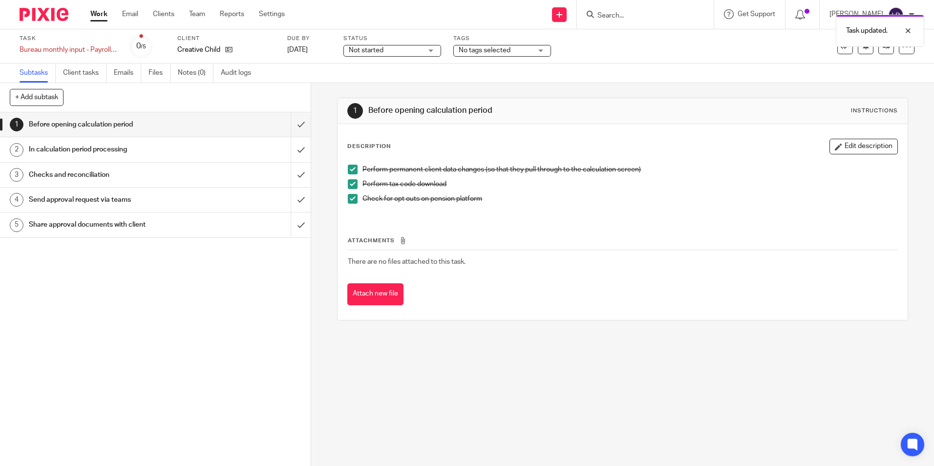
click at [94, 15] on link "Work" at bounding box center [98, 14] width 17 height 10
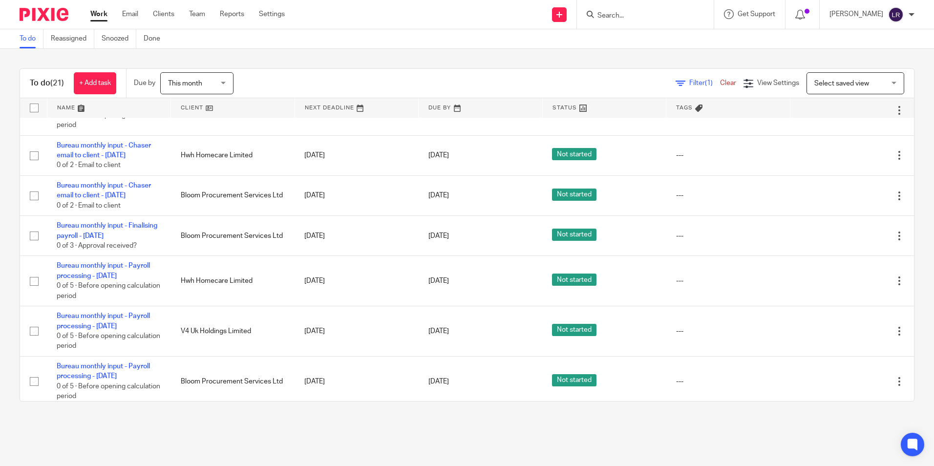
scroll to position [465, 0]
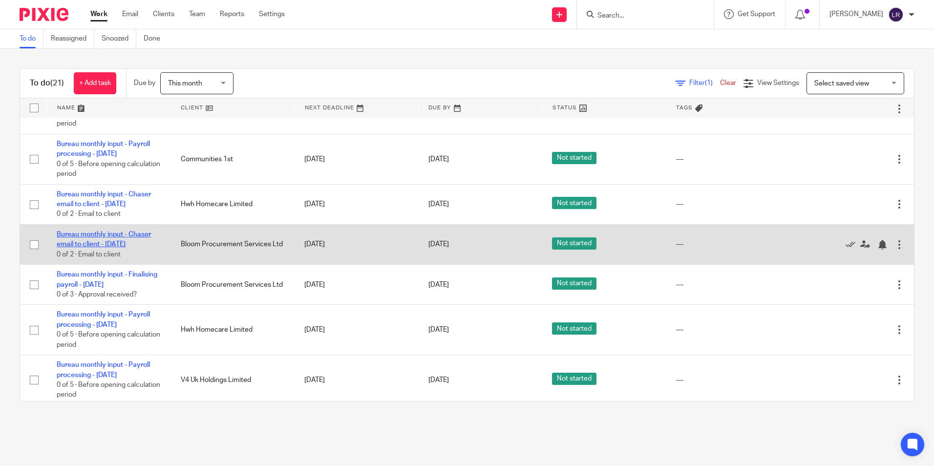
click at [94, 248] on link "Bureau monthly input - Chaser email to client - [DATE]" at bounding box center [104, 239] width 94 height 17
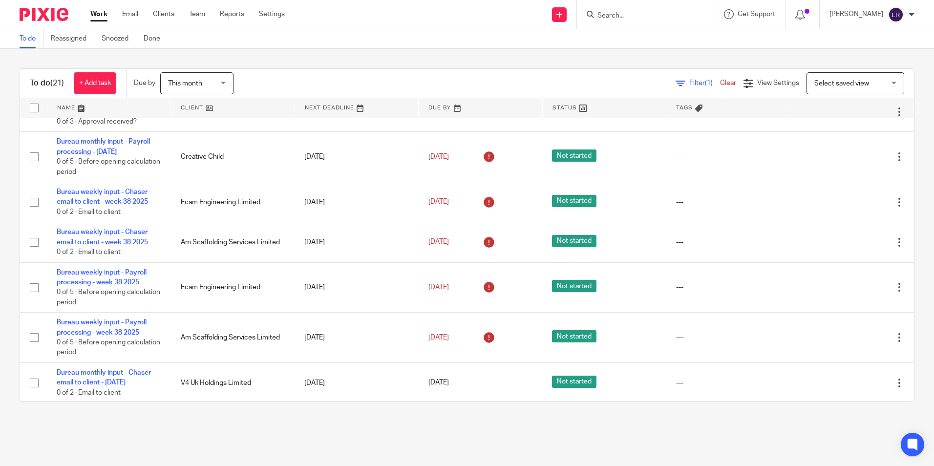
scroll to position [709, 0]
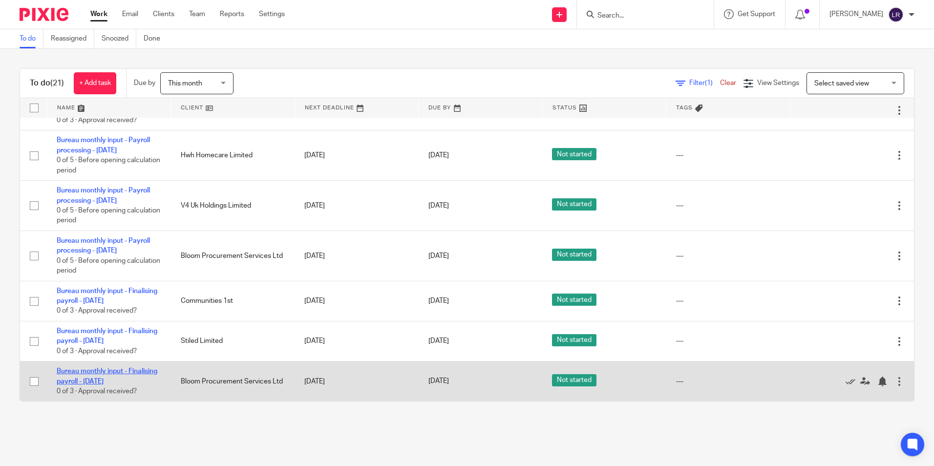
click at [103, 369] on link "Bureau monthly input - Finalising payroll - [DATE]" at bounding box center [107, 376] width 101 height 17
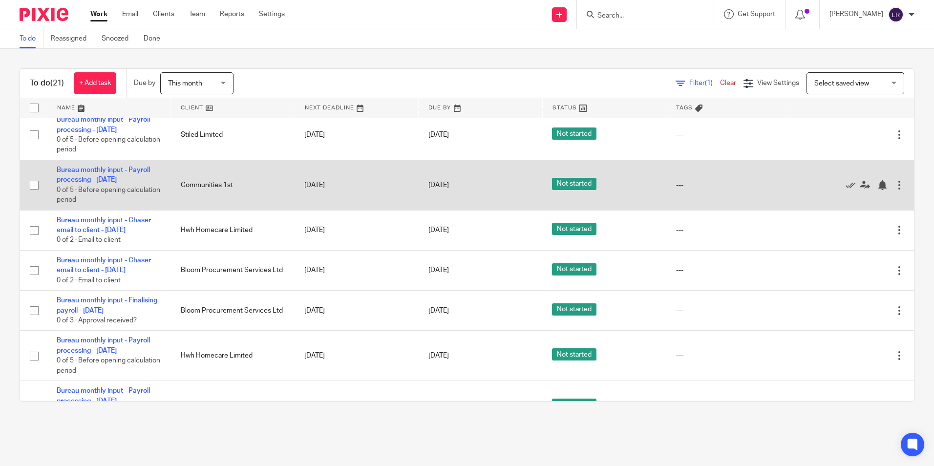
scroll to position [537, 0]
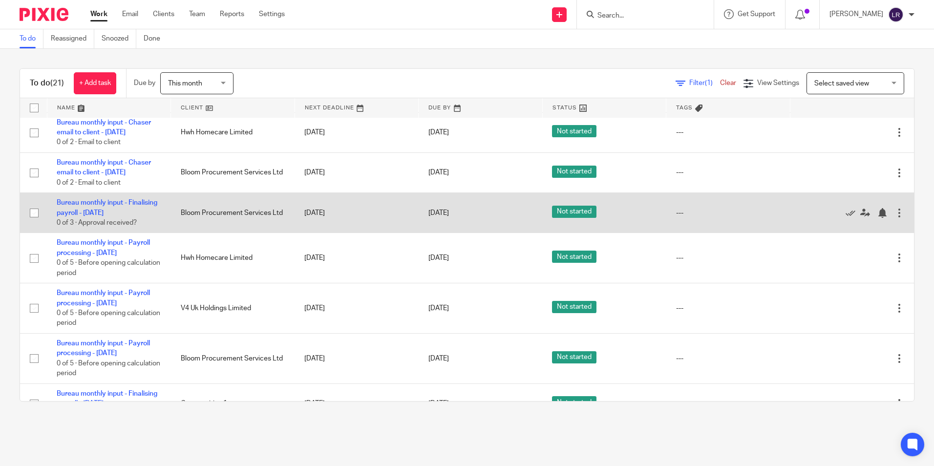
click at [894, 218] on div at bounding box center [899, 213] width 10 height 10
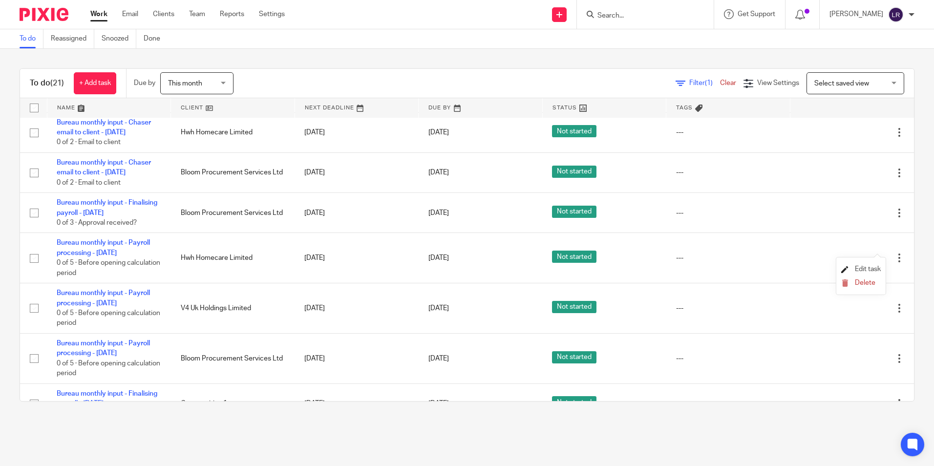
click at [861, 270] on span "Edit task" at bounding box center [867, 269] width 26 height 7
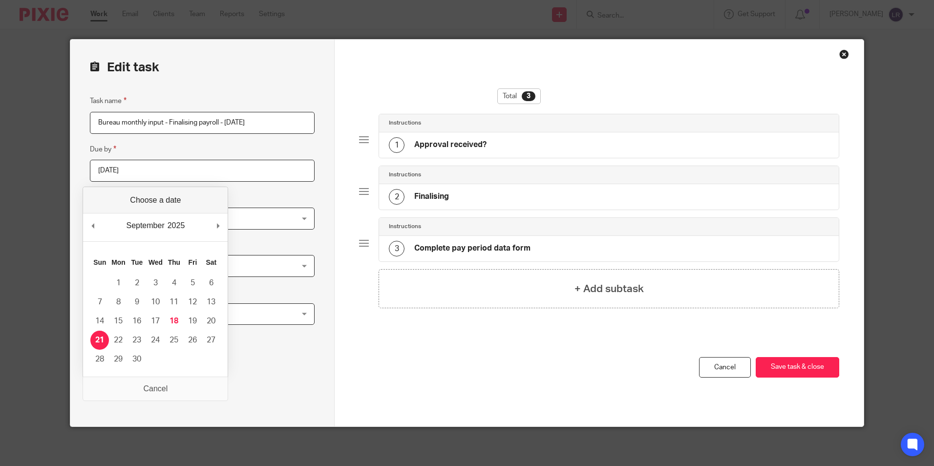
click at [141, 164] on input "[DATE]" at bounding box center [202, 171] width 225 height 22
type input "[DATE]"
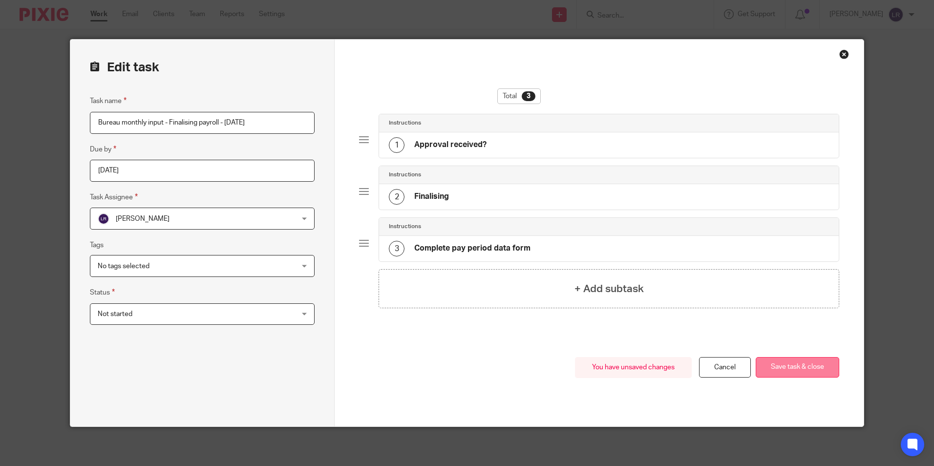
click at [786, 362] on button "Save task & close" at bounding box center [796, 367] width 83 height 21
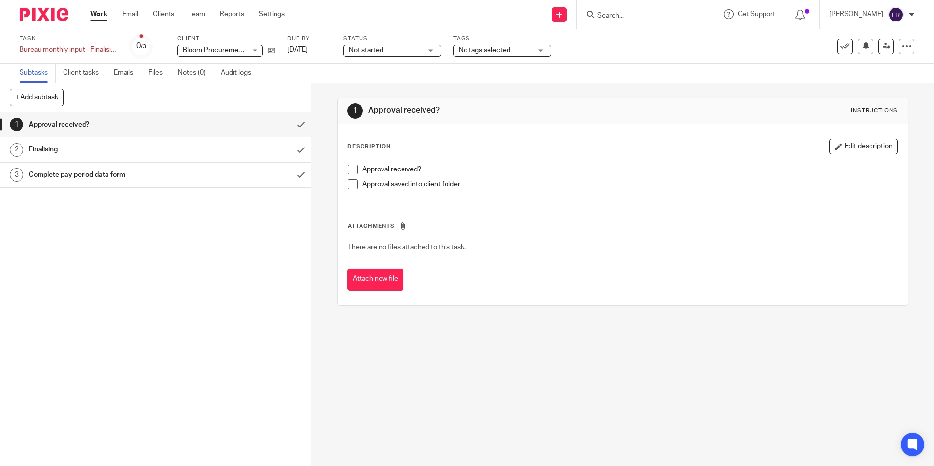
click at [94, 16] on link "Work" at bounding box center [98, 14] width 17 height 10
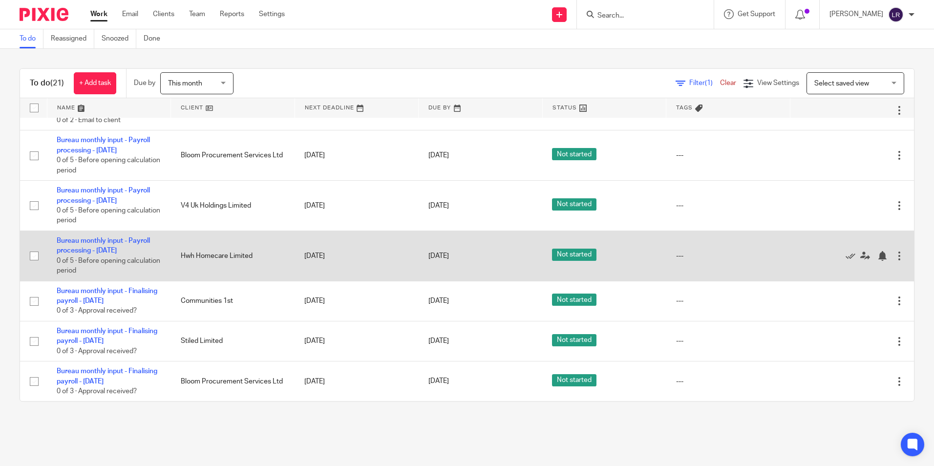
scroll to position [612, 0]
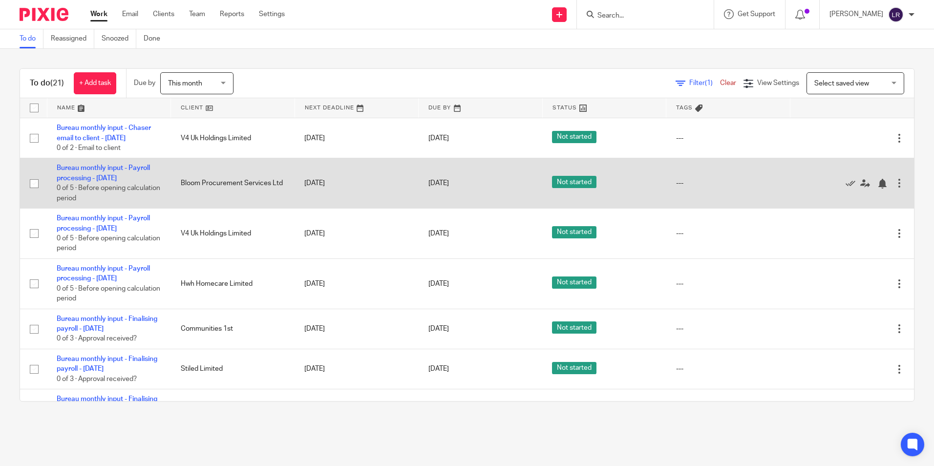
click at [118, 208] on td "Bureau monthly input - Payroll processing - September 2025 0 of 5 · Before open…" at bounding box center [109, 183] width 124 height 50
click at [894, 188] on div at bounding box center [899, 183] width 10 height 10
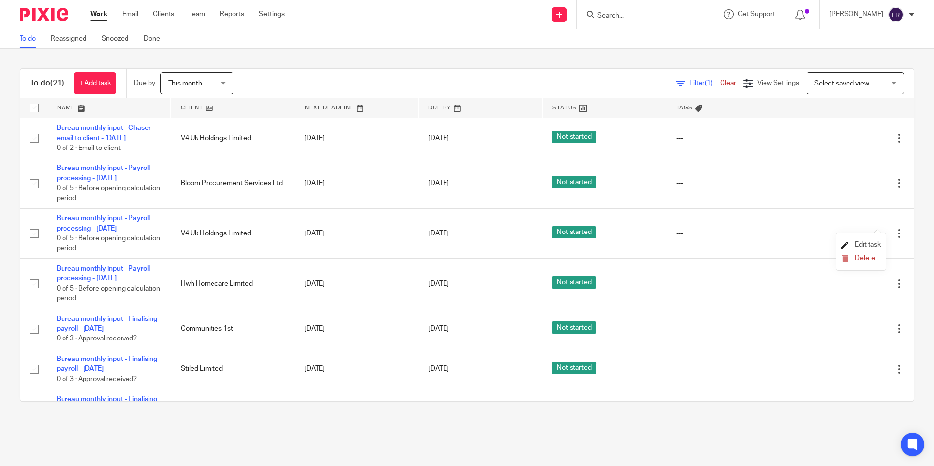
click at [874, 244] on span "Edit task" at bounding box center [867, 244] width 26 height 7
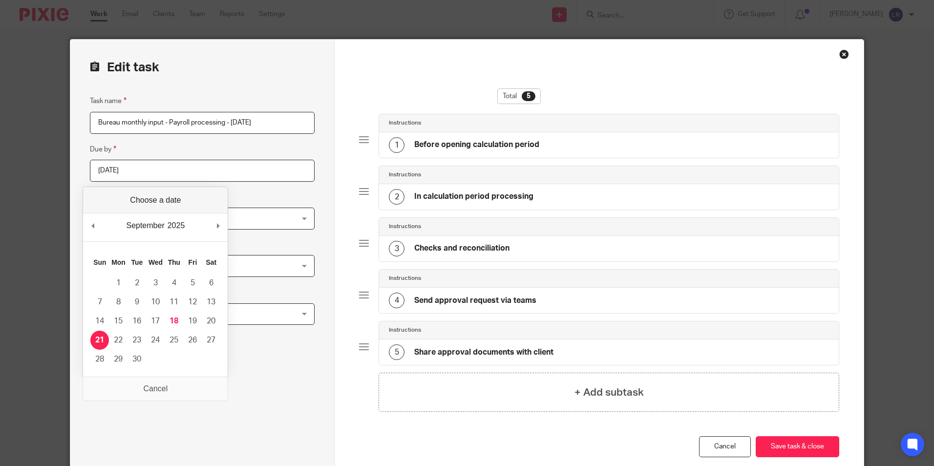
click at [124, 170] on input "[DATE]" at bounding box center [202, 171] width 225 height 22
type input "[DATE]"
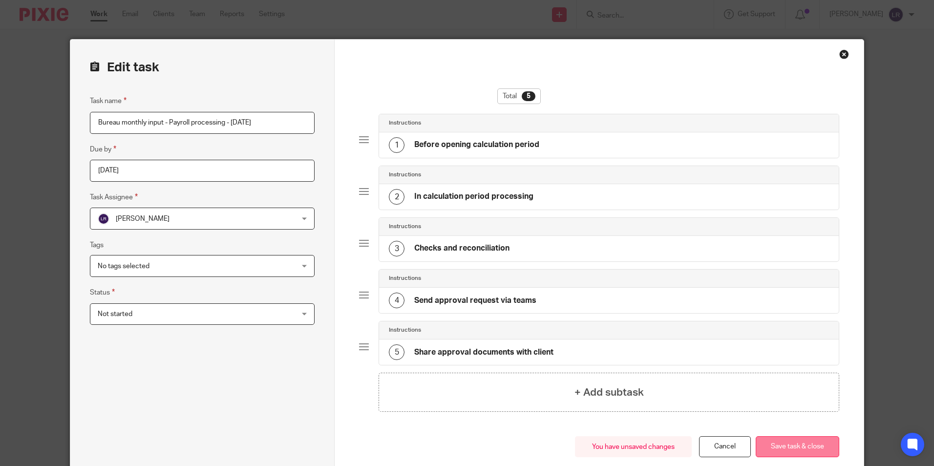
click at [780, 441] on button "Save task & close" at bounding box center [796, 446] width 83 height 21
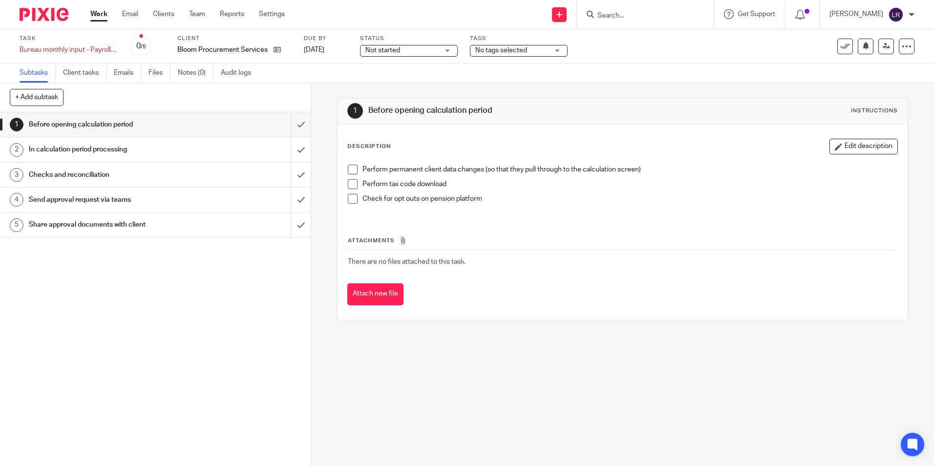
click at [100, 12] on link "Work" at bounding box center [98, 14] width 17 height 10
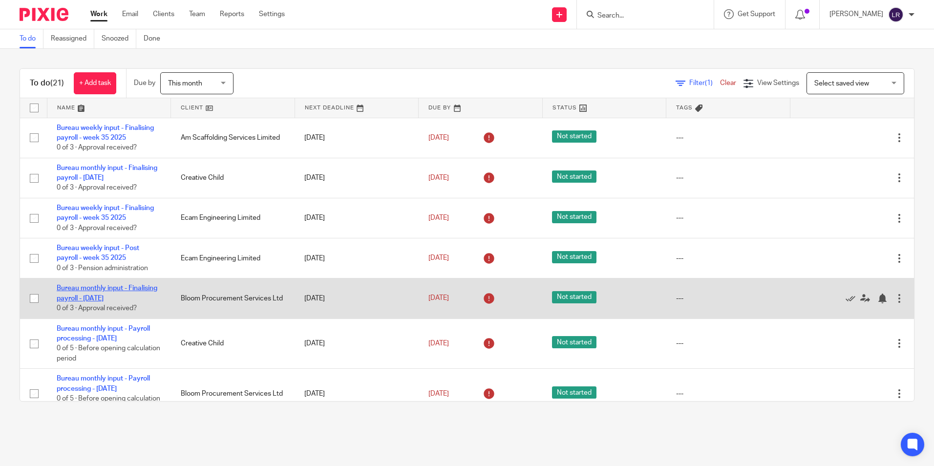
click at [102, 291] on link "Bureau monthly input - Finalising payroll - [DATE]" at bounding box center [107, 293] width 101 height 17
click at [894, 303] on div at bounding box center [899, 298] width 10 height 10
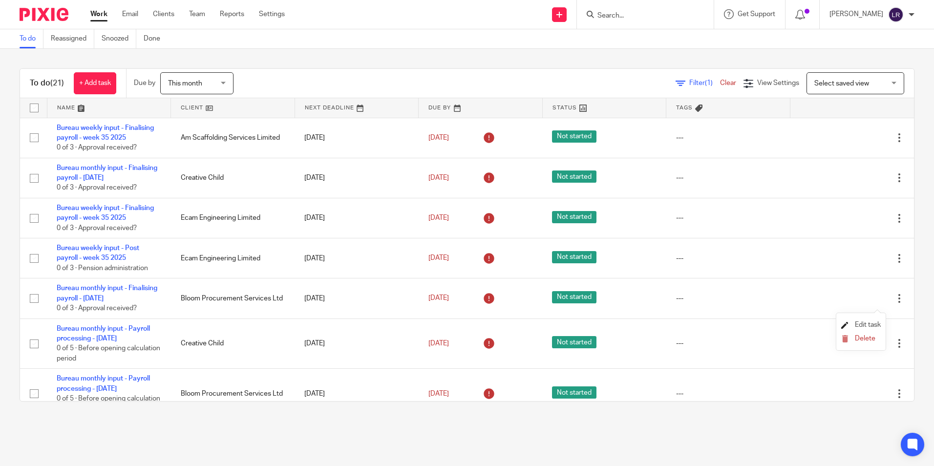
click at [865, 322] on span "Edit task" at bounding box center [867, 324] width 26 height 7
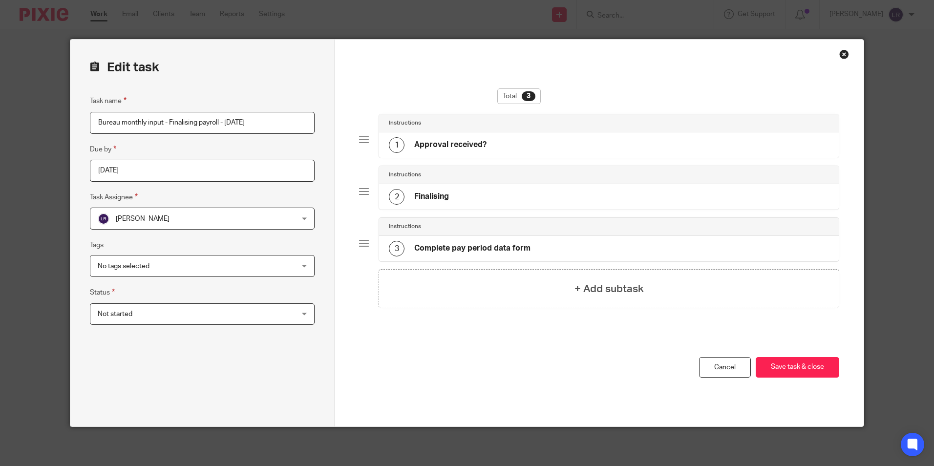
click at [116, 173] on input "2025-09-16" at bounding box center [202, 171] width 225 height 22
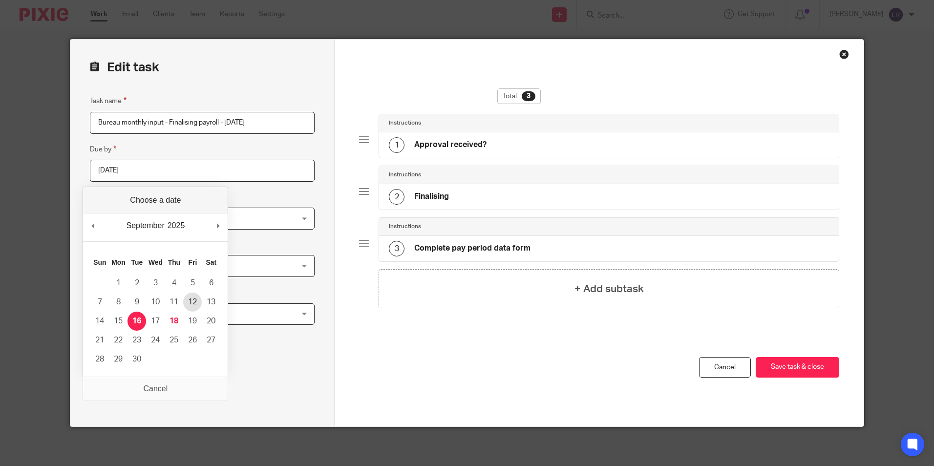
type input "2025-09-12"
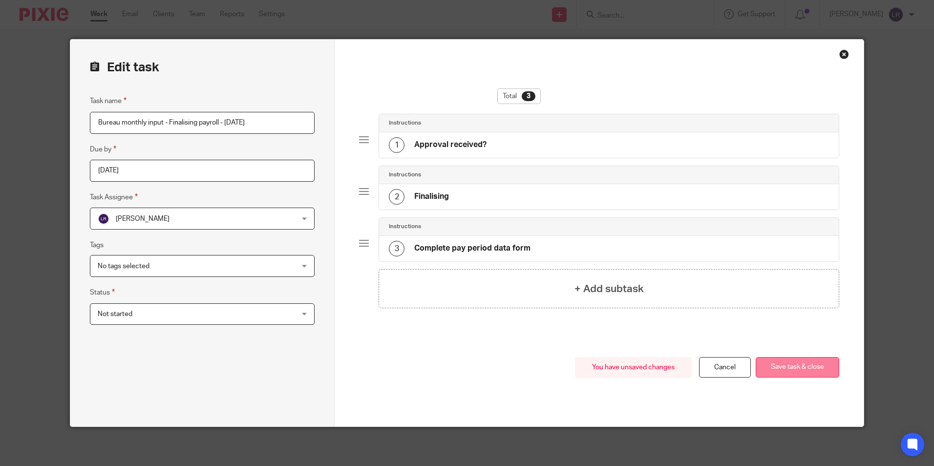
click at [785, 364] on button "Save task & close" at bounding box center [796, 367] width 83 height 21
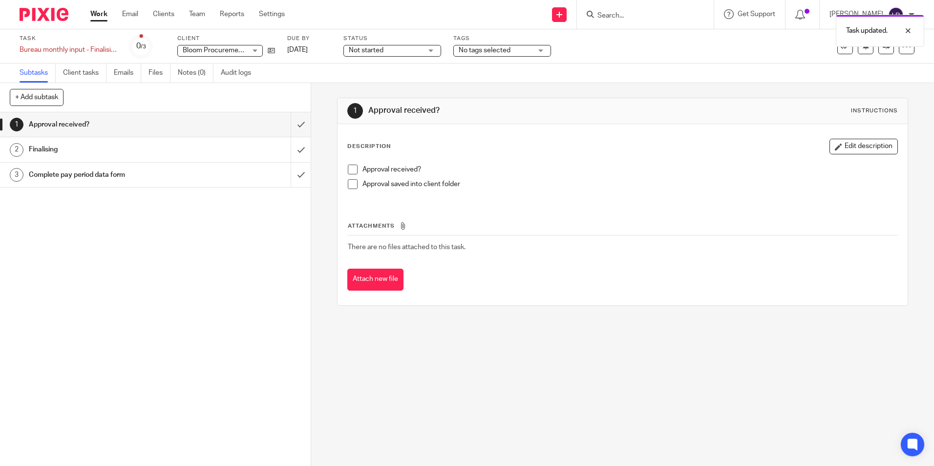
click at [98, 13] on link "Work" at bounding box center [98, 14] width 17 height 10
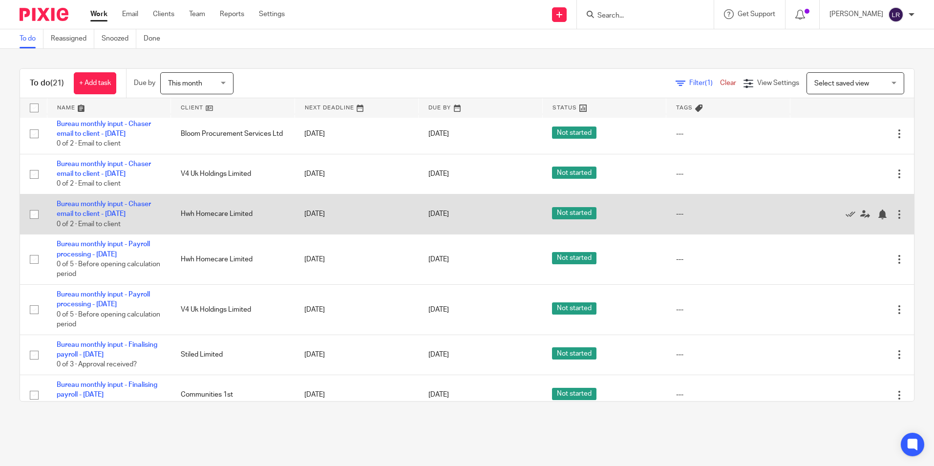
scroll to position [488, 0]
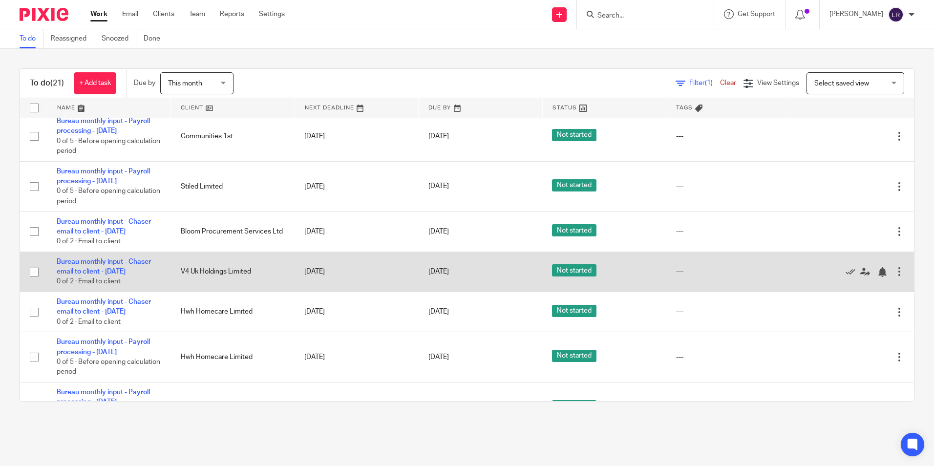
click at [894, 276] on div at bounding box center [899, 272] width 10 height 10
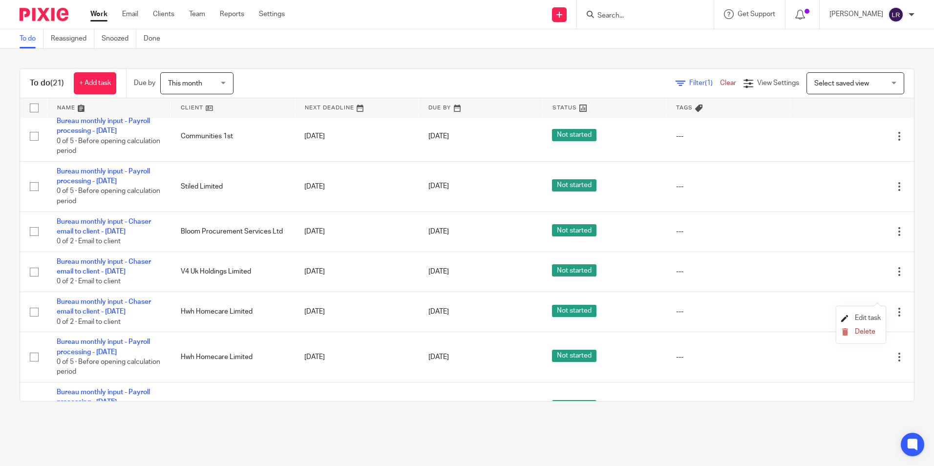
click at [855, 315] on span "Edit task" at bounding box center [867, 317] width 26 height 7
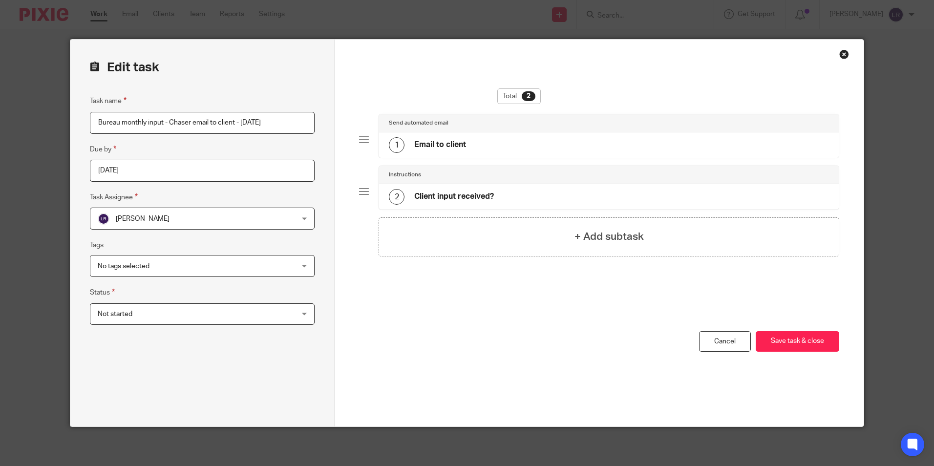
click at [116, 226] on span "[PERSON_NAME]" at bounding box center [184, 218] width 173 height 21
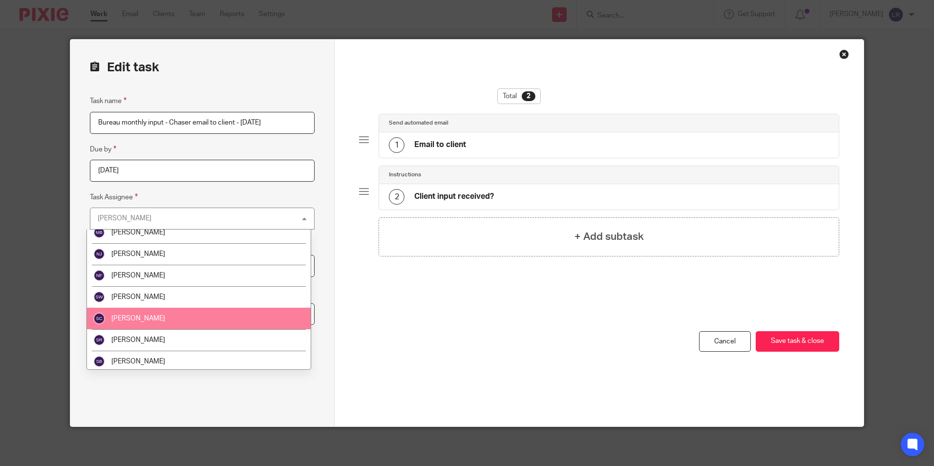
scroll to position [290, 0]
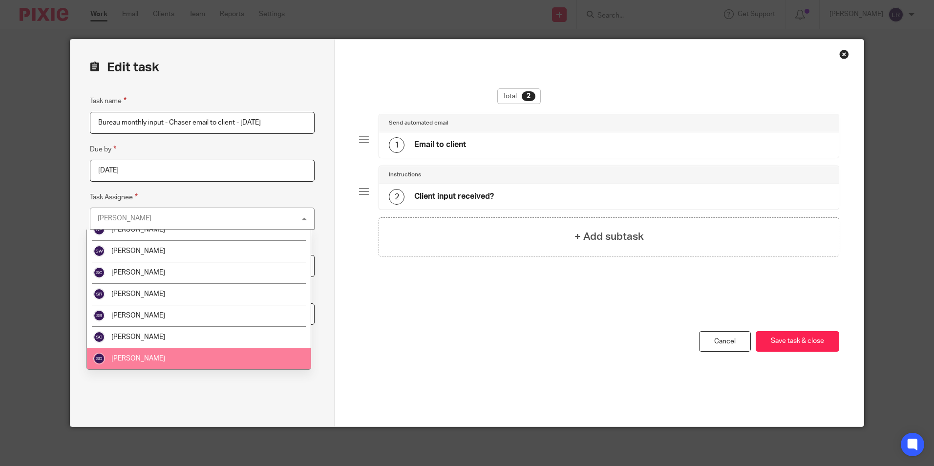
click at [148, 359] on li "[PERSON_NAME]" at bounding box center [199, 358] width 224 height 21
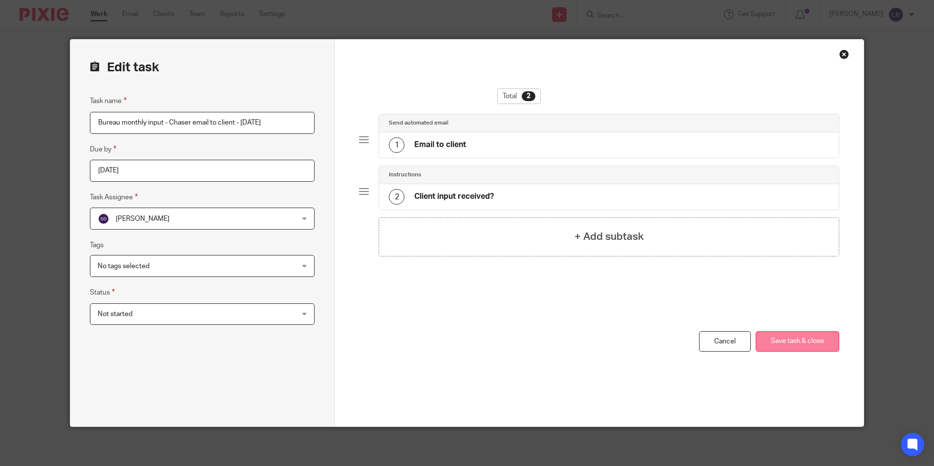
click at [785, 344] on button "Save task & close" at bounding box center [796, 341] width 83 height 21
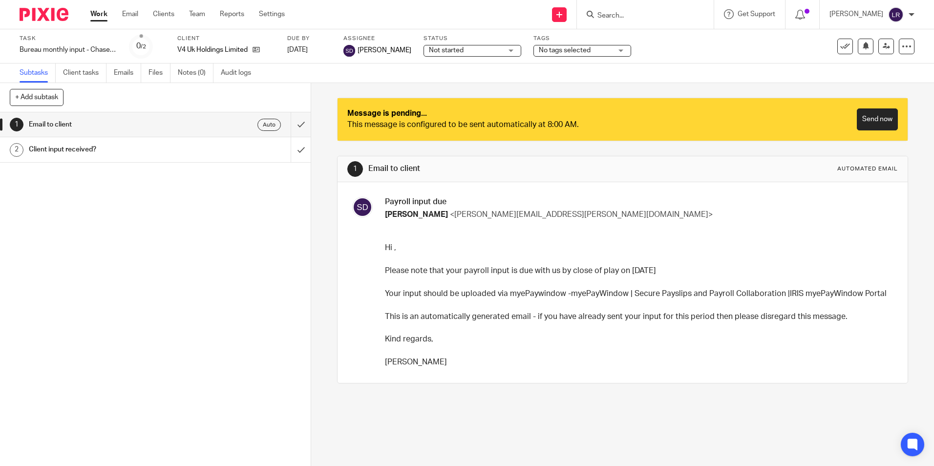
click at [102, 15] on link "Work" at bounding box center [98, 14] width 17 height 10
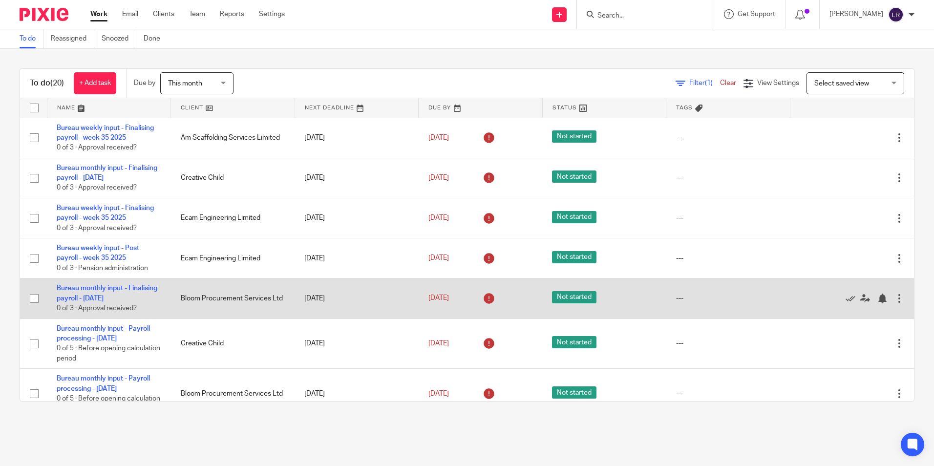
click at [894, 303] on div at bounding box center [899, 298] width 10 height 10
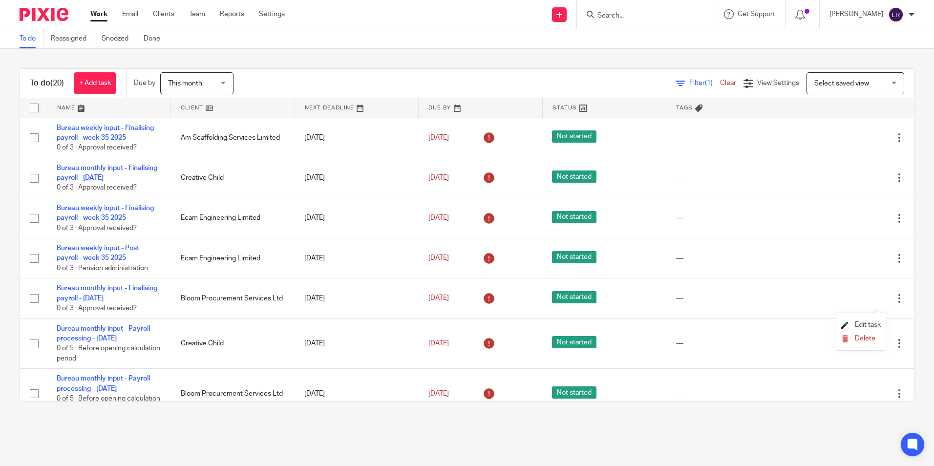
click at [854, 324] on span "Edit task" at bounding box center [867, 324] width 26 height 7
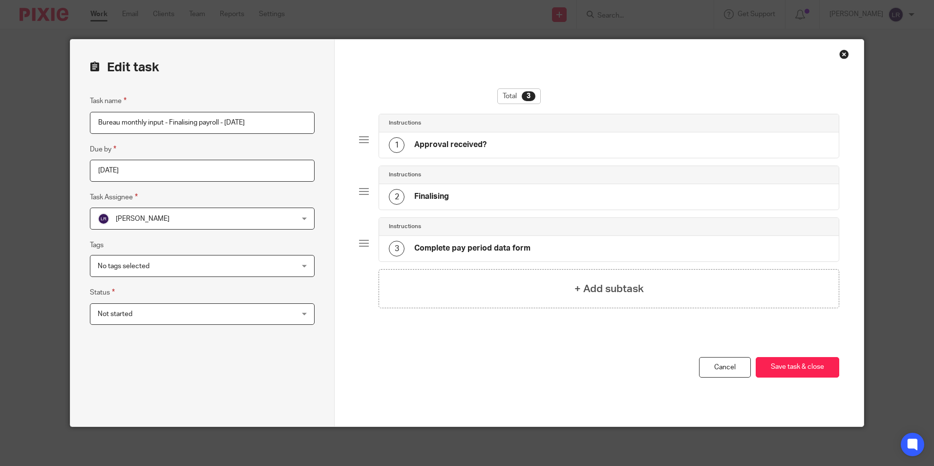
click at [145, 220] on span "[PERSON_NAME]" at bounding box center [143, 218] width 54 height 7
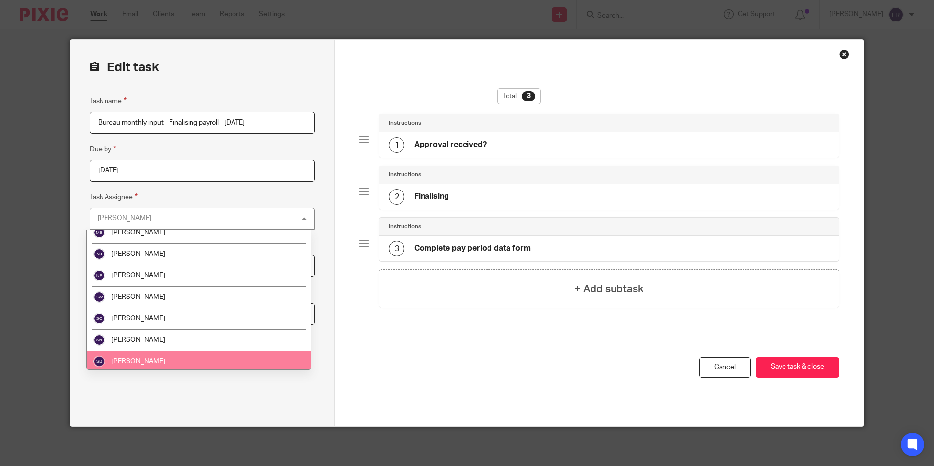
scroll to position [290, 0]
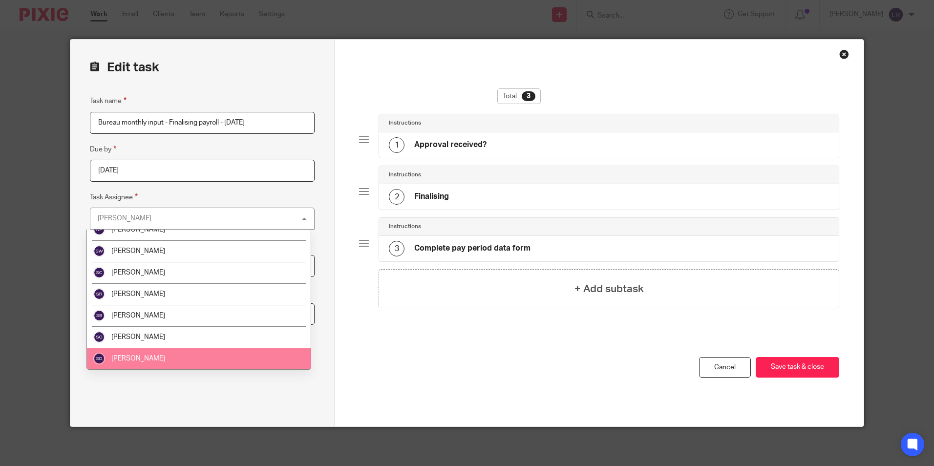
click at [153, 363] on li "[PERSON_NAME]" at bounding box center [199, 358] width 224 height 21
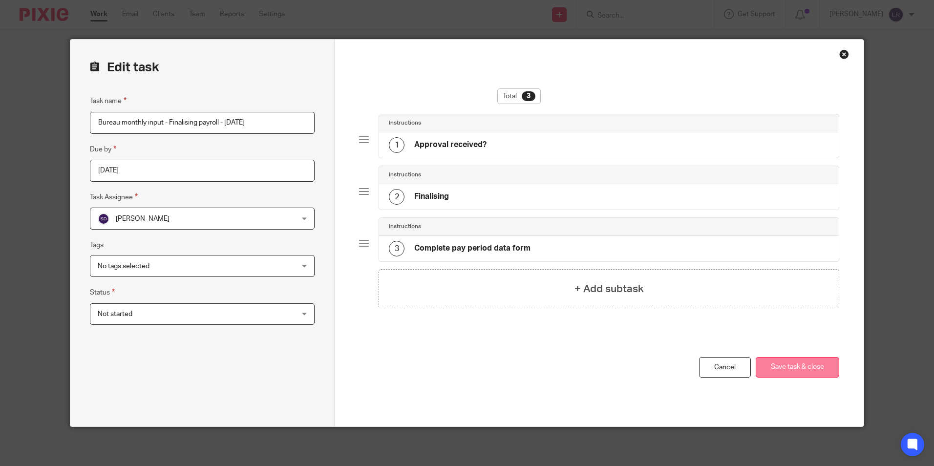
click at [807, 369] on button "Save task & close" at bounding box center [796, 367] width 83 height 21
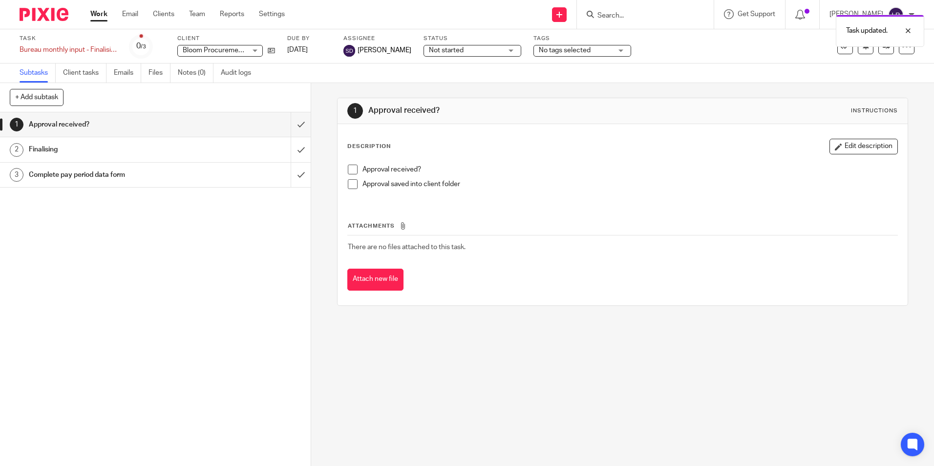
click at [96, 14] on link "Work" at bounding box center [98, 14] width 17 height 10
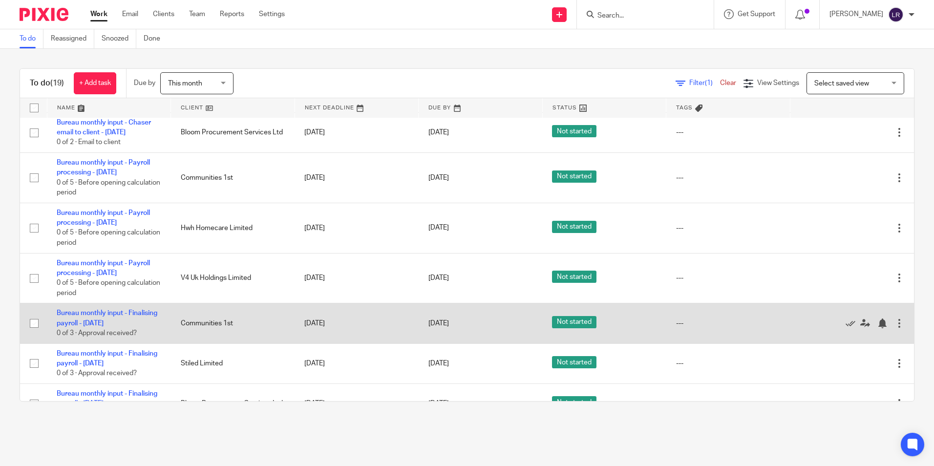
scroll to position [609, 0]
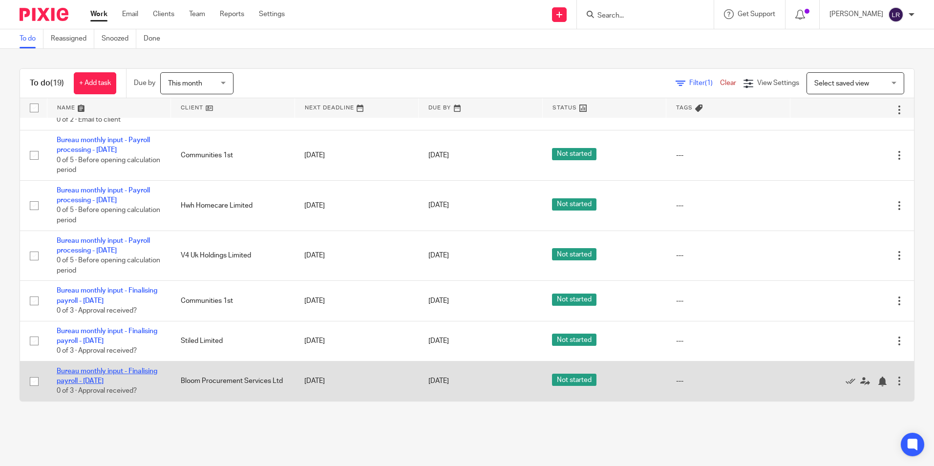
click at [85, 371] on link "Bureau monthly input - Finalising payroll - [DATE]" at bounding box center [107, 376] width 101 height 17
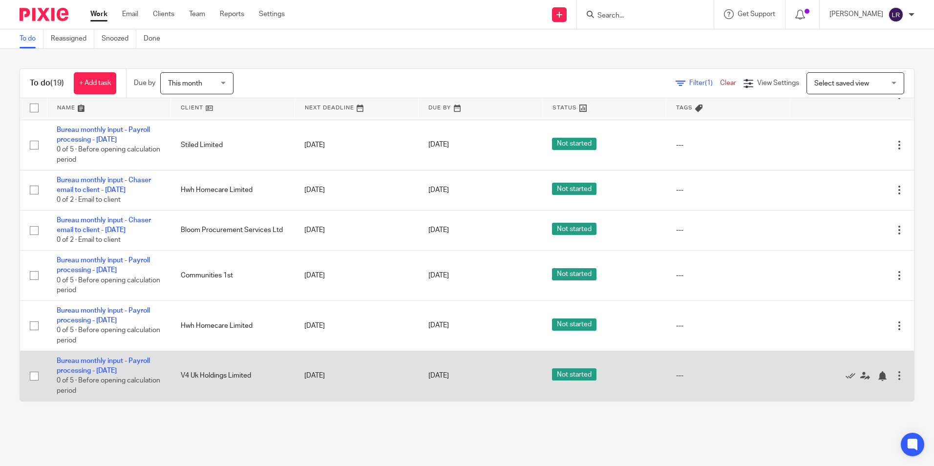
scroll to position [488, 0]
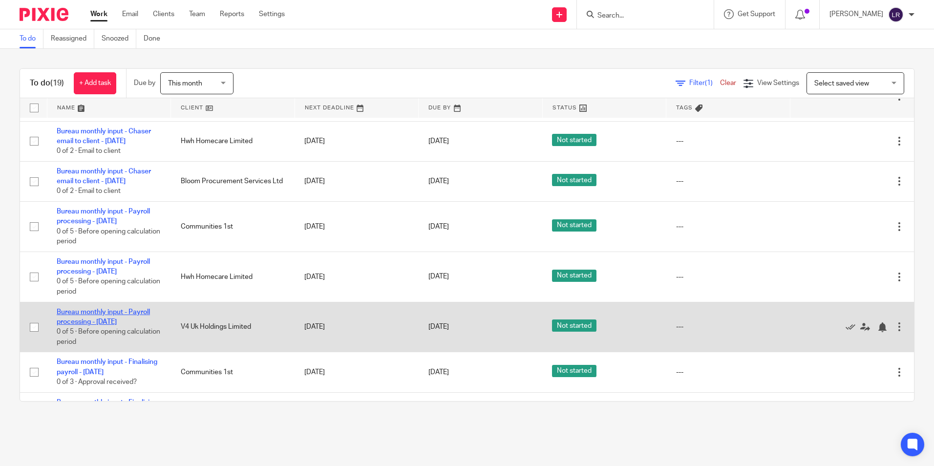
click at [109, 325] on link "Bureau monthly input - Payroll processing - [DATE]" at bounding box center [103, 317] width 93 height 17
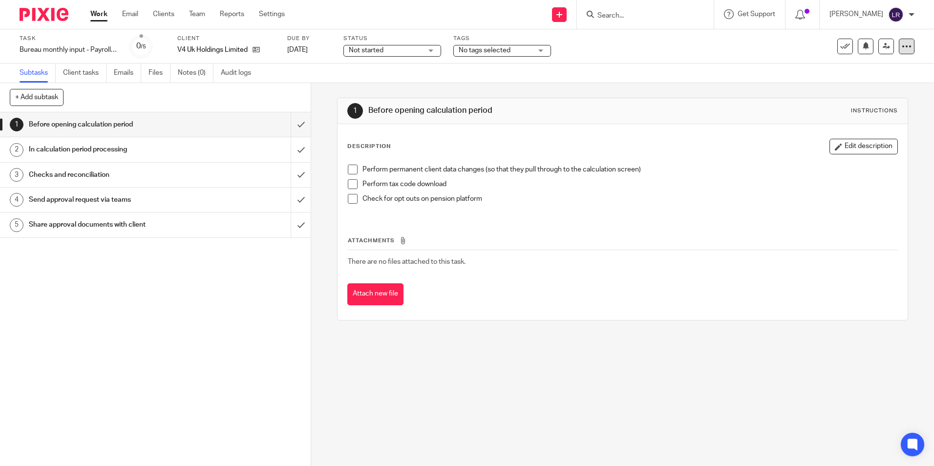
click at [901, 49] on icon at bounding box center [906, 47] width 10 height 10
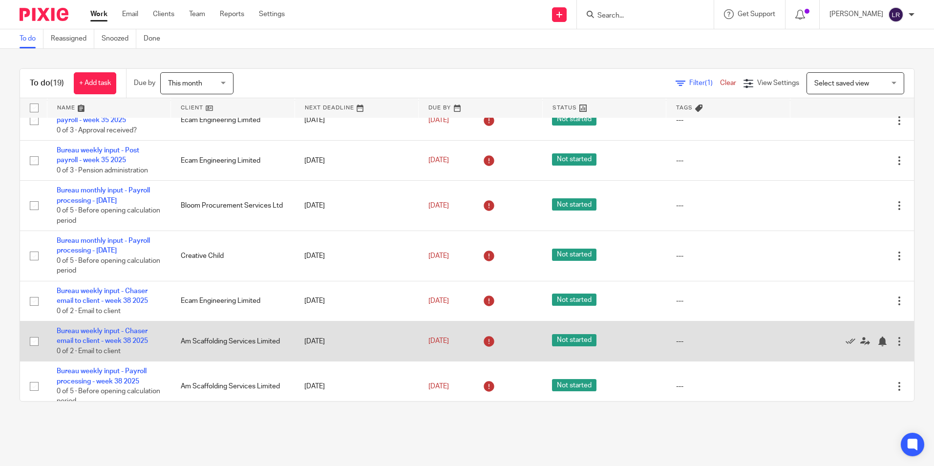
scroll to position [49, 0]
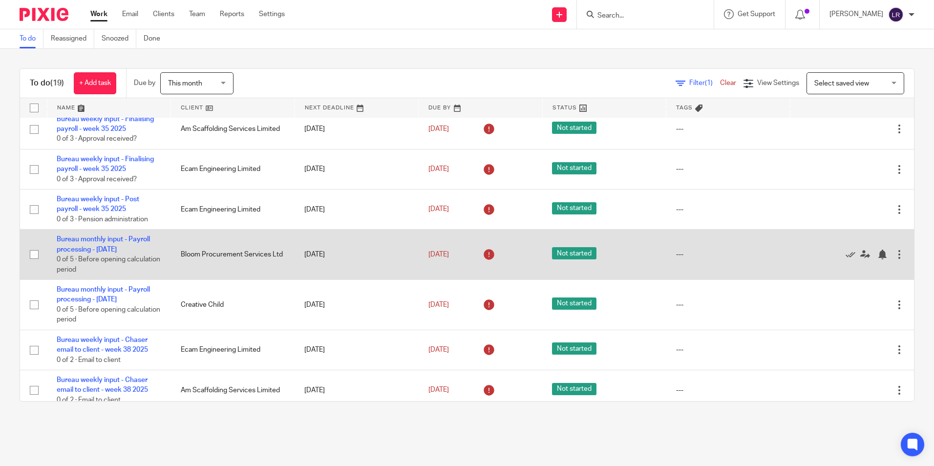
click at [894, 255] on div at bounding box center [899, 254] width 10 height 10
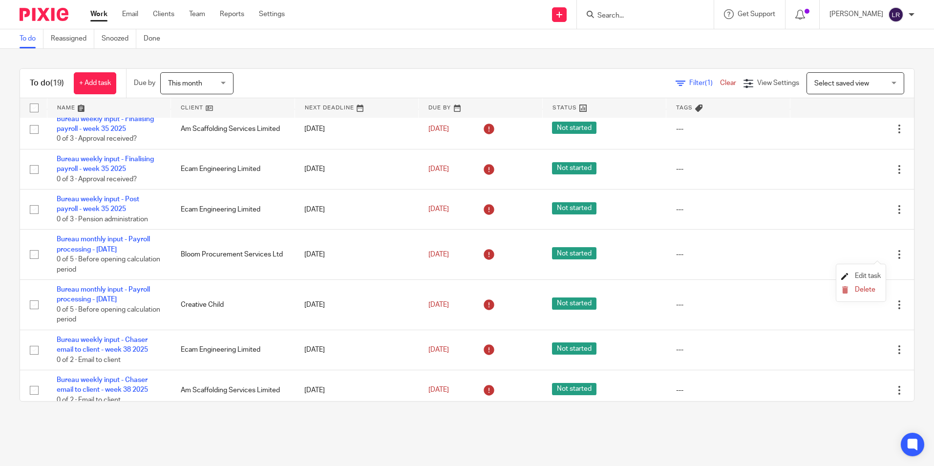
click at [872, 273] on span "Edit task" at bounding box center [867, 275] width 26 height 7
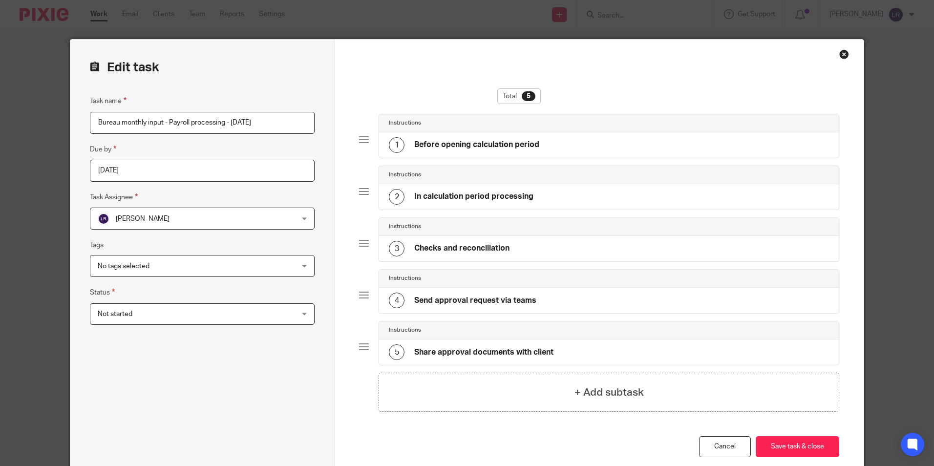
click at [119, 220] on span "[PERSON_NAME]" at bounding box center [143, 218] width 54 height 7
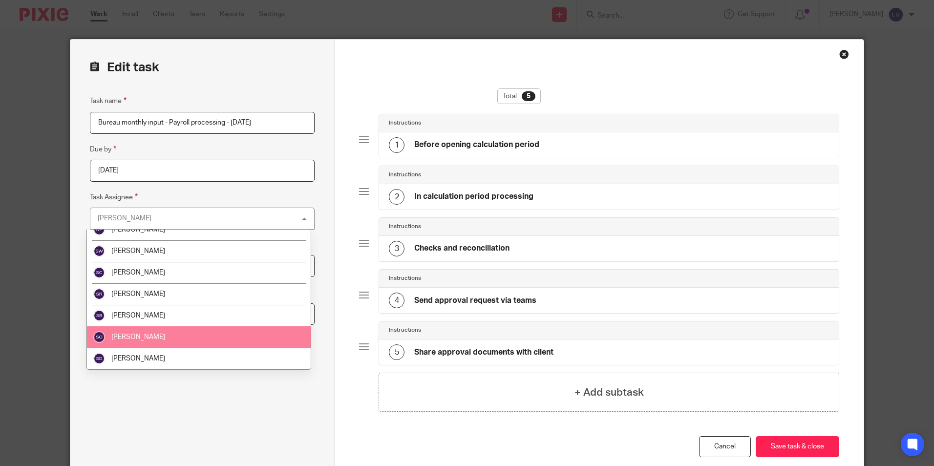
scroll to position [290, 0]
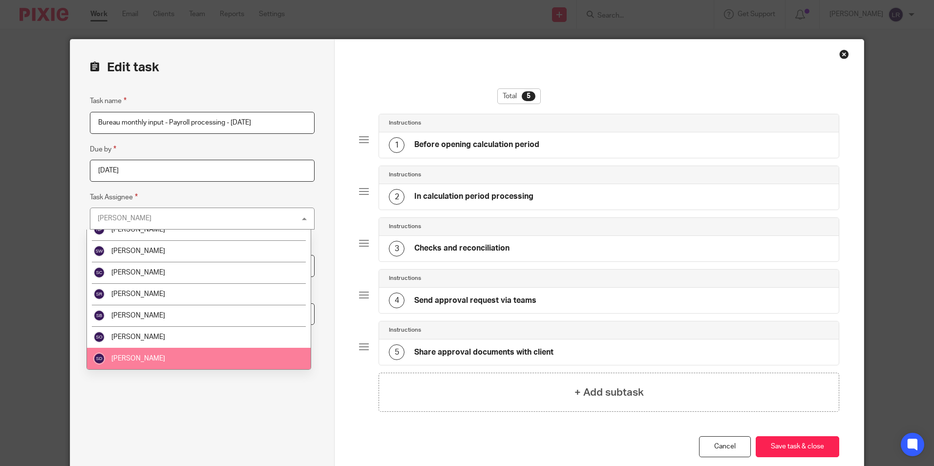
click at [134, 353] on li "Sue Dale" at bounding box center [199, 358] width 224 height 21
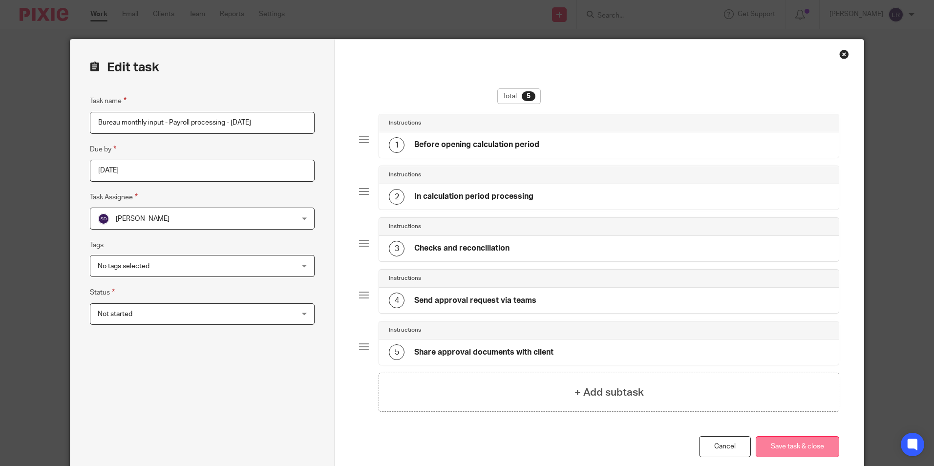
click at [790, 446] on button "Save task & close" at bounding box center [796, 446] width 83 height 21
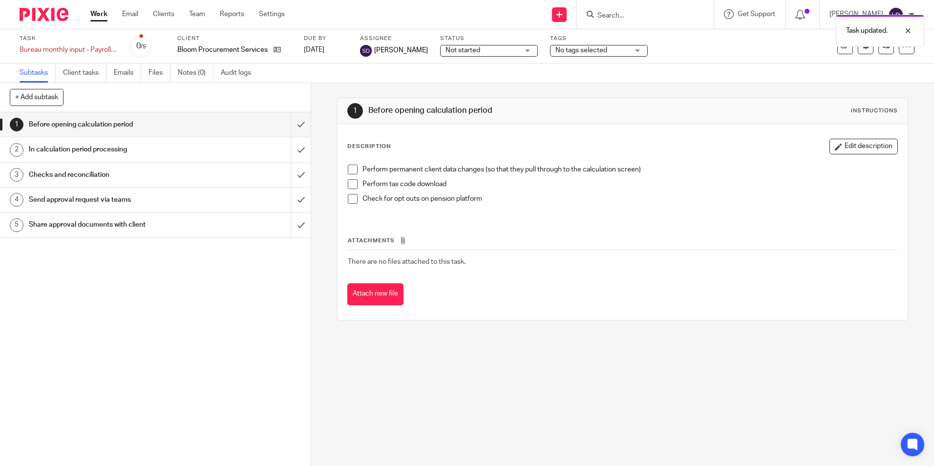
click at [99, 15] on link "Work" at bounding box center [98, 14] width 17 height 10
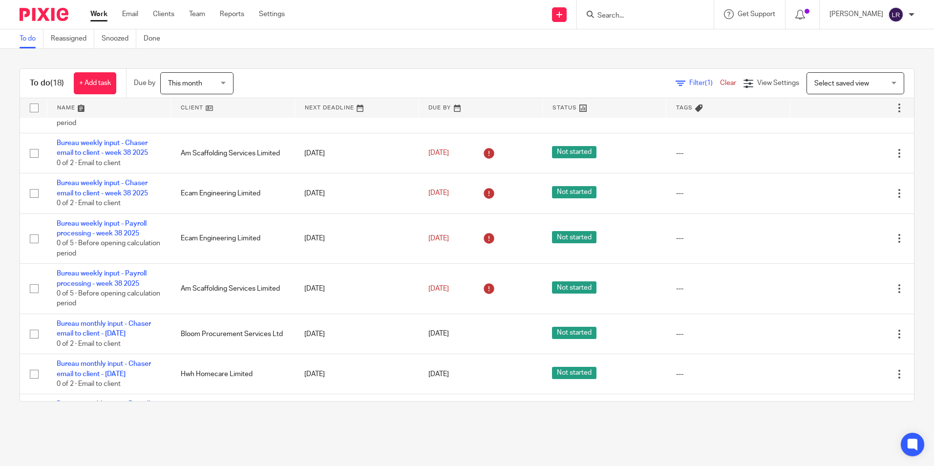
scroll to position [559, 0]
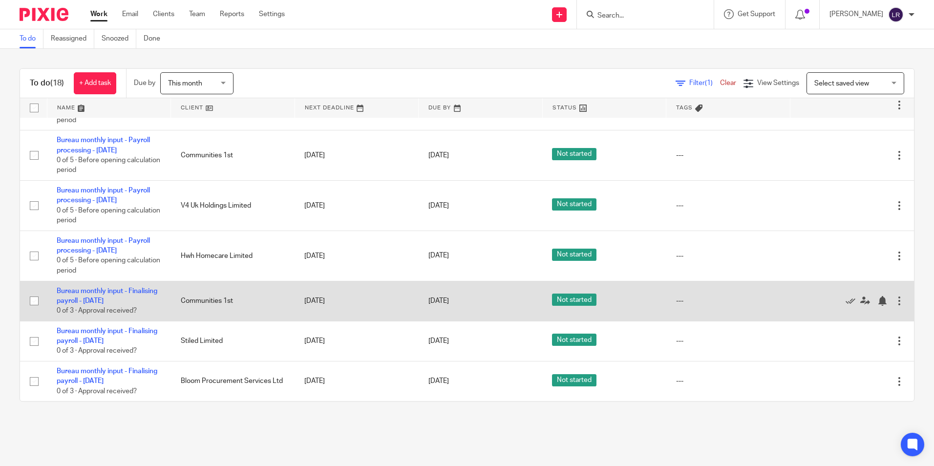
click at [894, 296] on div at bounding box center [899, 301] width 10 height 10
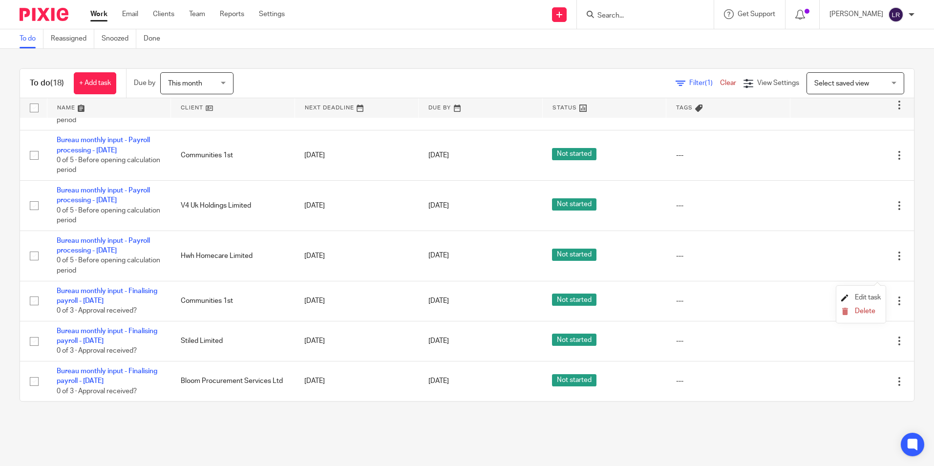
click at [852, 298] on link "Edit task" at bounding box center [861, 297] width 40 height 7
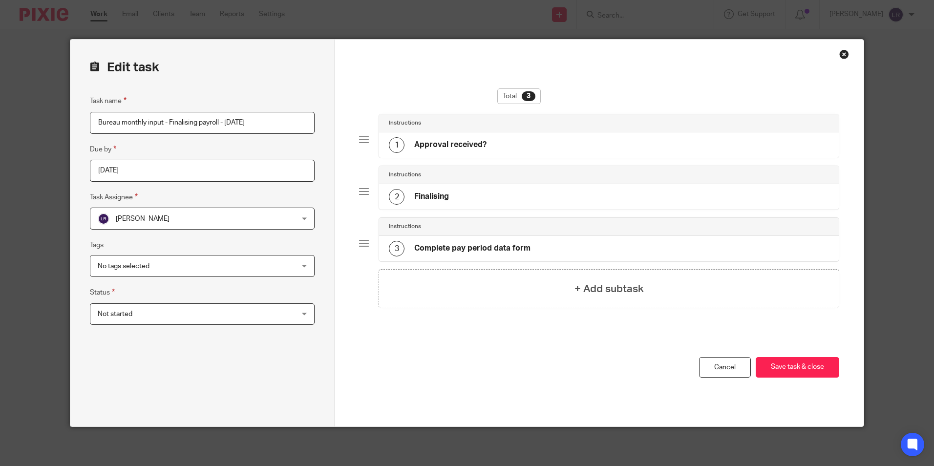
click at [103, 218] on img at bounding box center [104, 219] width 12 height 12
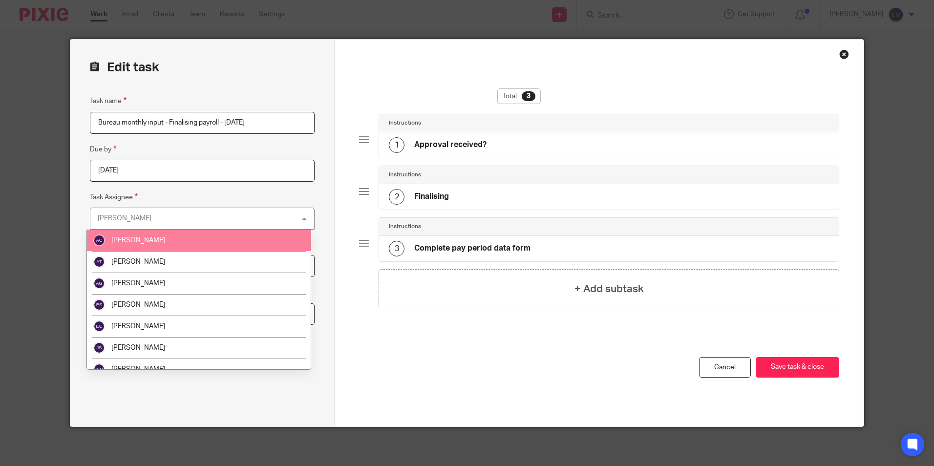
scroll to position [290, 0]
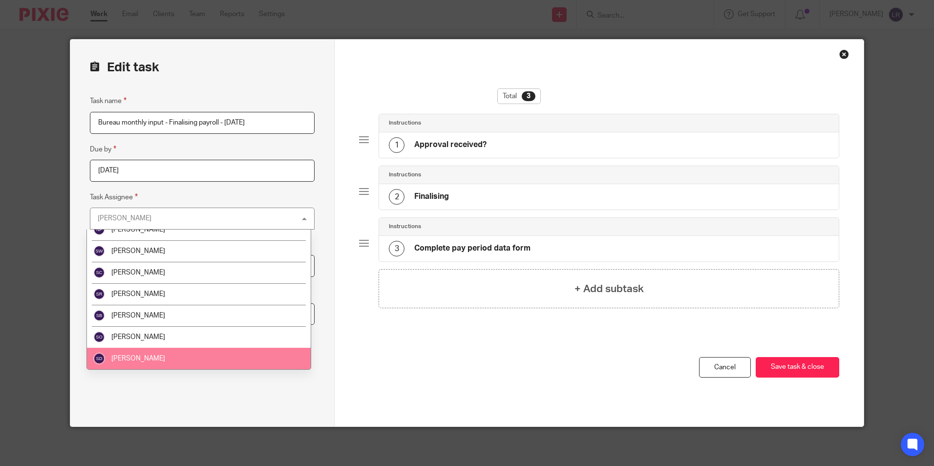
click at [143, 355] on li "[PERSON_NAME]" at bounding box center [199, 358] width 224 height 21
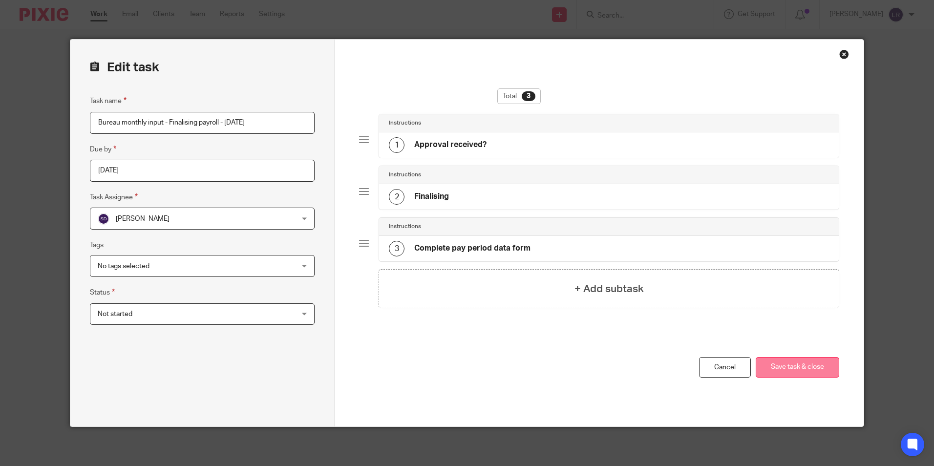
click at [793, 362] on button "Save task & close" at bounding box center [796, 367] width 83 height 21
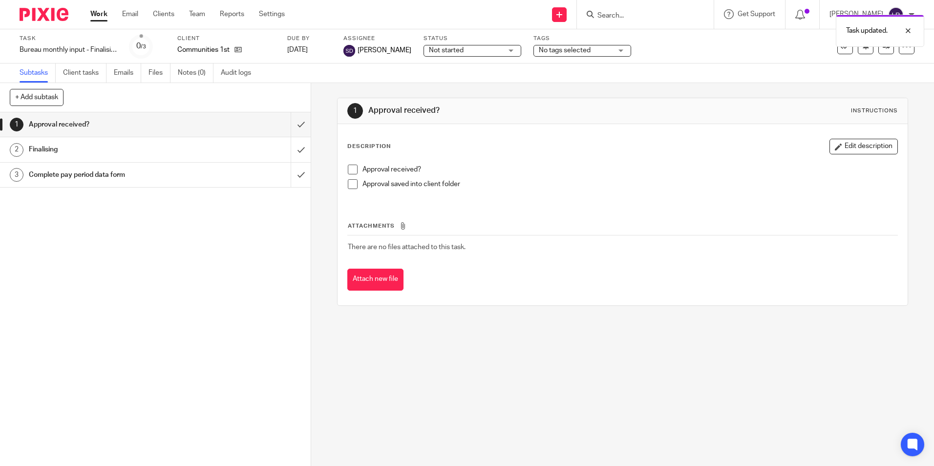
click at [102, 18] on link "Work" at bounding box center [98, 14] width 17 height 10
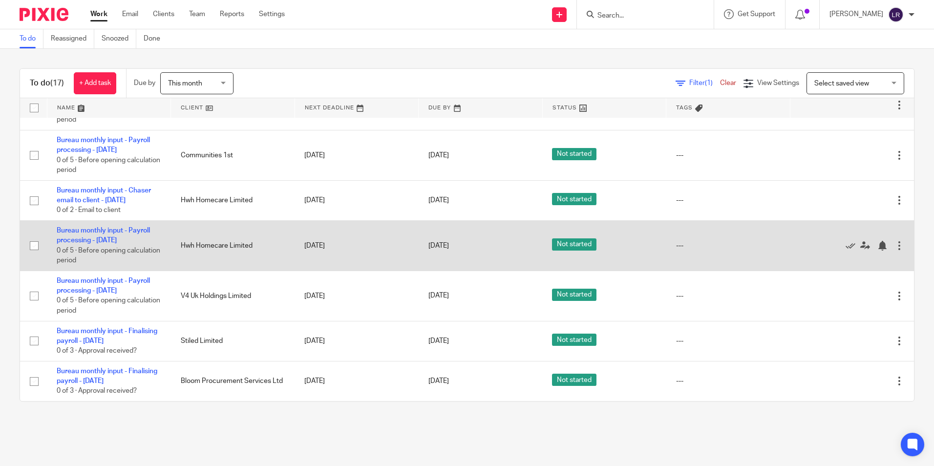
scroll to position [509, 0]
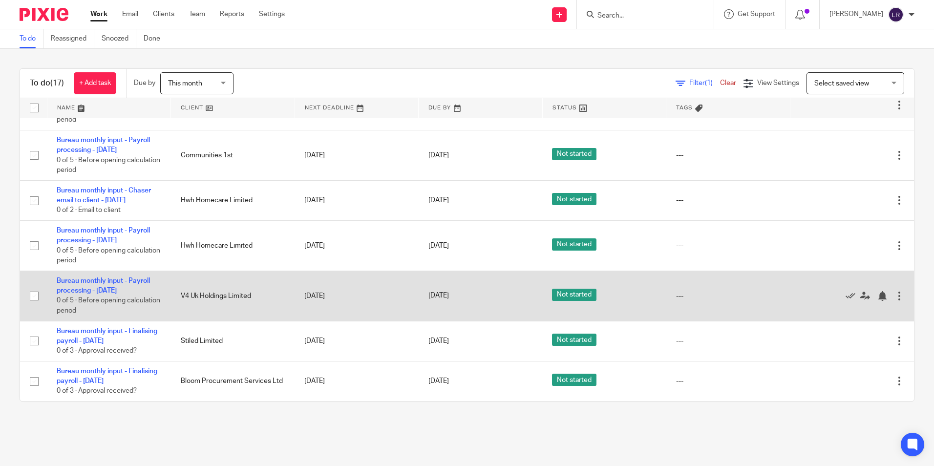
click at [894, 291] on div at bounding box center [899, 296] width 10 height 10
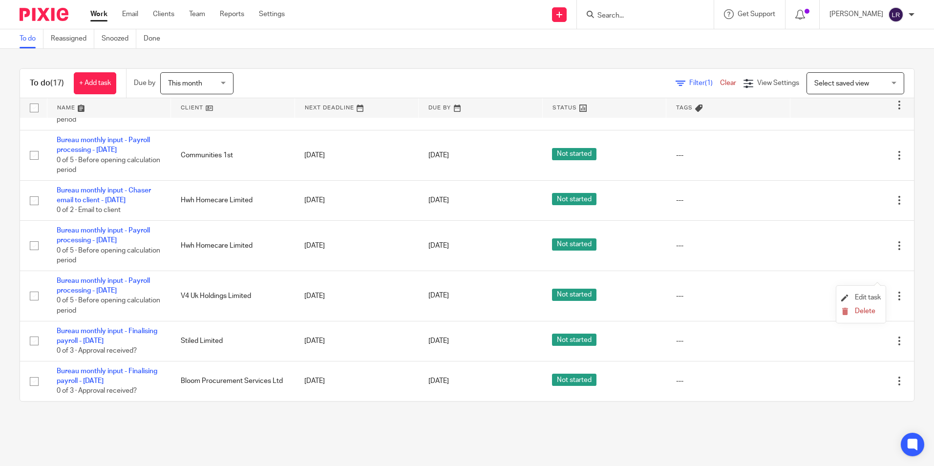
click at [876, 293] on li "Edit task" at bounding box center [861, 298] width 40 height 15
click at [870, 295] on span "Edit task" at bounding box center [867, 297] width 26 height 7
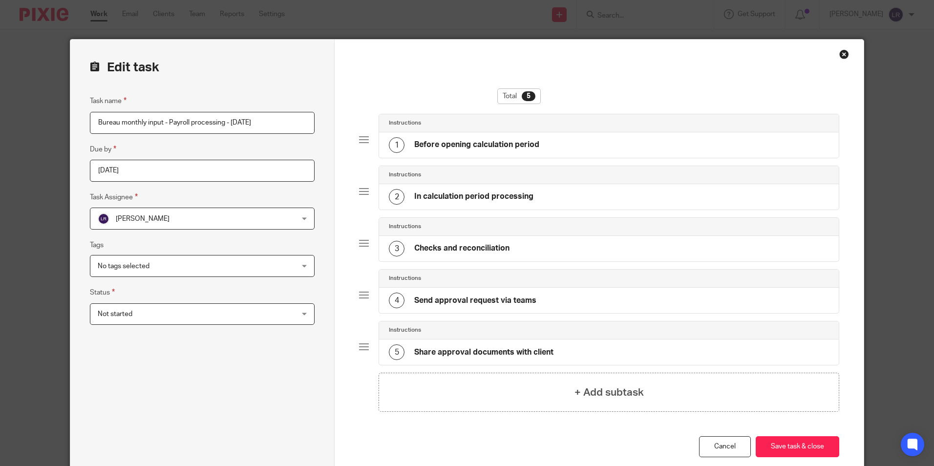
click at [135, 219] on span "[PERSON_NAME]" at bounding box center [143, 218] width 54 height 7
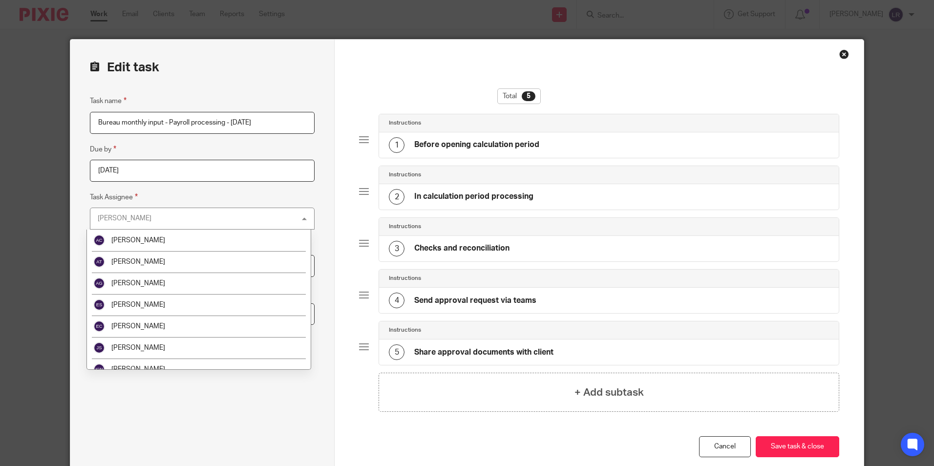
scroll to position [290, 0]
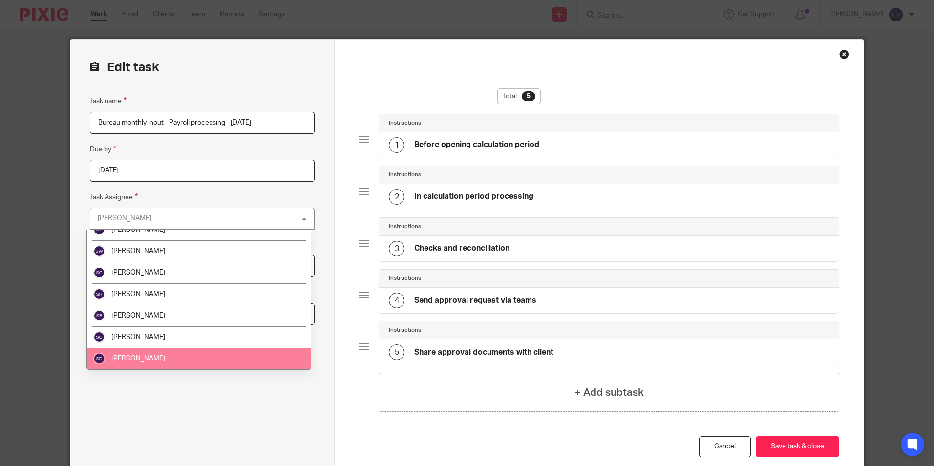
click at [149, 357] on li "[PERSON_NAME]" at bounding box center [199, 358] width 224 height 21
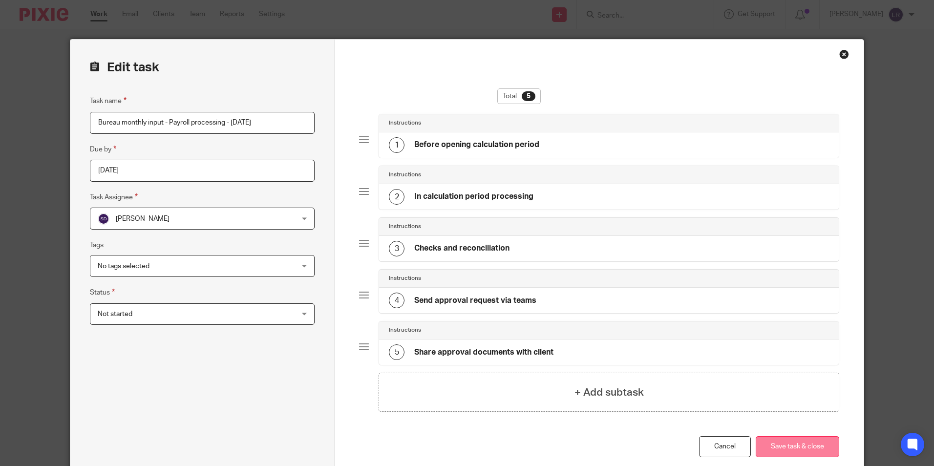
click at [801, 443] on button "Save task & close" at bounding box center [796, 446] width 83 height 21
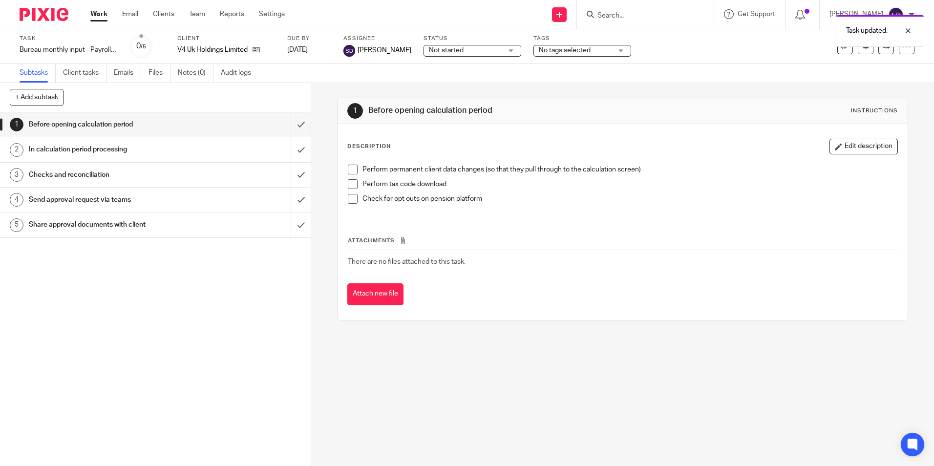
click at [101, 15] on link "Work" at bounding box center [98, 14] width 17 height 10
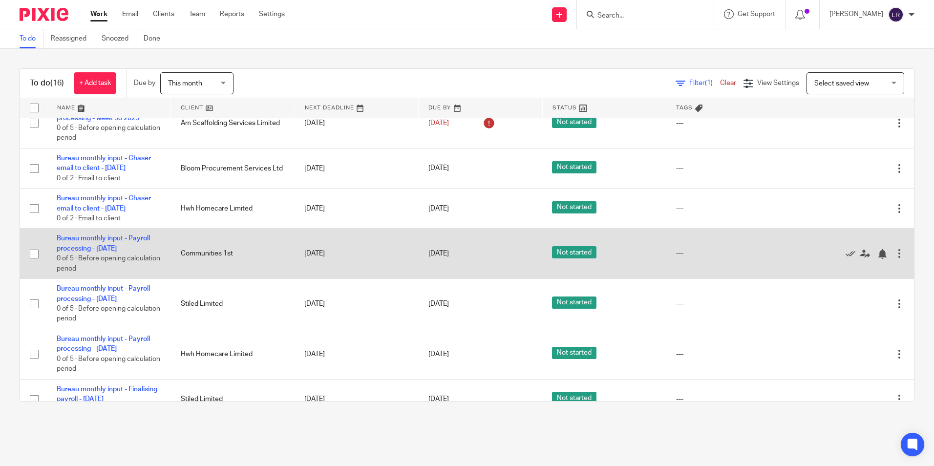
scroll to position [312, 0]
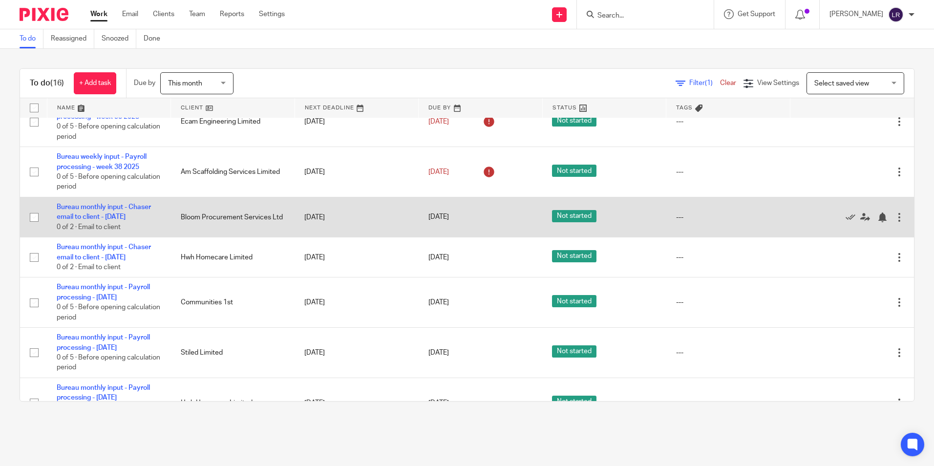
click at [894, 222] on div at bounding box center [899, 217] width 10 height 10
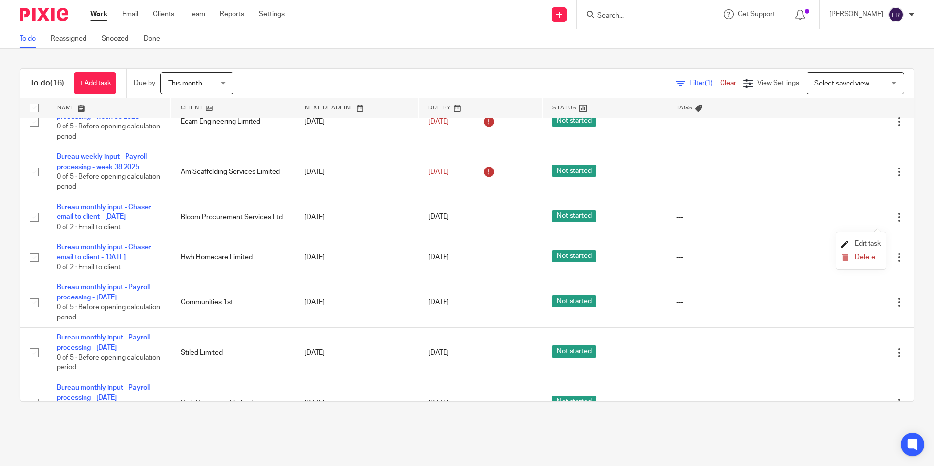
click at [869, 245] on span "Edit task" at bounding box center [867, 243] width 26 height 7
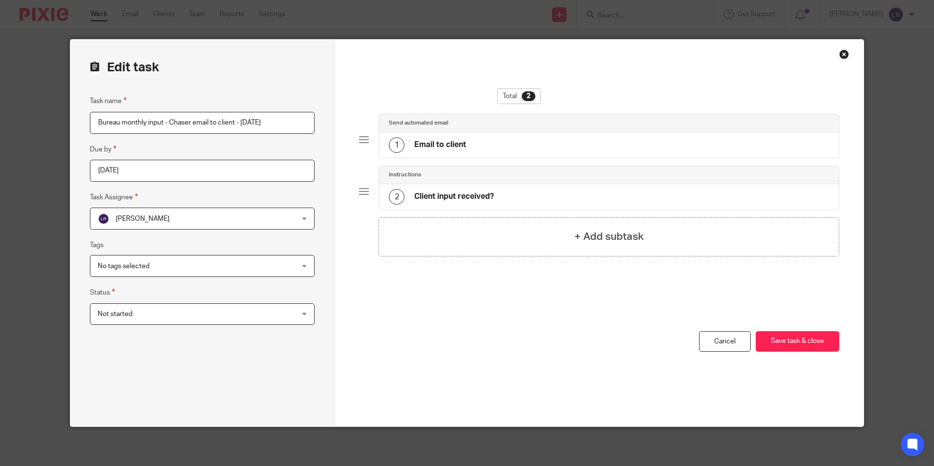
click at [200, 220] on span "[PERSON_NAME]" at bounding box center [184, 218] width 173 height 21
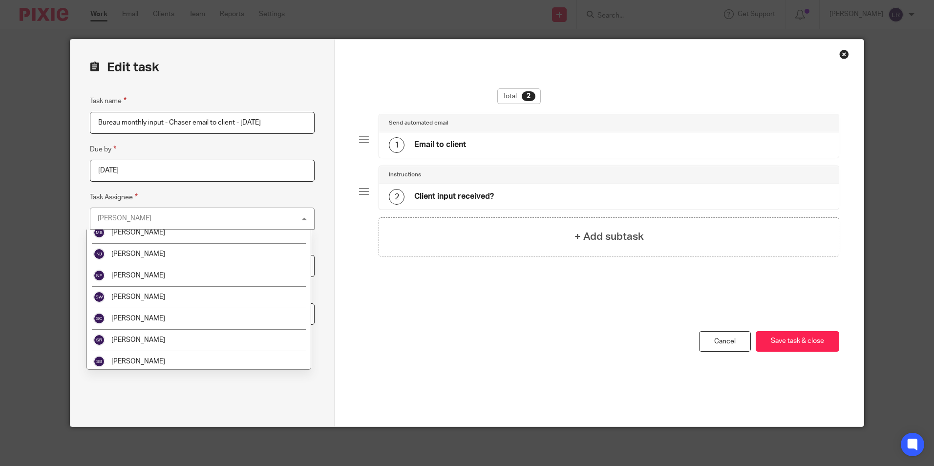
scroll to position [290, 0]
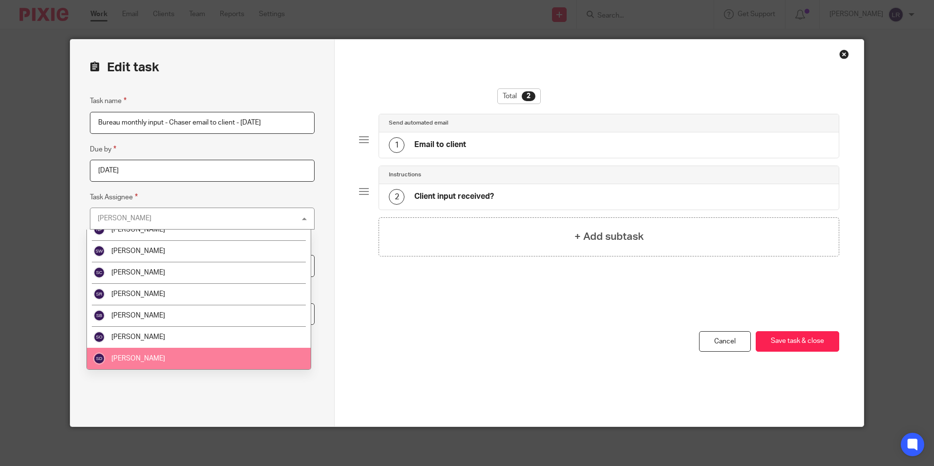
click at [149, 355] on li "[PERSON_NAME]" at bounding box center [199, 358] width 224 height 21
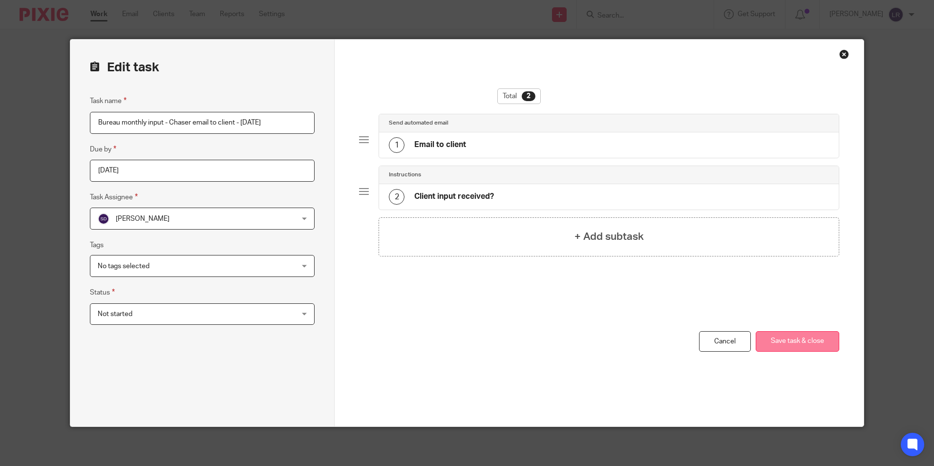
click at [793, 342] on button "Save task & close" at bounding box center [796, 341] width 83 height 21
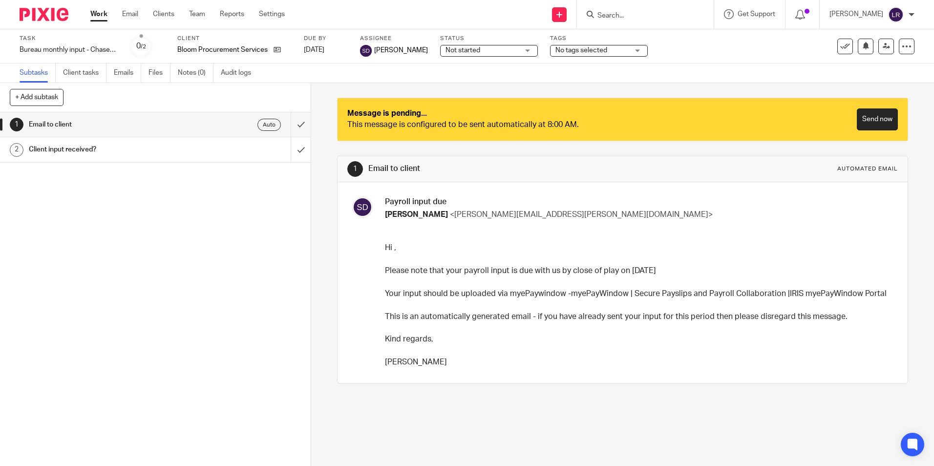
click at [104, 16] on link "Work" at bounding box center [98, 14] width 17 height 10
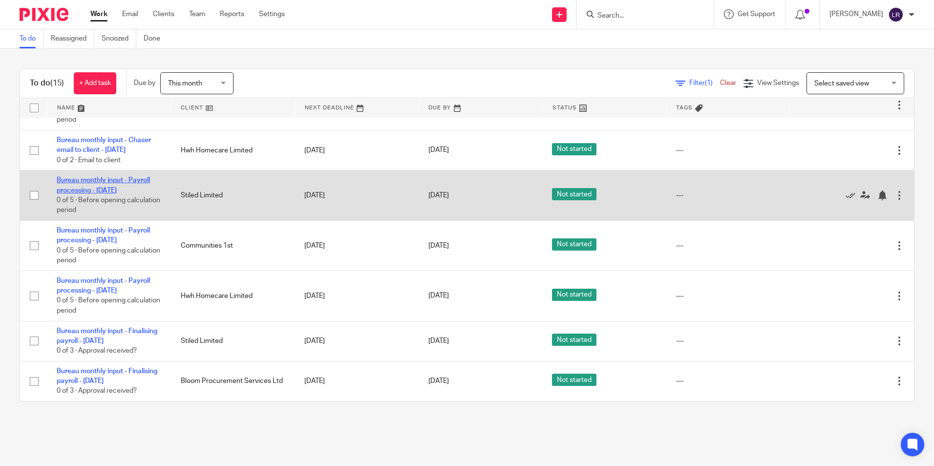
scroll to position [360, 0]
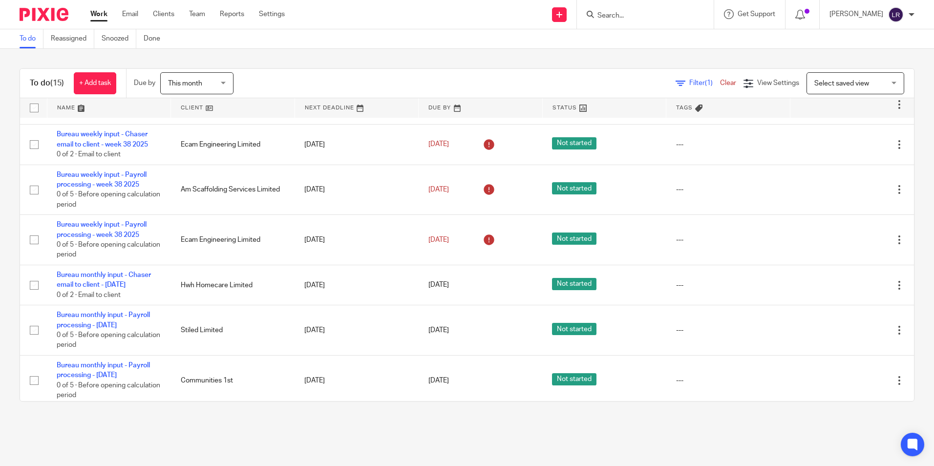
scroll to position [409, 0]
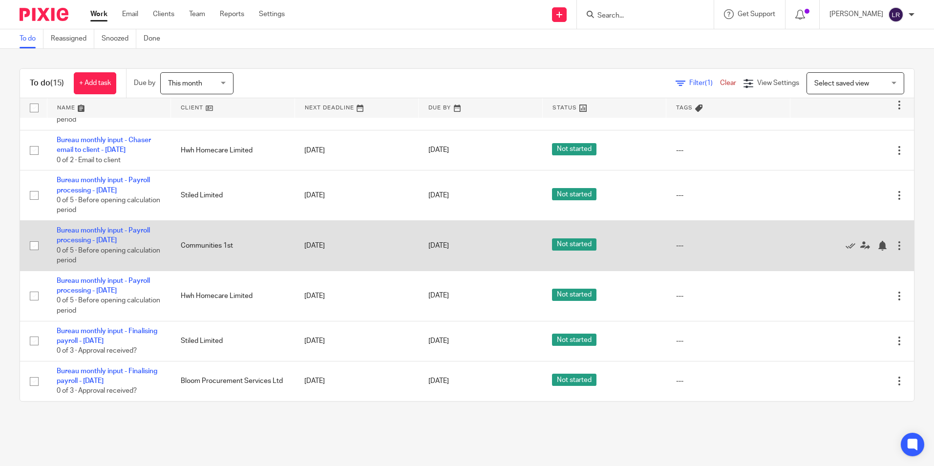
click at [894, 241] on div at bounding box center [899, 246] width 10 height 10
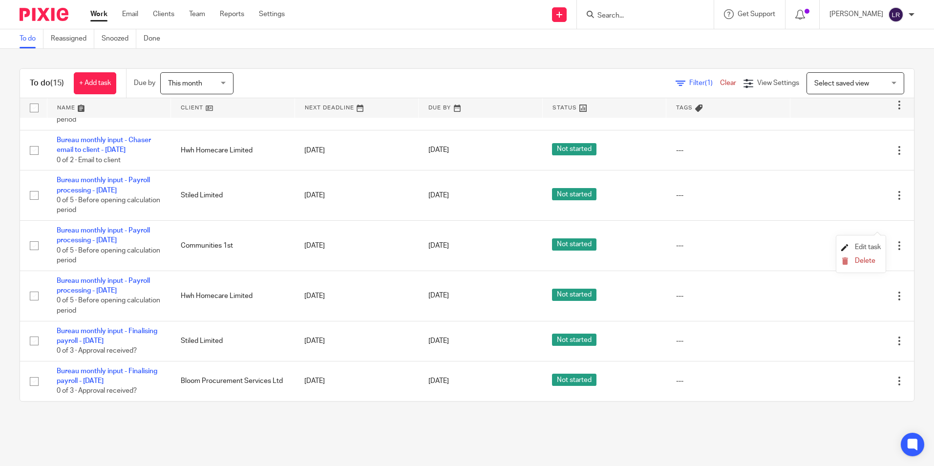
click at [859, 245] on span "Edit task" at bounding box center [867, 247] width 26 height 7
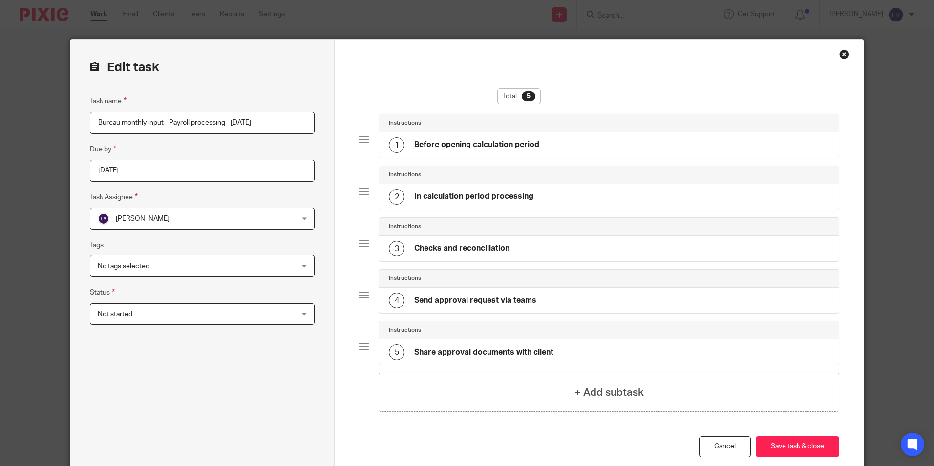
click at [177, 214] on span "[PERSON_NAME]" at bounding box center [184, 218] width 173 height 21
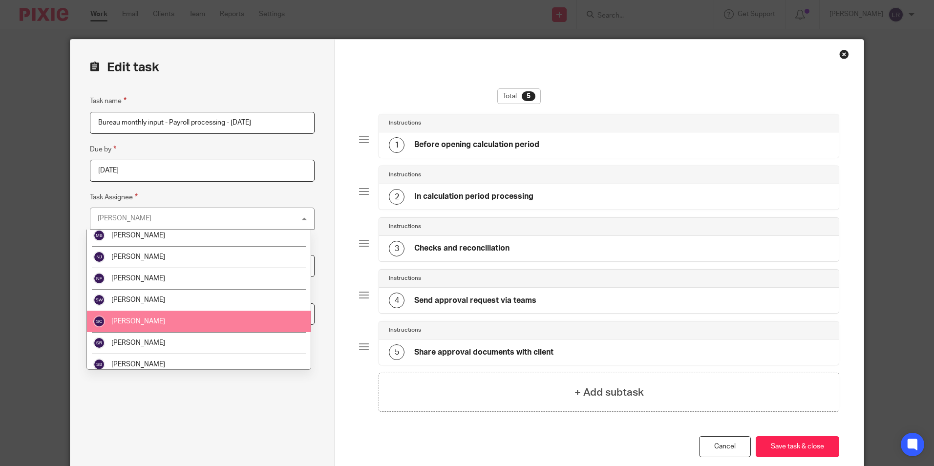
scroll to position [290, 0]
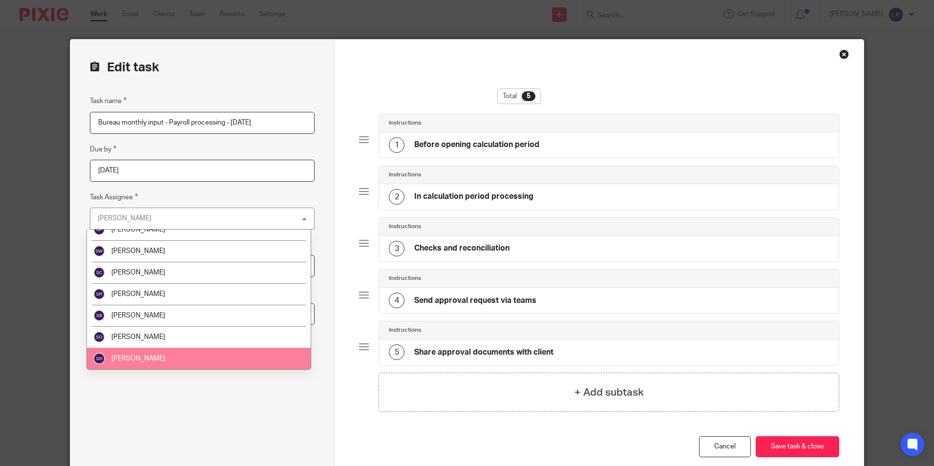
click at [168, 359] on li "Sue Dale" at bounding box center [199, 358] width 224 height 21
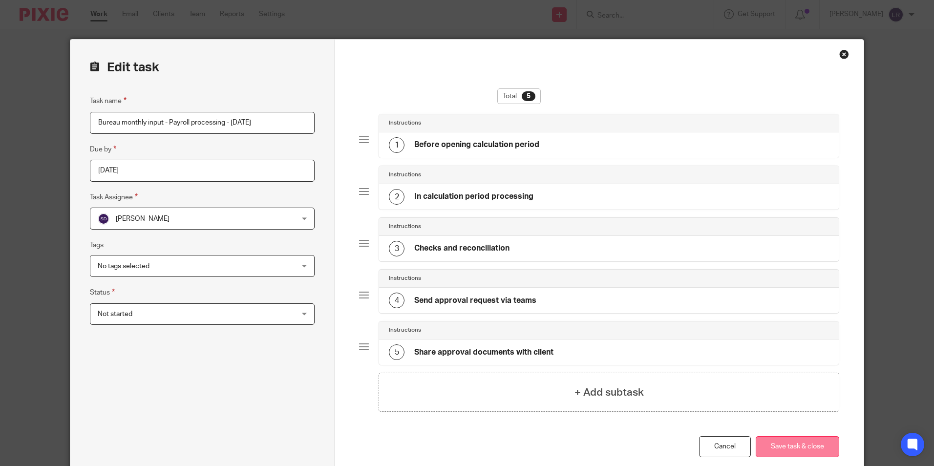
click at [781, 445] on button "Save task & close" at bounding box center [796, 446] width 83 height 21
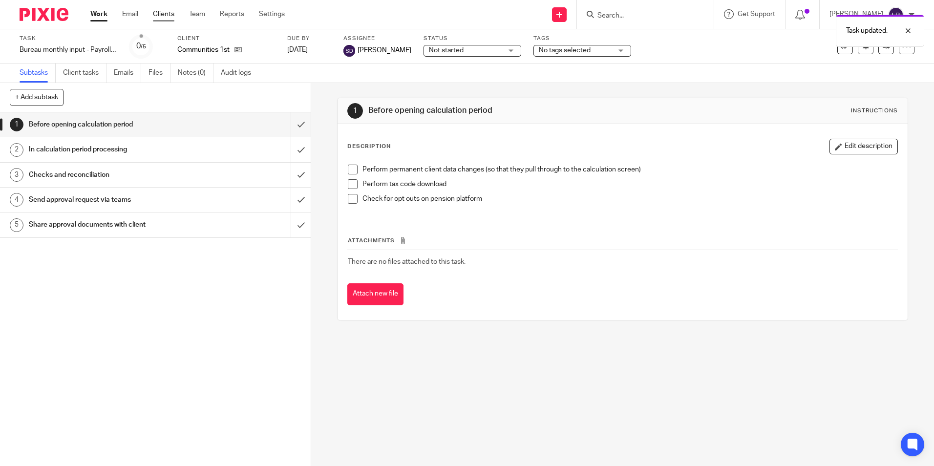
click at [168, 15] on link "Clients" at bounding box center [163, 14] width 21 height 10
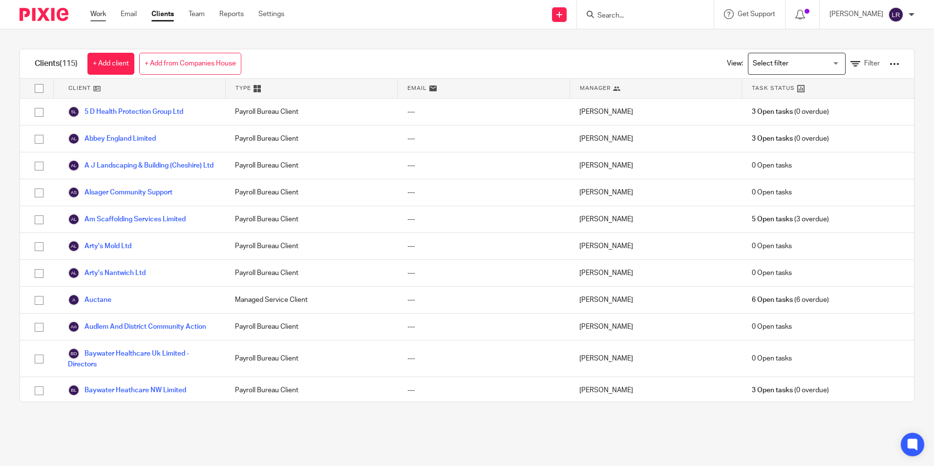
click at [100, 16] on link "Work" at bounding box center [98, 14] width 16 height 10
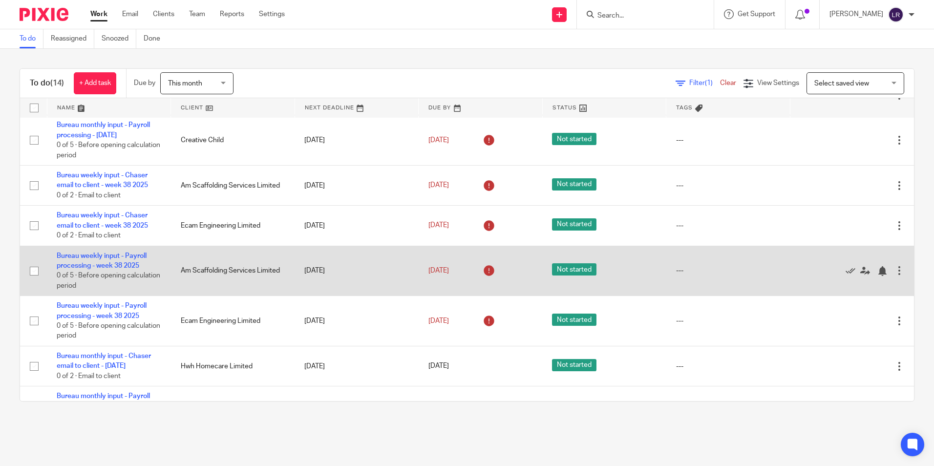
scroll to position [114, 0]
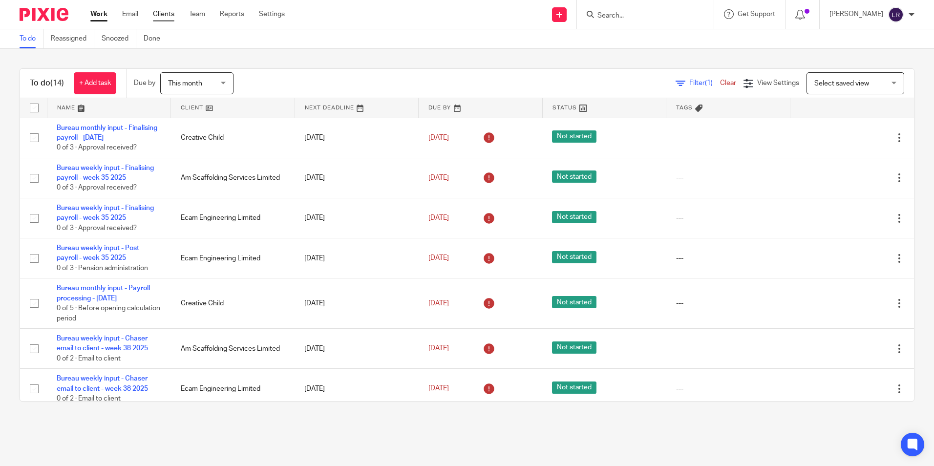
click at [167, 13] on link "Clients" at bounding box center [163, 14] width 21 height 10
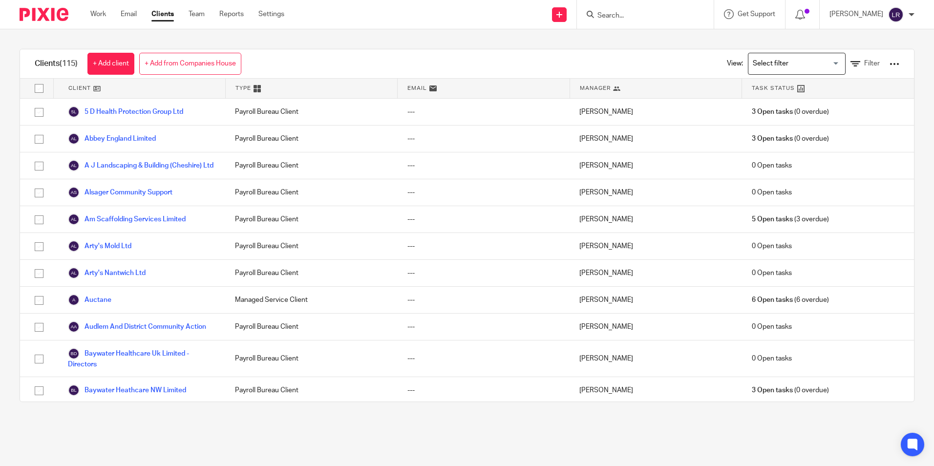
click at [620, 17] on input "Search" at bounding box center [640, 16] width 88 height 9
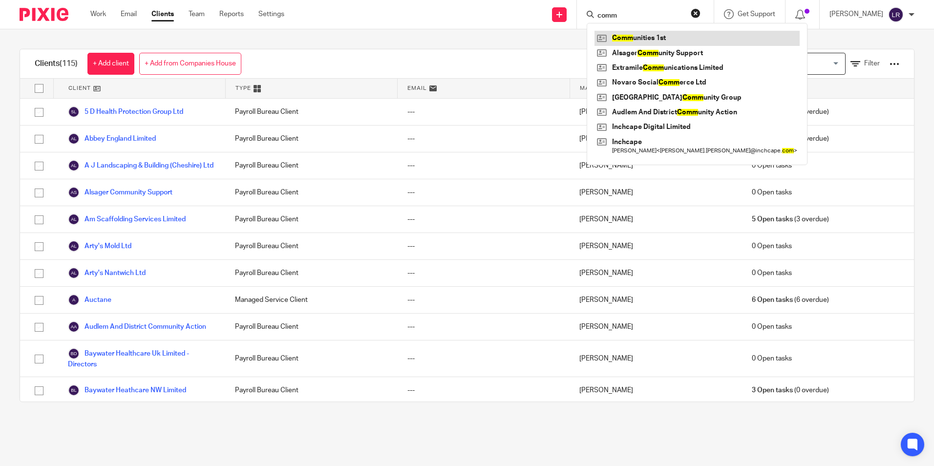
type input "comm"
click at [636, 35] on link at bounding box center [696, 38] width 205 height 15
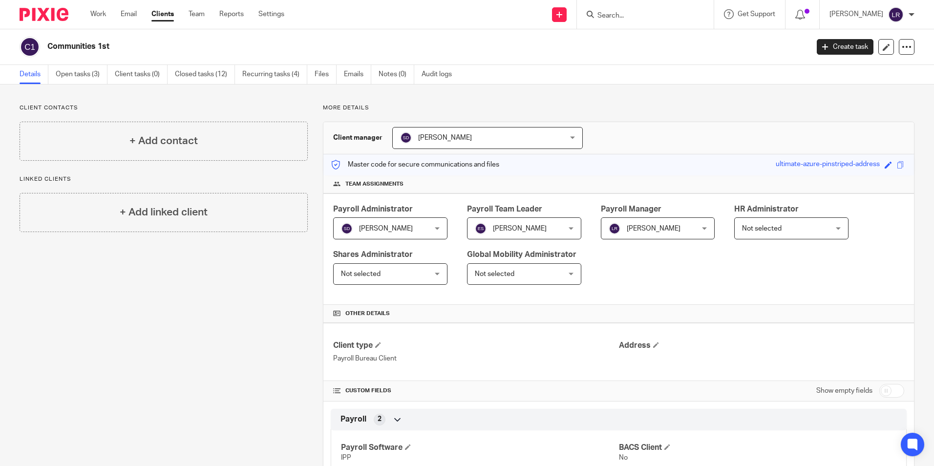
click at [626, 16] on input "Search" at bounding box center [640, 16] width 88 height 9
type input "[PERSON_NAME]"
click at [628, 38] on link at bounding box center [679, 38] width 171 height 15
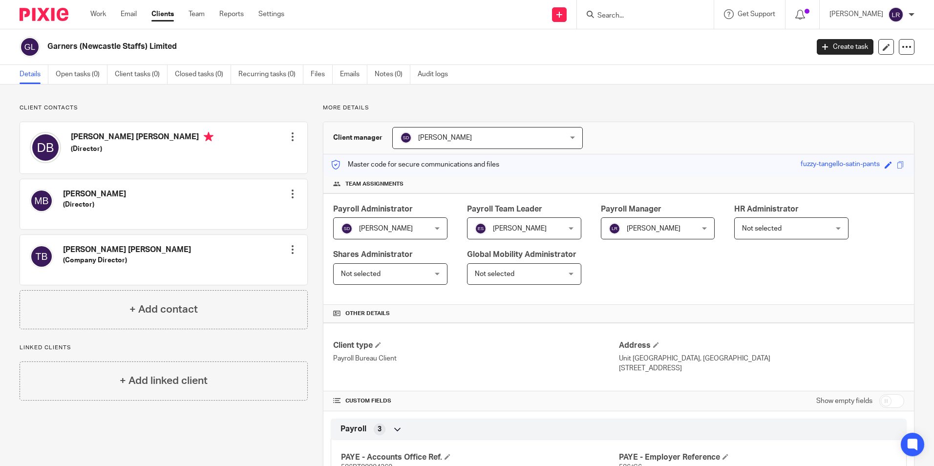
click at [436, 139] on span "[PERSON_NAME]" at bounding box center [445, 137] width 54 height 7
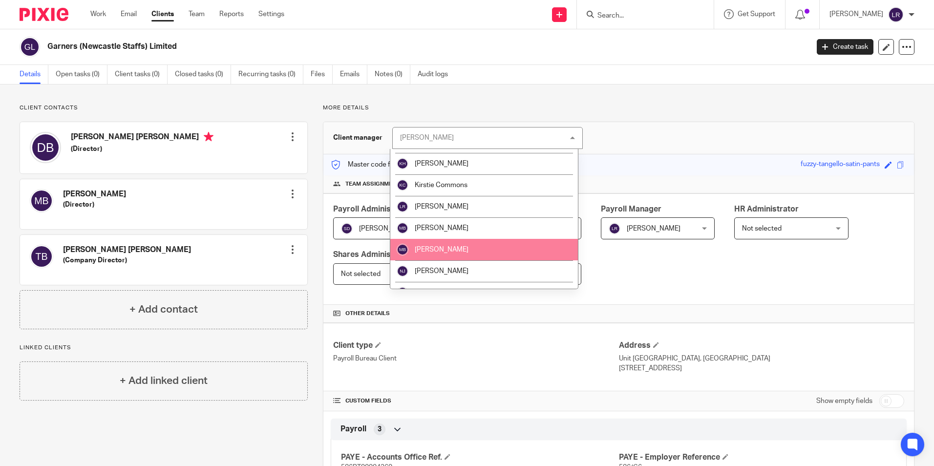
scroll to position [244, 0]
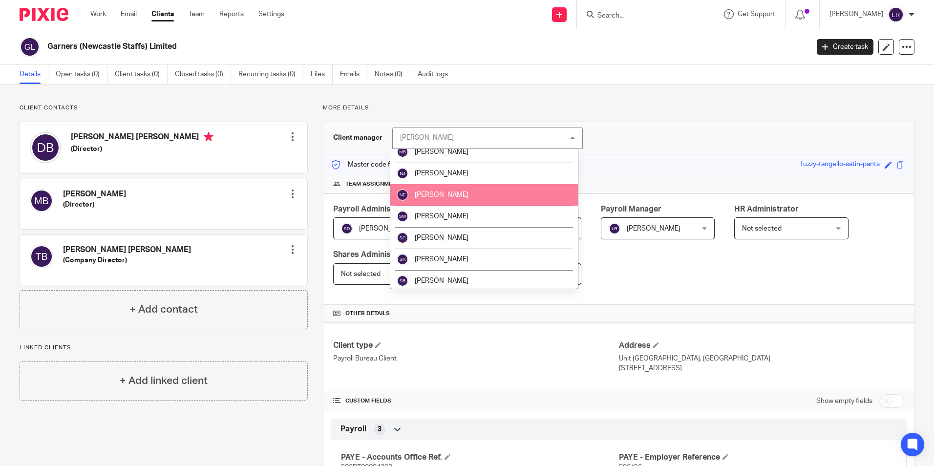
click at [456, 193] on li "[PERSON_NAME]" at bounding box center [483, 194] width 187 height 21
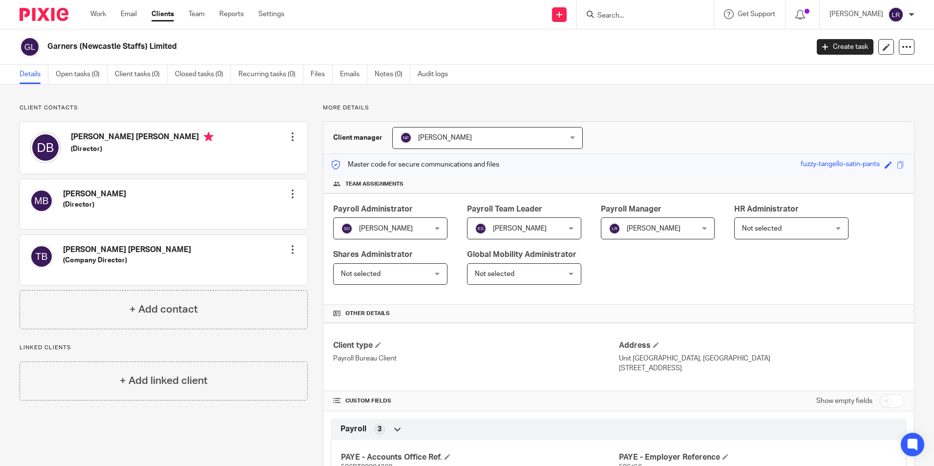
click at [618, 11] on form at bounding box center [648, 14] width 104 height 12
click at [625, 18] on input "Search" at bounding box center [640, 16] width 88 height 9
click at [645, 16] on input "Search" at bounding box center [640, 16] width 88 height 9
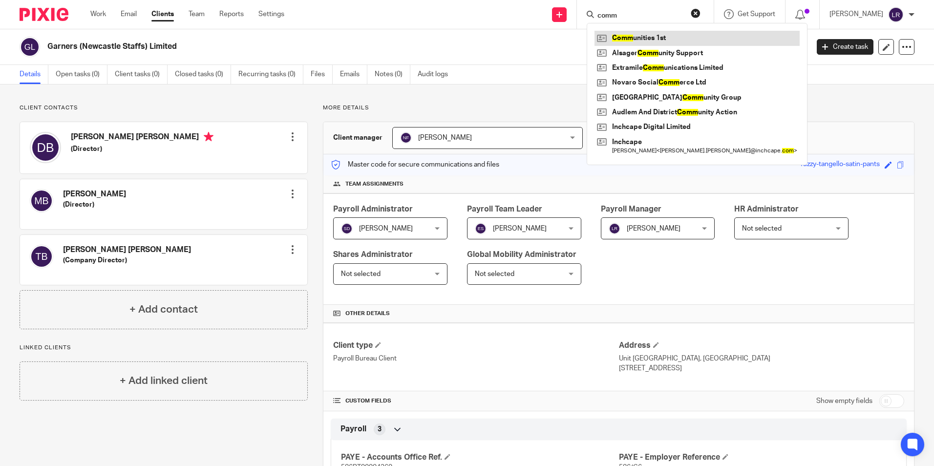
type input "comm"
click at [646, 36] on link at bounding box center [696, 38] width 205 height 15
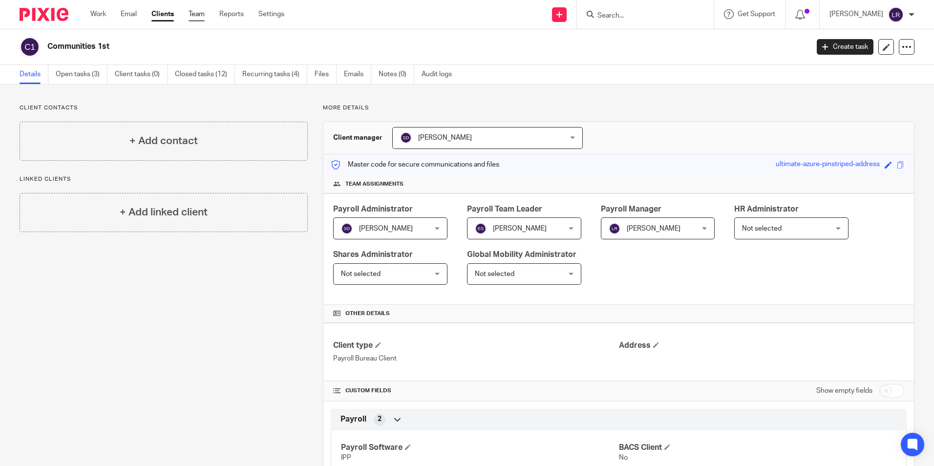
click at [205, 17] on link "Team" at bounding box center [196, 14] width 16 height 10
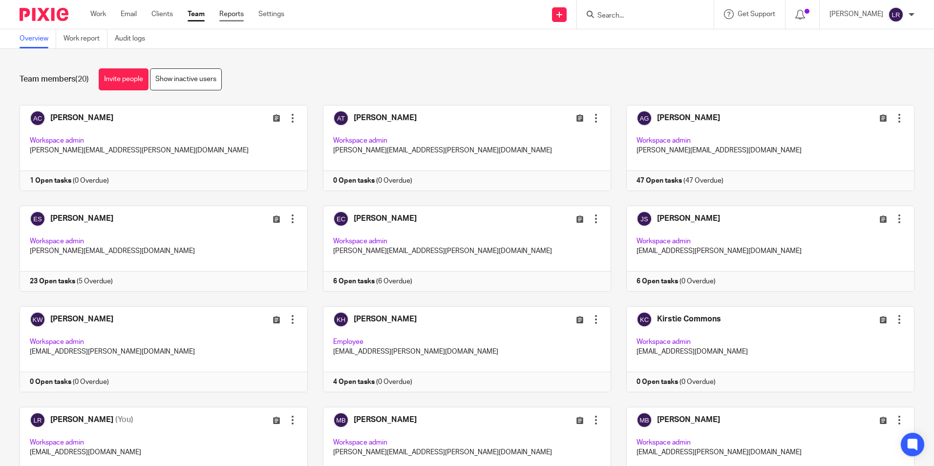
click at [223, 17] on link "Reports" at bounding box center [231, 14] width 24 height 10
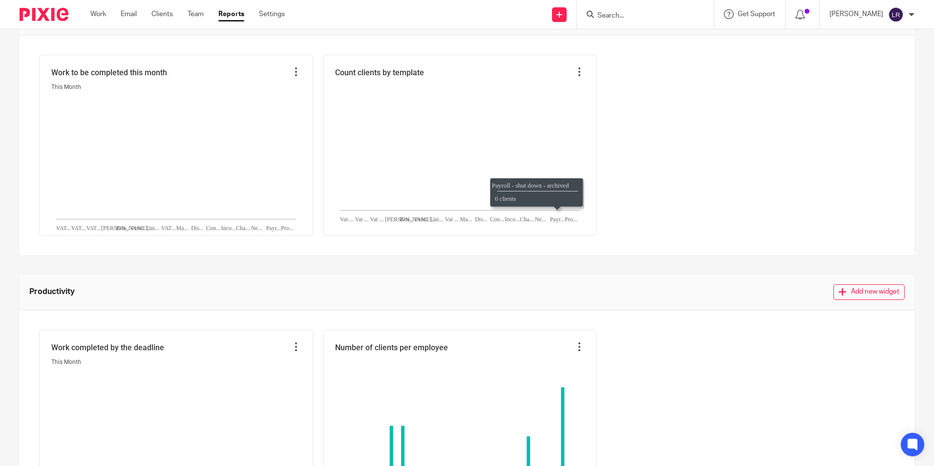
scroll to position [347, 0]
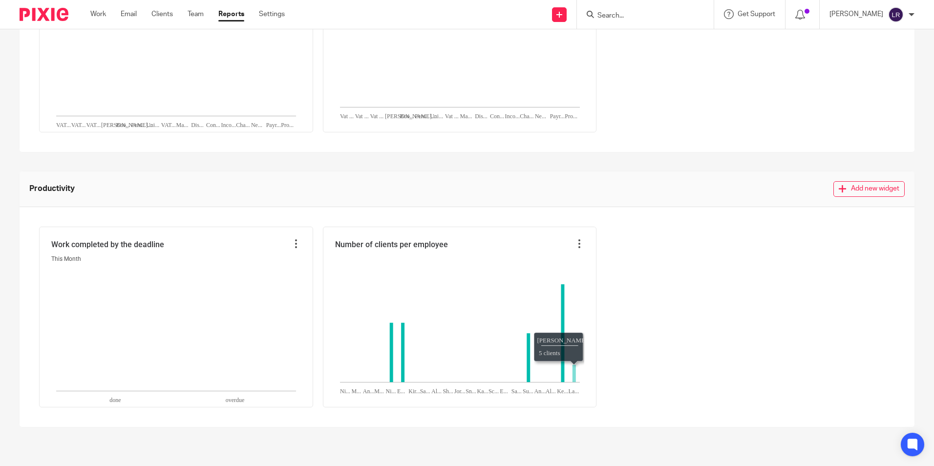
click at [732, 323] on div "Work completed by the deadline This Month done overdue Number of clients per em…" at bounding box center [466, 317] width 855 height 181
click at [727, 356] on div "Work completed by the deadline This Month done overdue Number of clients per em…" at bounding box center [466, 317] width 855 height 181
click at [704, 344] on div "Work completed by the deadline This Month done overdue Number of clients per em…" at bounding box center [466, 317] width 855 height 181
click at [682, 388] on div "Work completed by the deadline This Month done overdue Number of clients per em…" at bounding box center [466, 317] width 855 height 181
click at [654, 371] on div "Work completed by the deadline This Month done overdue Number of clients per em…" at bounding box center [466, 317] width 855 height 181
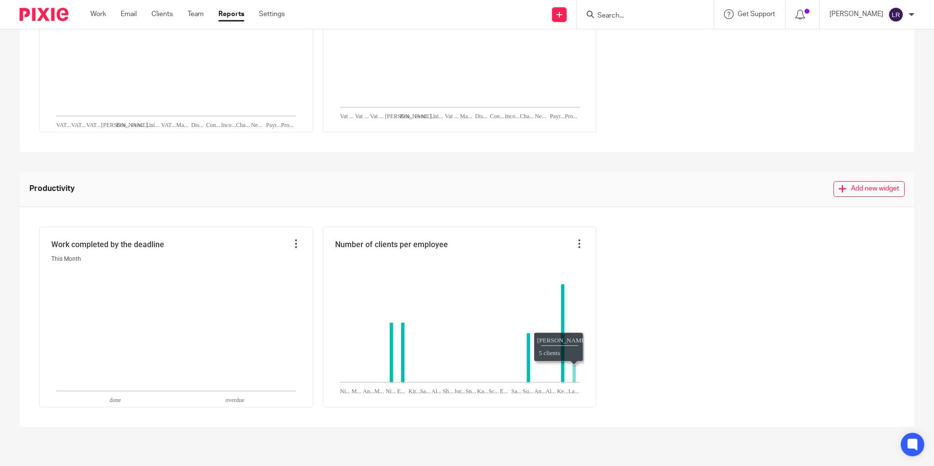
click at [573, 370] on icon "Lauren Ruff...:5," at bounding box center [573, 374] width 3 height 18
